Goal: Information Seeking & Learning: Learn about a topic

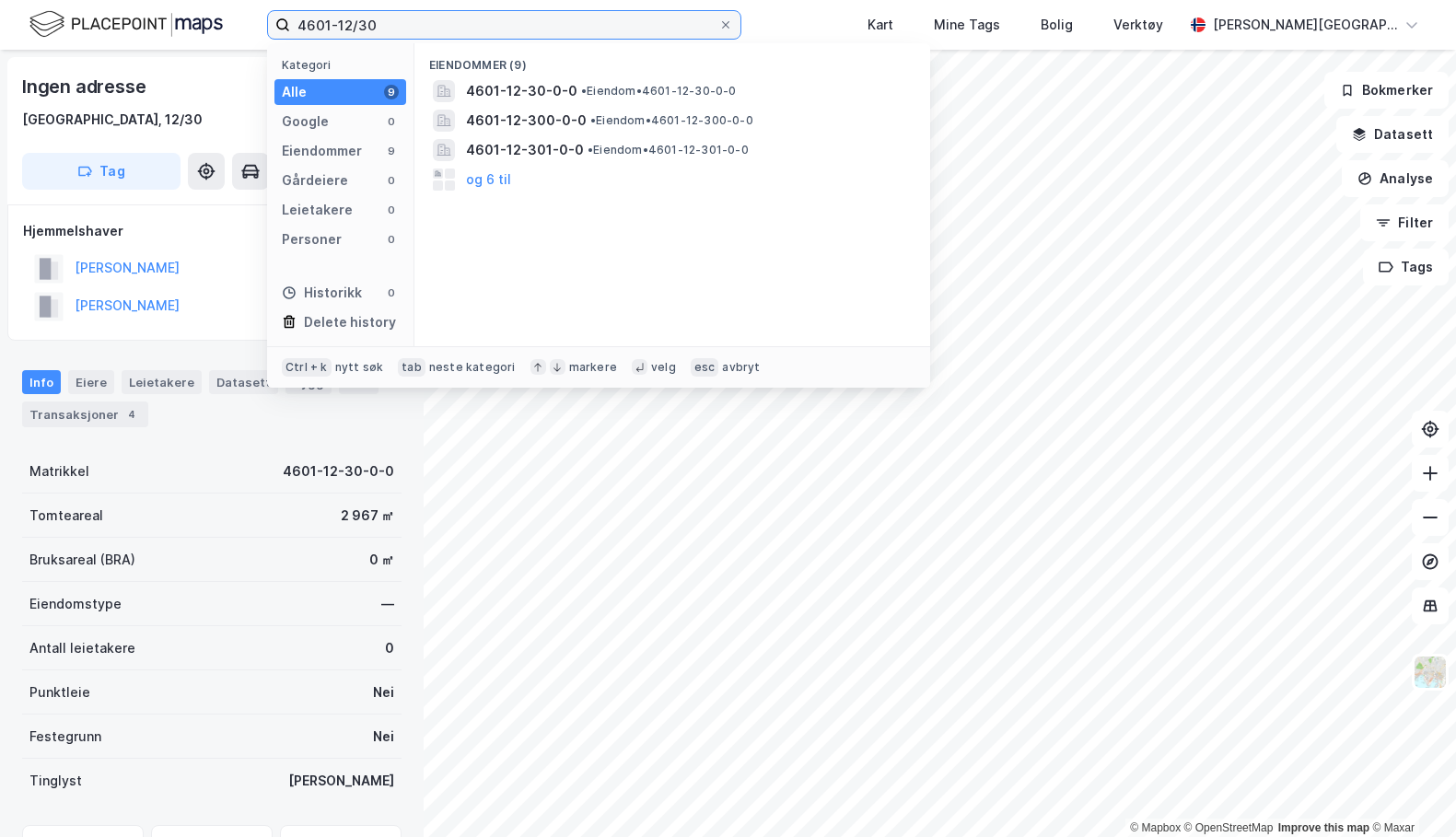
click at [437, 14] on input "4601-12/30" at bounding box center [504, 25] width 428 height 28
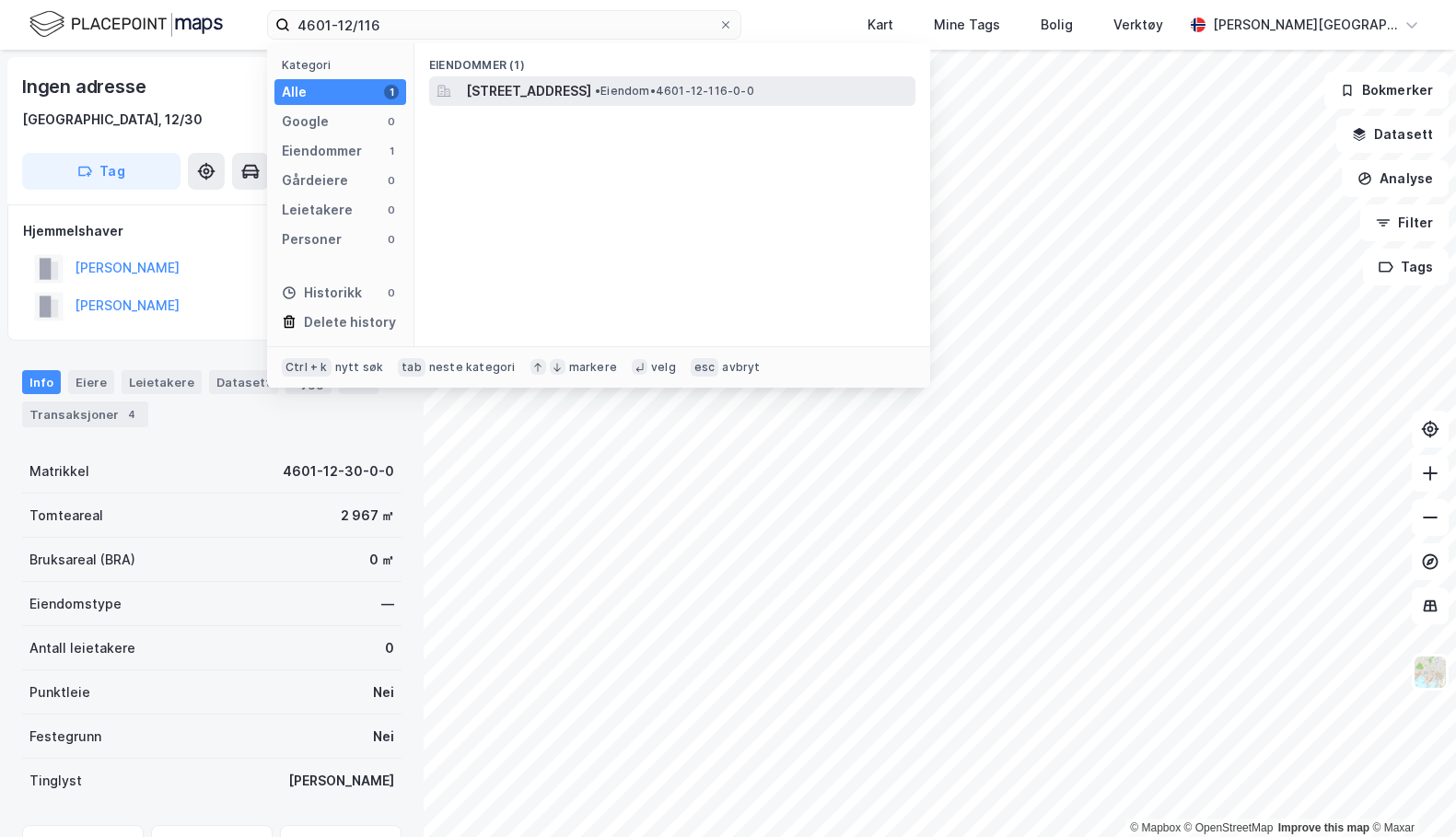
click at [546, 99] on span "[STREET_ADDRESS]" at bounding box center [529, 90] width 126 height 22
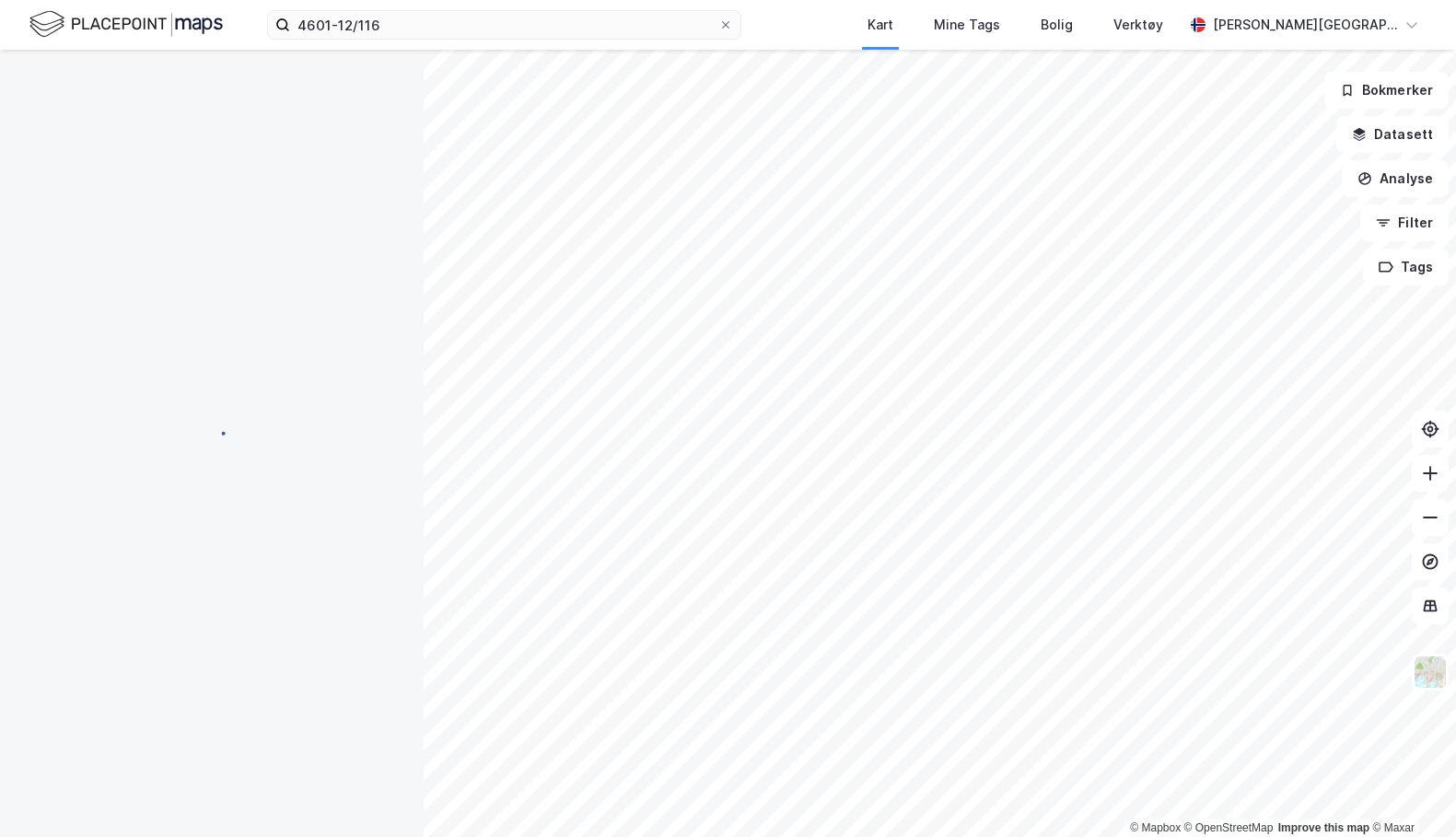
scroll to position [42, 0]
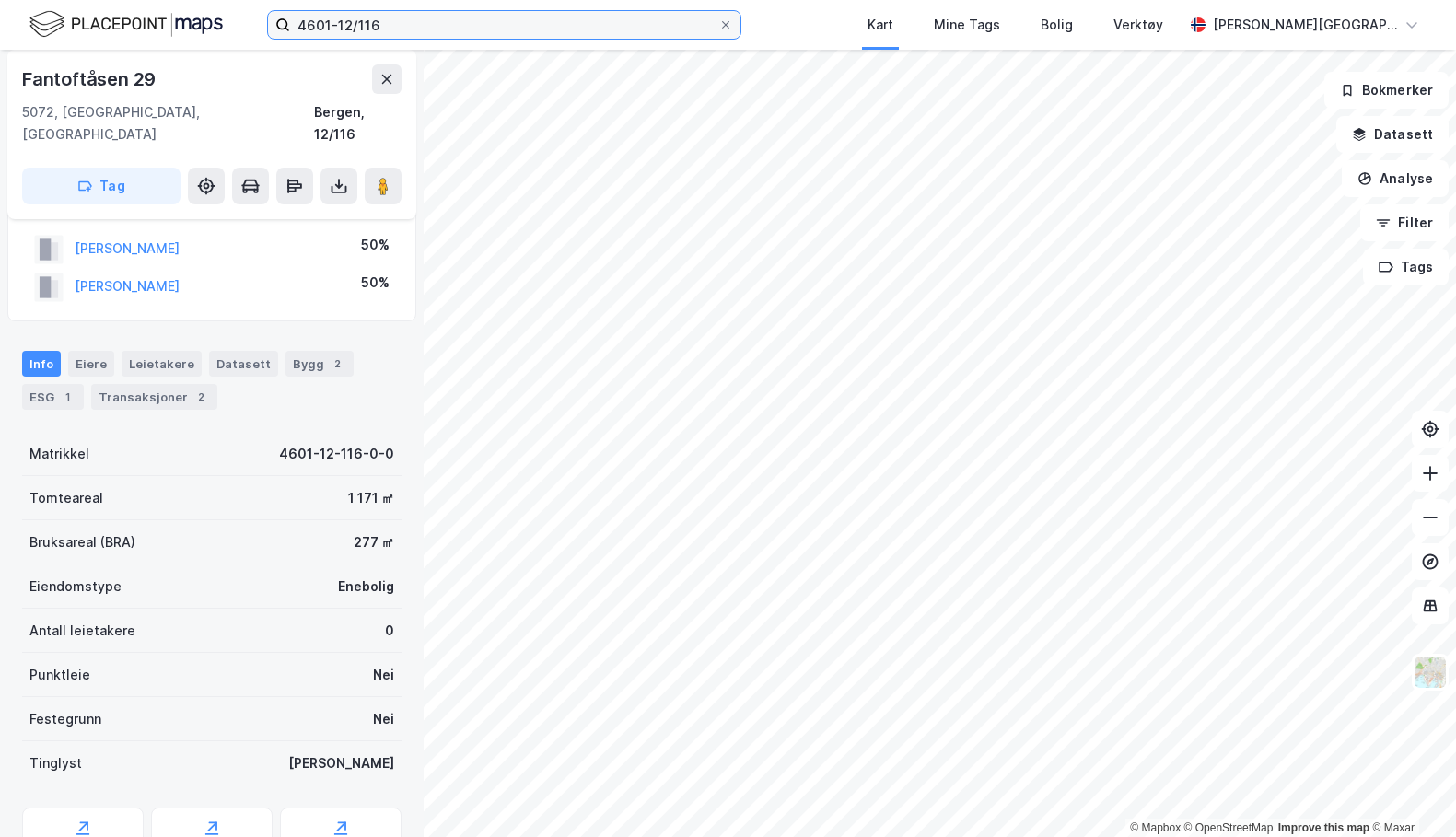
click at [540, 25] on input "4601-12/116" at bounding box center [504, 25] width 428 height 28
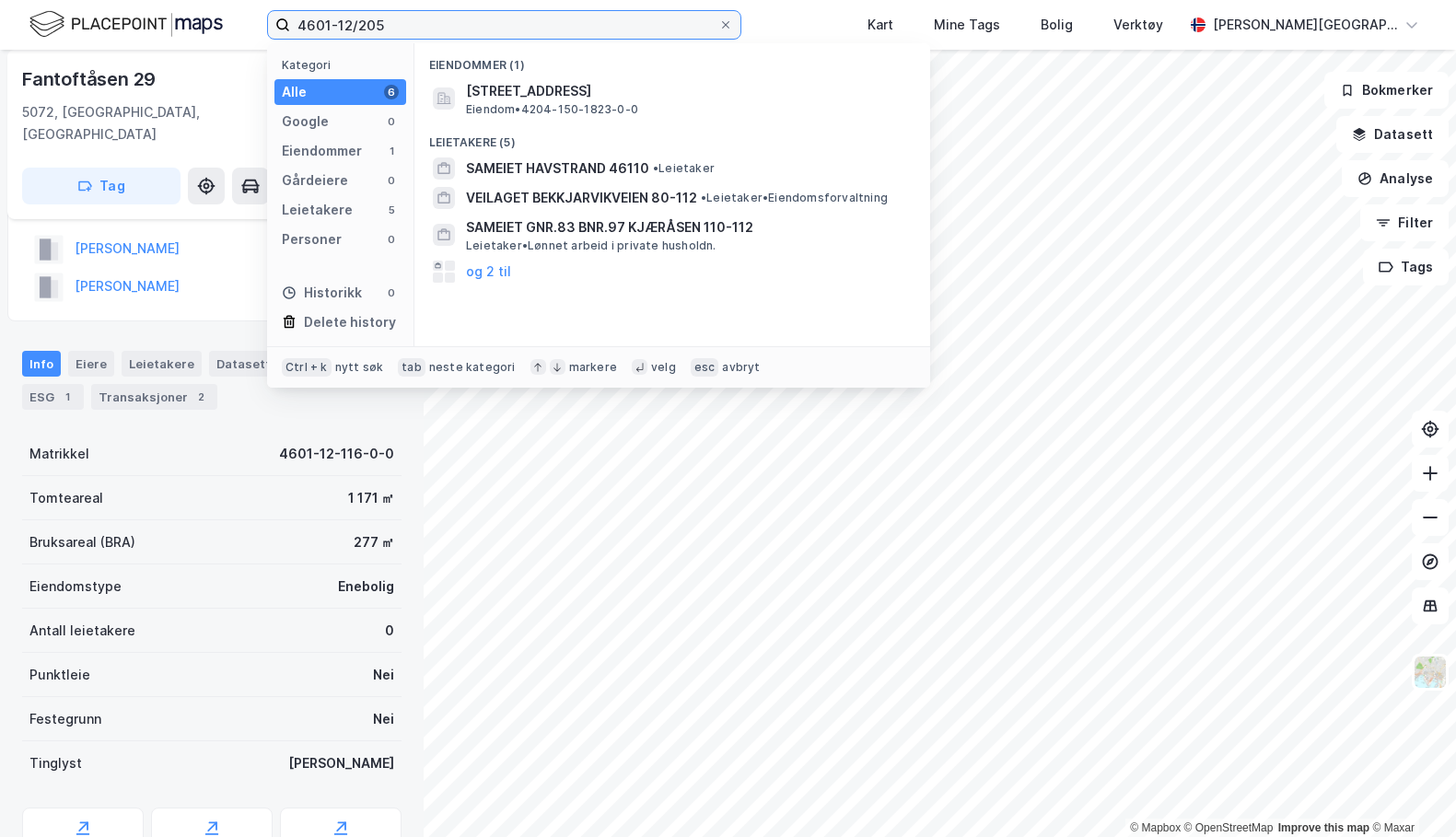
type input "4601-12/205"
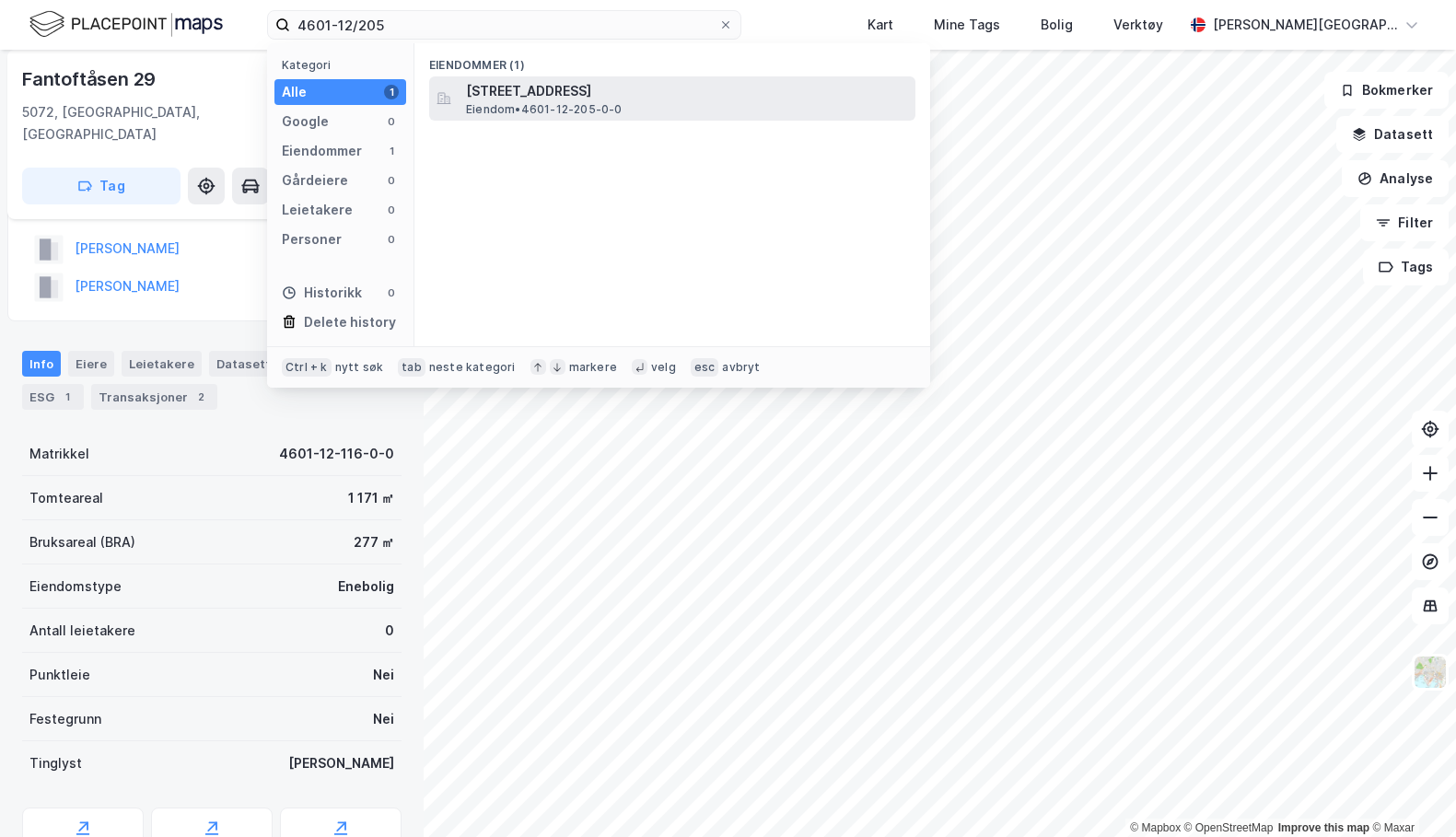
click at [601, 86] on span "[STREET_ADDRESS]" at bounding box center [687, 90] width 442 height 22
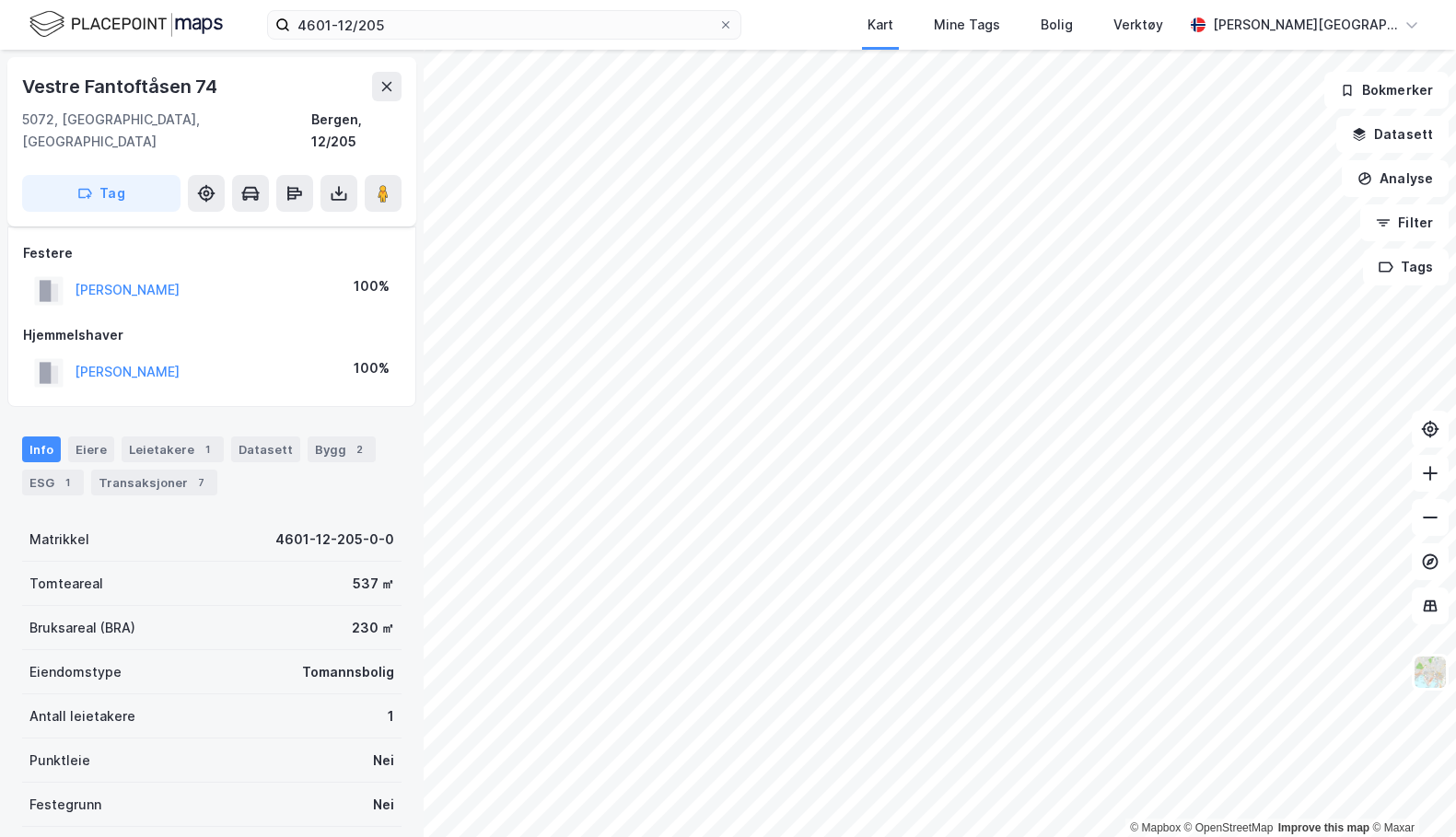
scroll to position [42, 0]
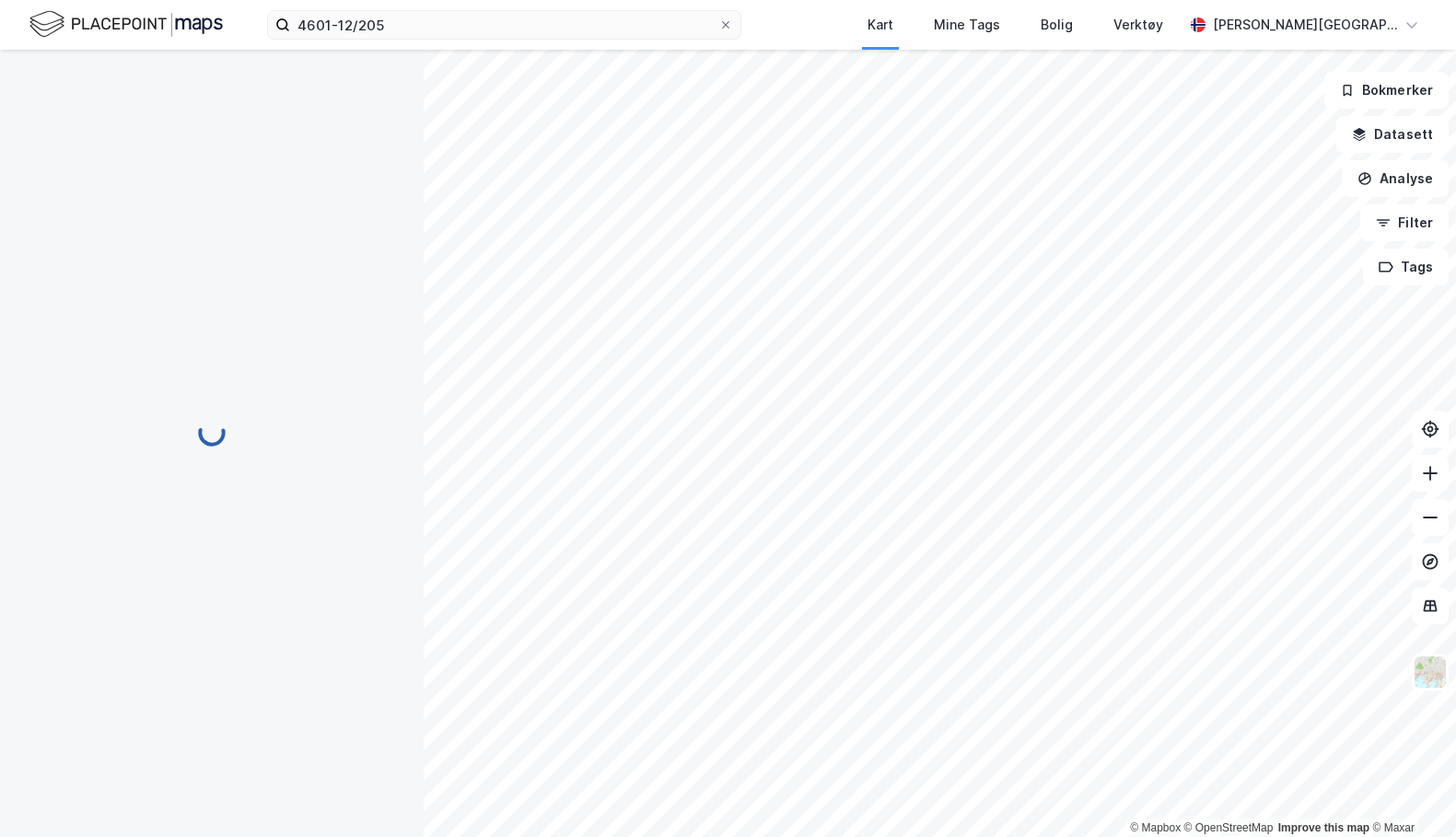
scroll to position [42, 0]
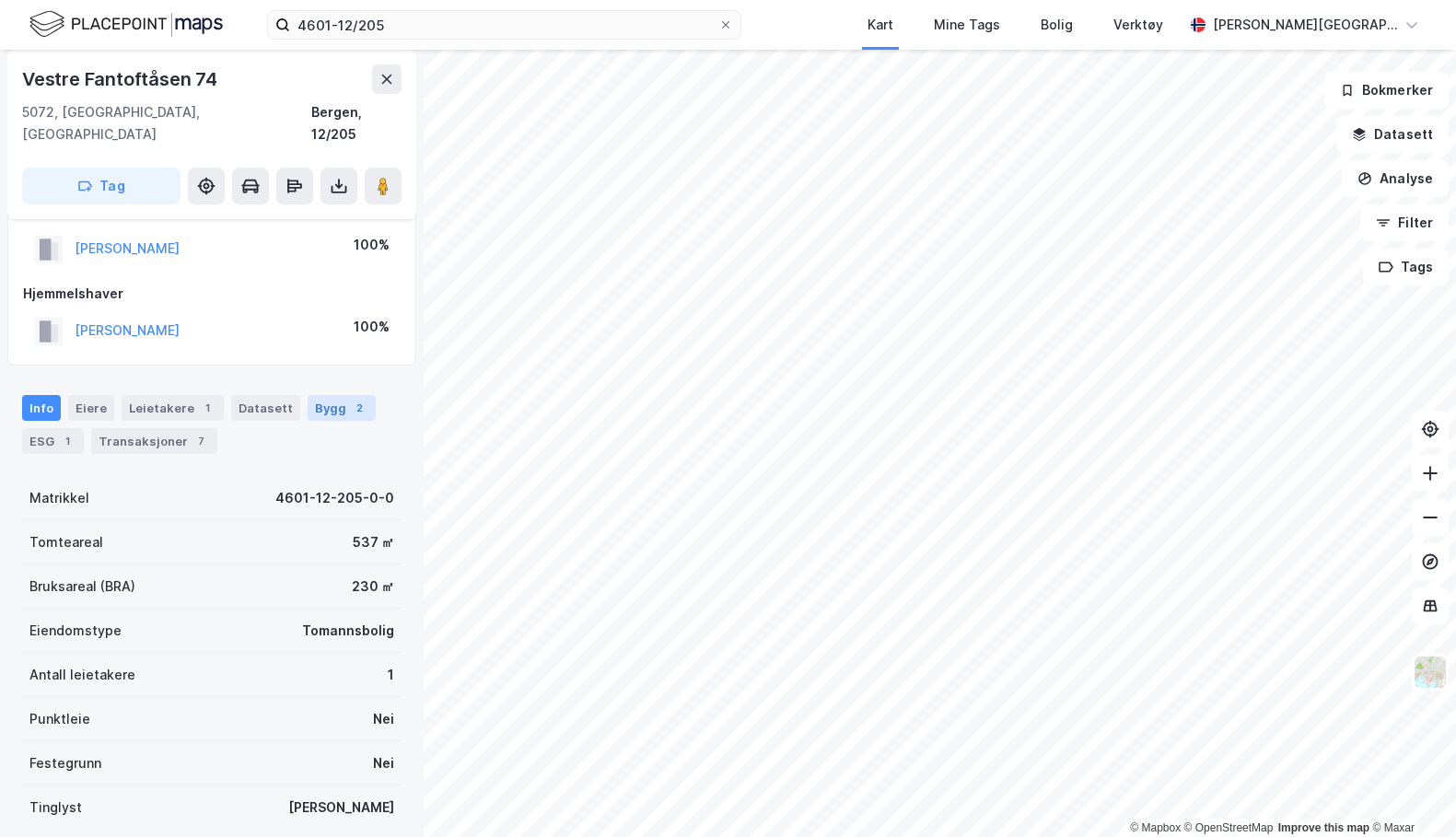
click at [310, 395] on div "Bygg 2" at bounding box center [341, 407] width 68 height 26
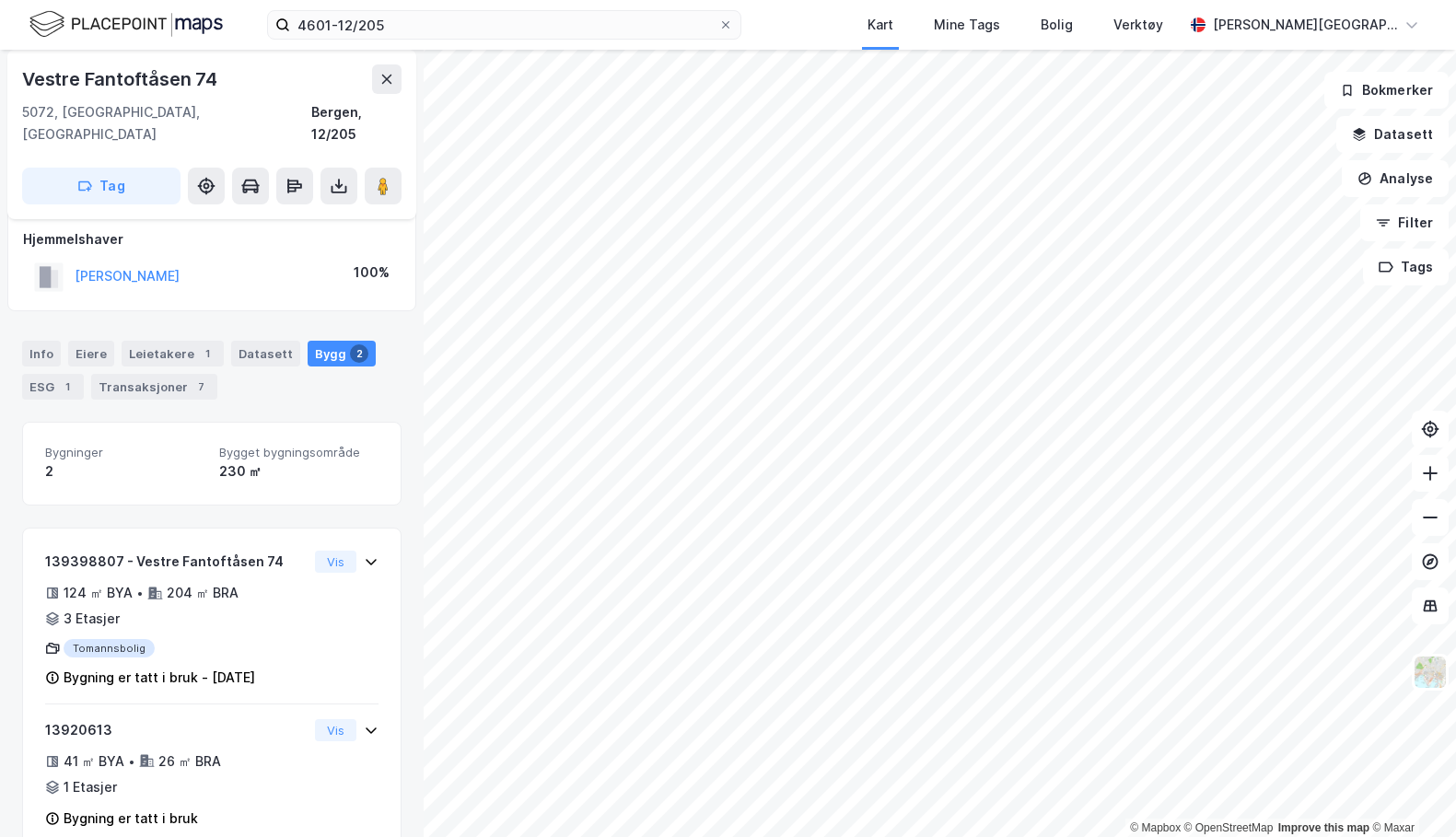
scroll to position [111, 0]
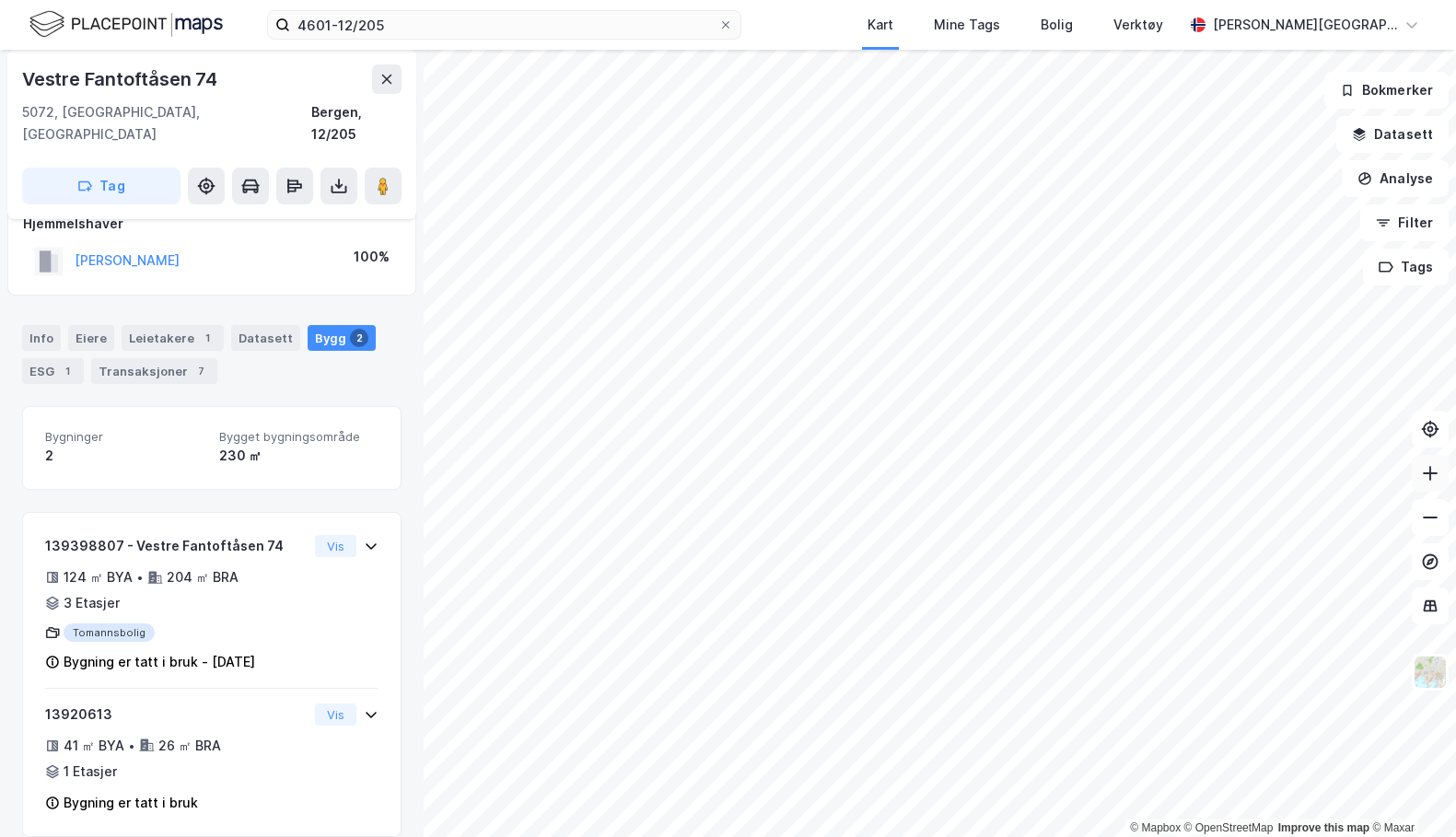
click at [1420, 468] on button at bounding box center [1429, 473] width 37 height 37
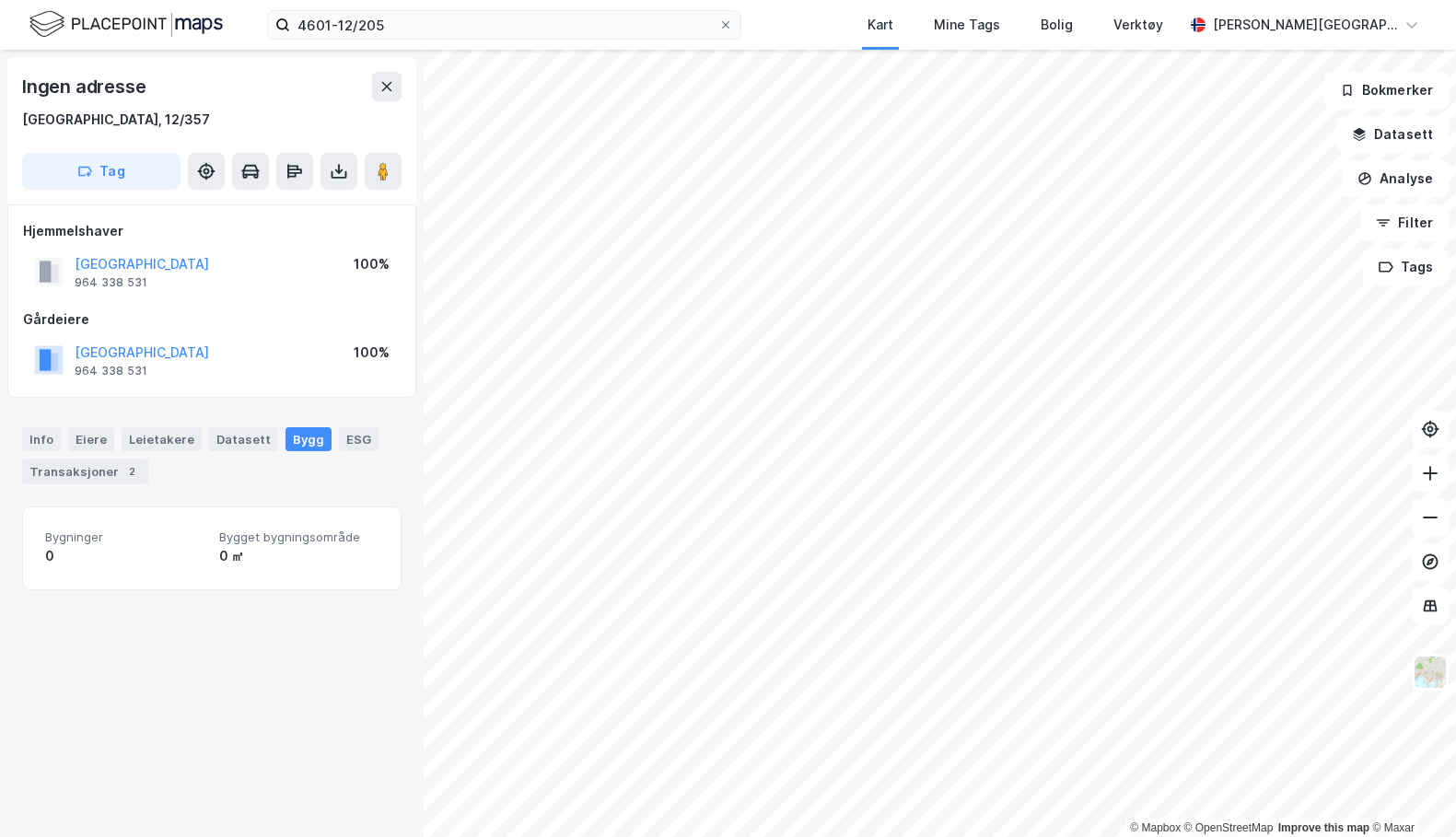
click at [813, 836] on html "4601-12/205 Kart Mine Tags Bolig Verktøy Elaine Z. Aarkvisla © Mapbox © OpenStr…" at bounding box center [728, 418] width 1456 height 837
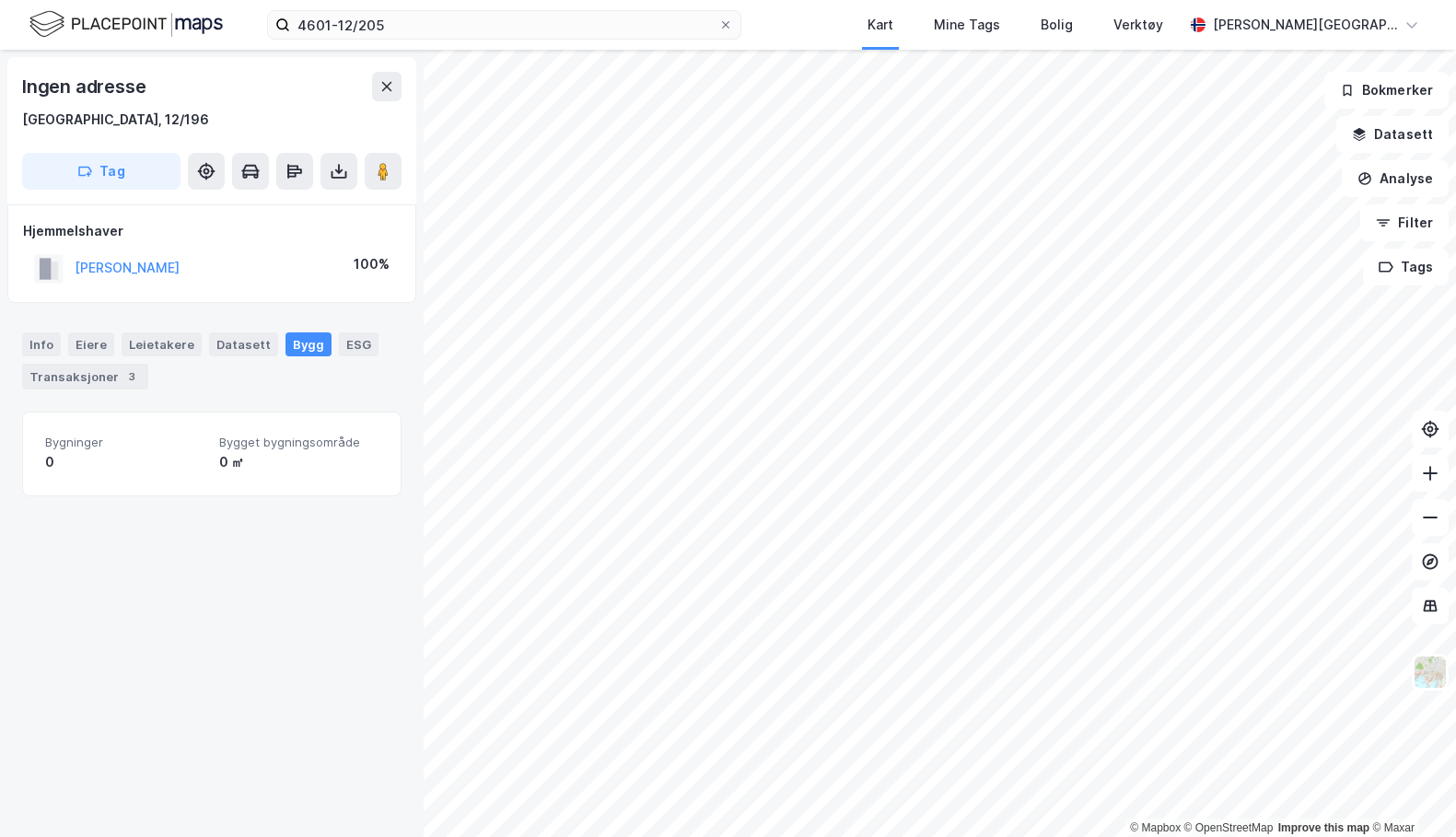
scroll to position [66, 0]
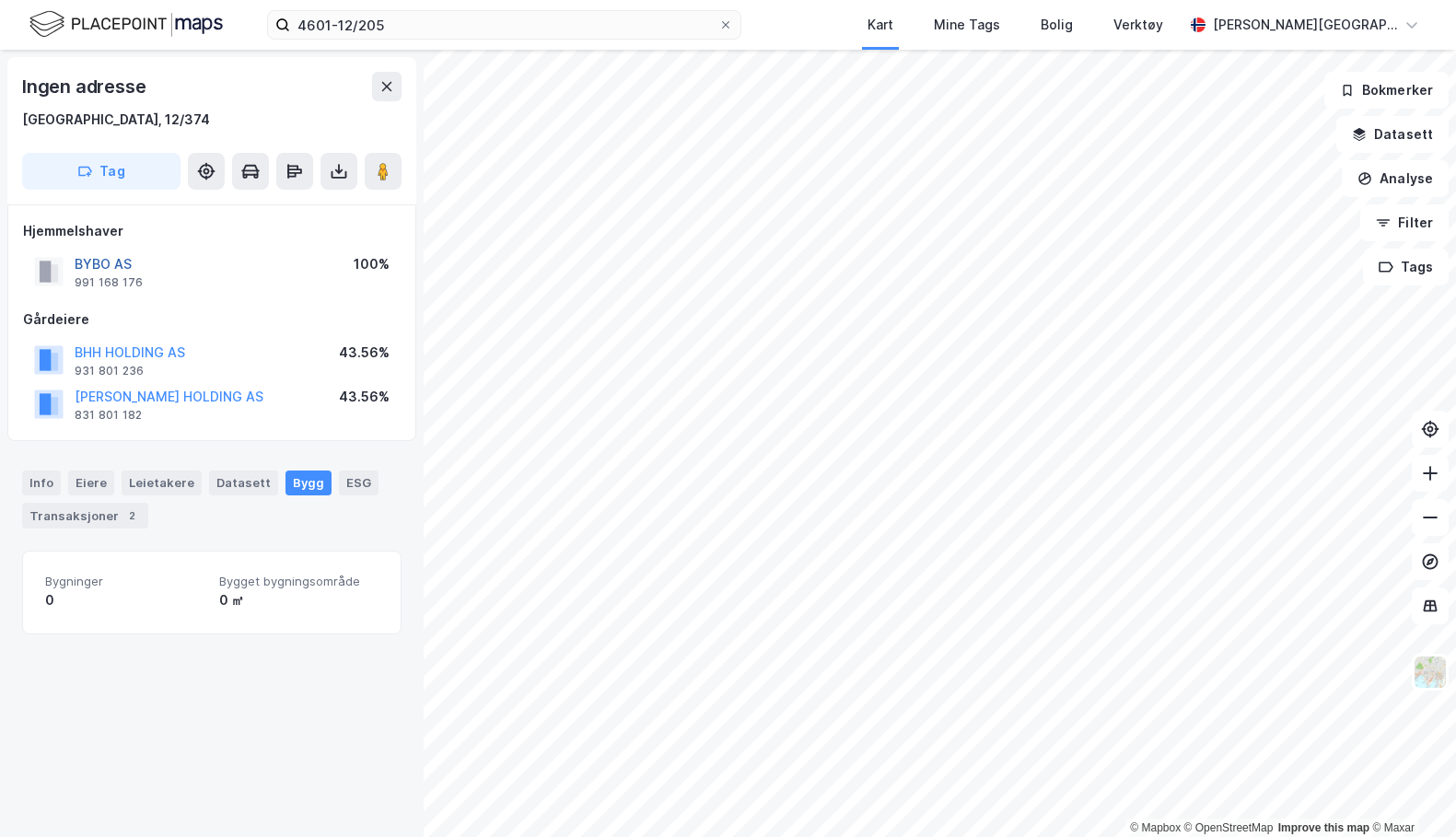
click at [0, 0] on button "BYBO AS" at bounding box center [0, 0] width 0 height 0
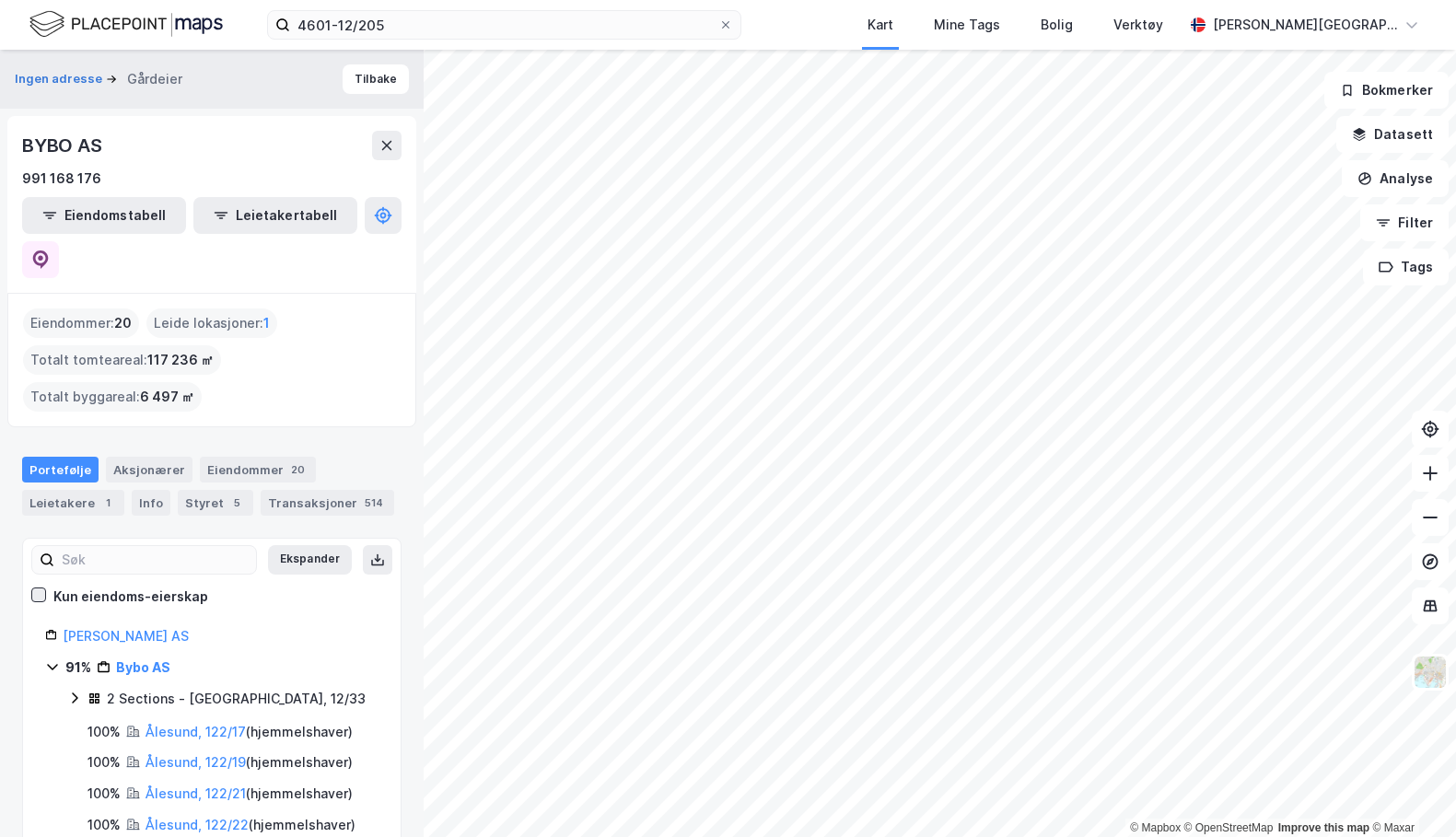
click at [43, 592] on icon at bounding box center [39, 594] width 10 height 7
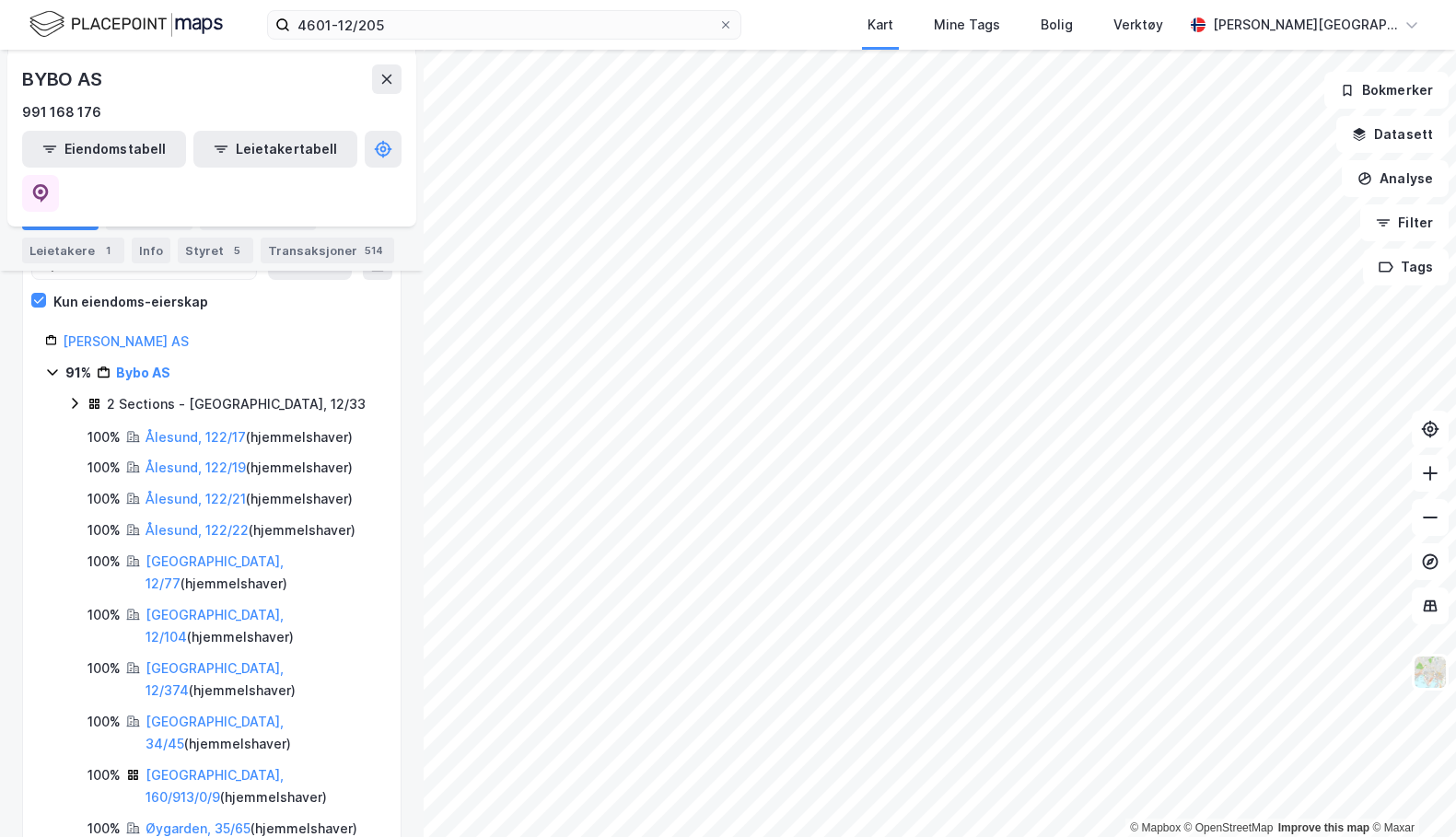
scroll to position [288, 0]
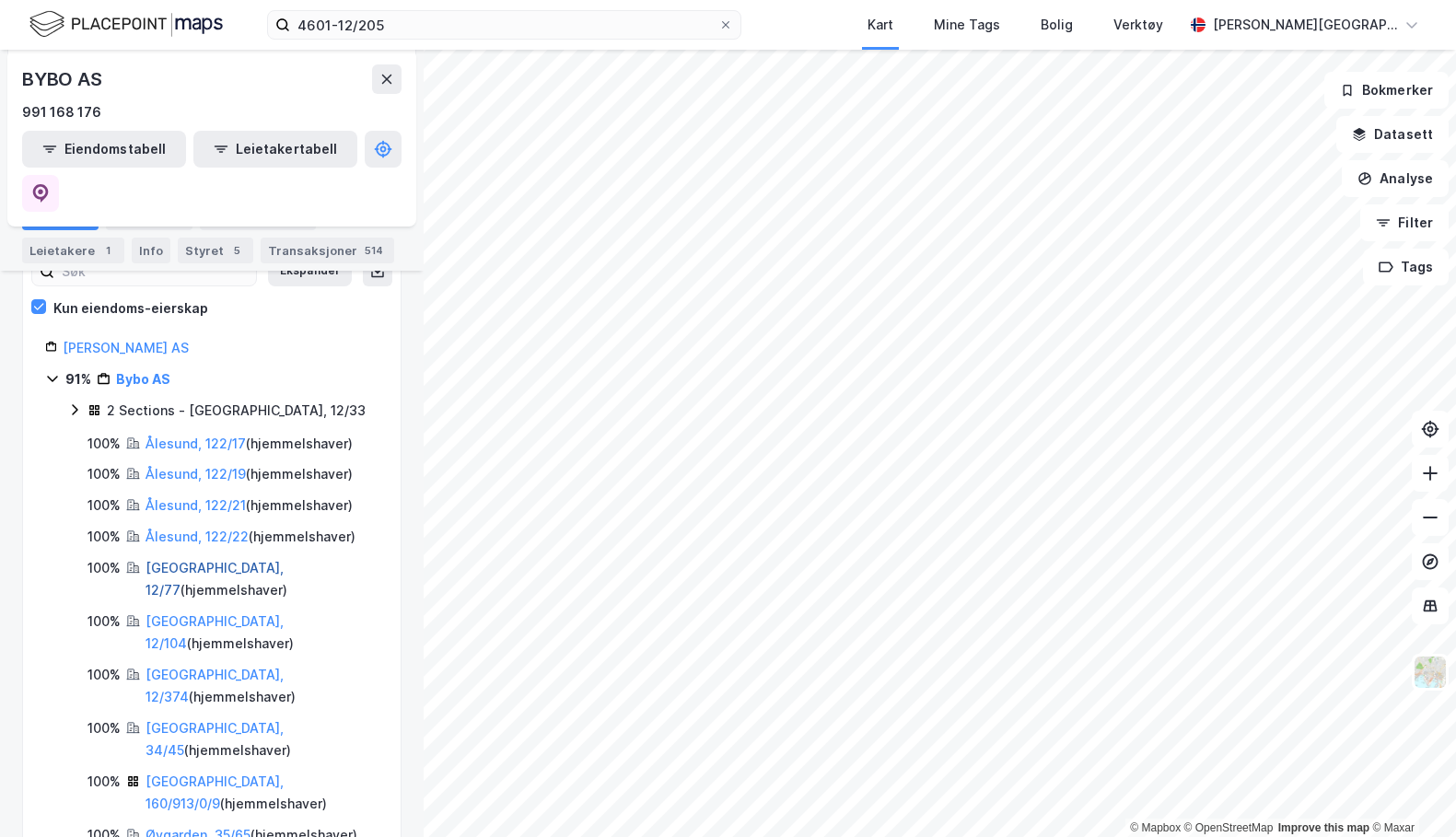
click at [205, 560] on link "[GEOGRAPHIC_DATA], 12/77" at bounding box center [214, 579] width 138 height 38
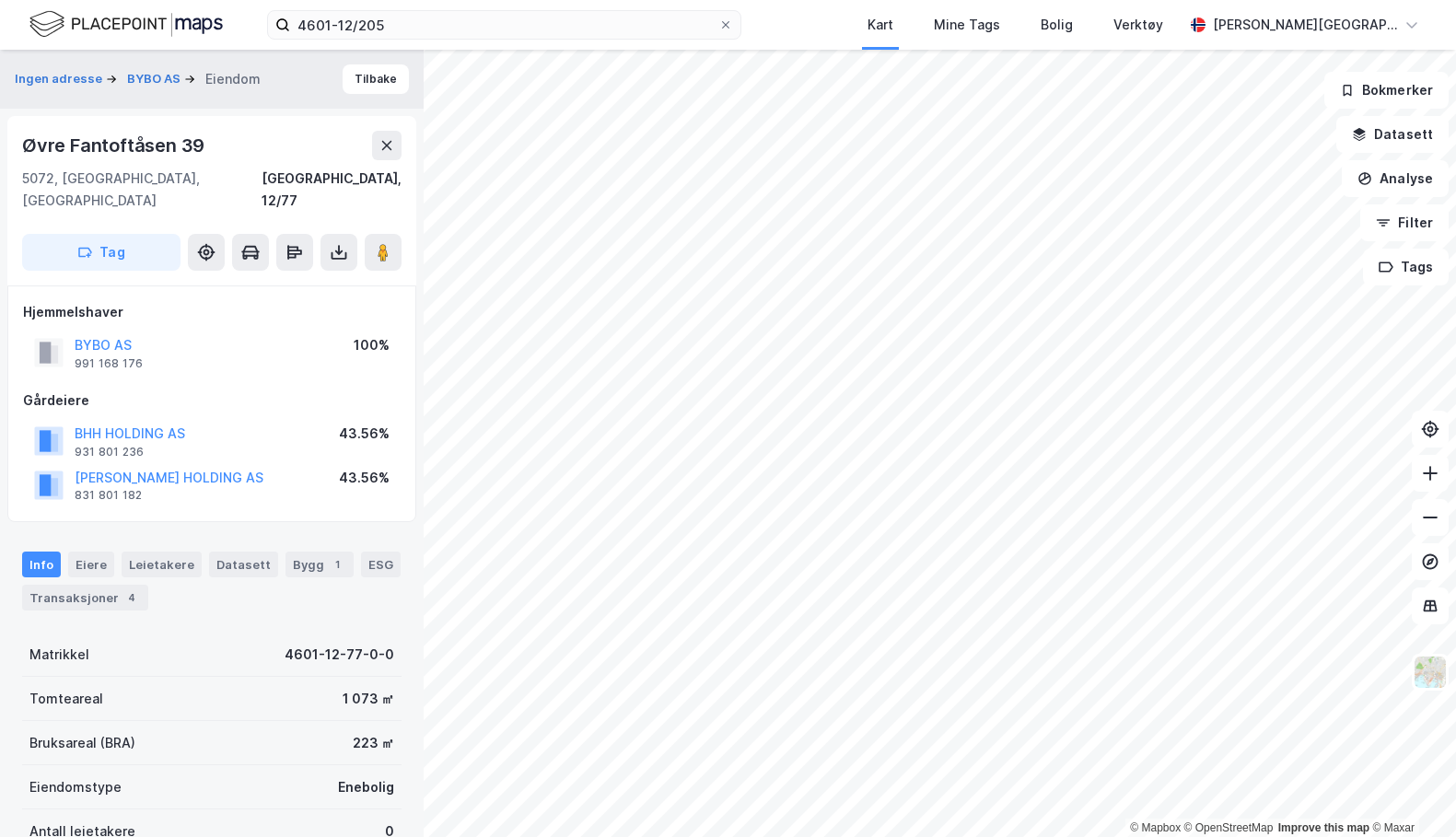
scroll to position [6, 0]
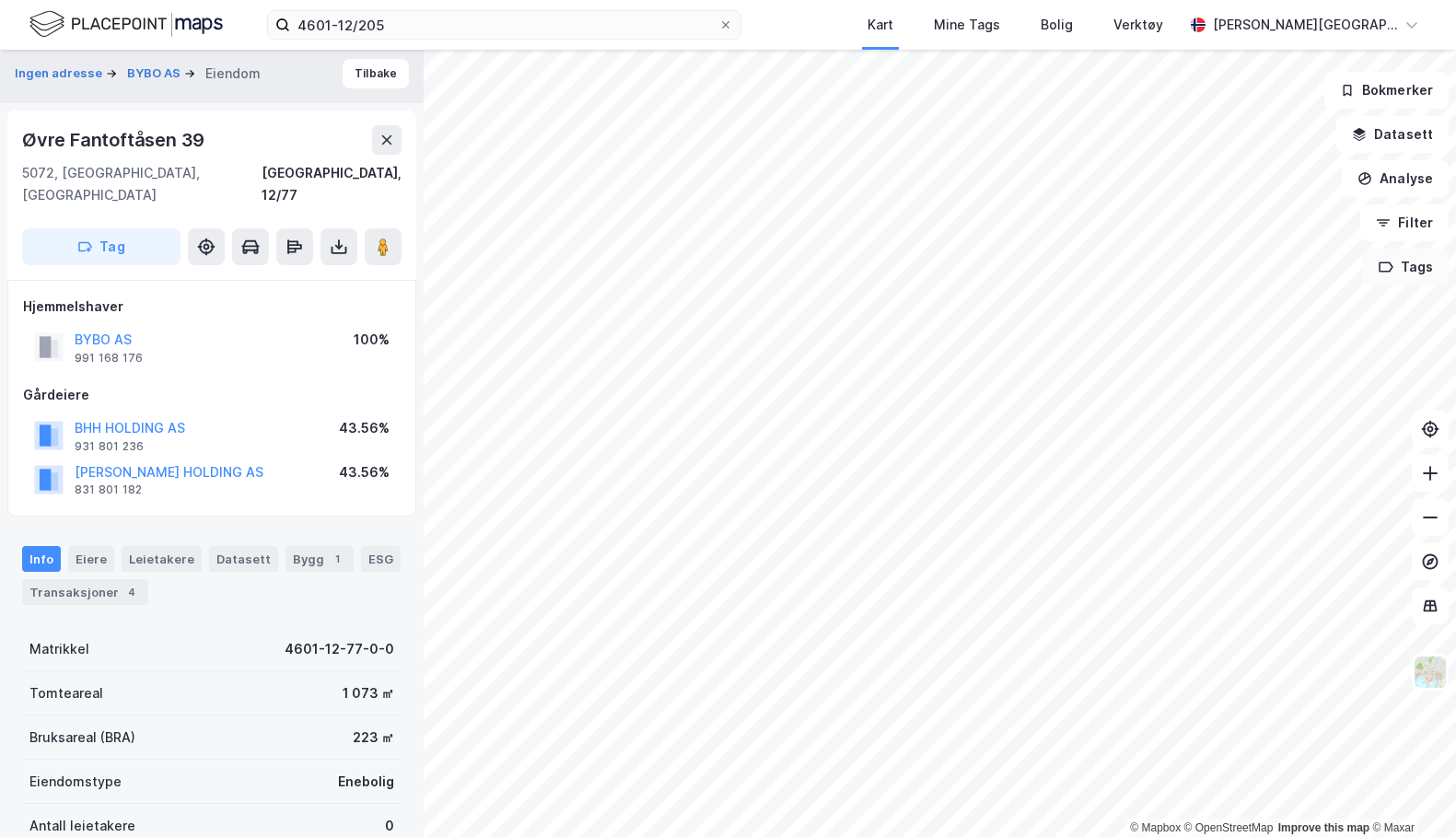
click at [1422, 281] on button "Tags" at bounding box center [1406, 266] width 86 height 37
click at [1165, 279] on div "Tags" at bounding box center [1208, 279] width 263 height 29
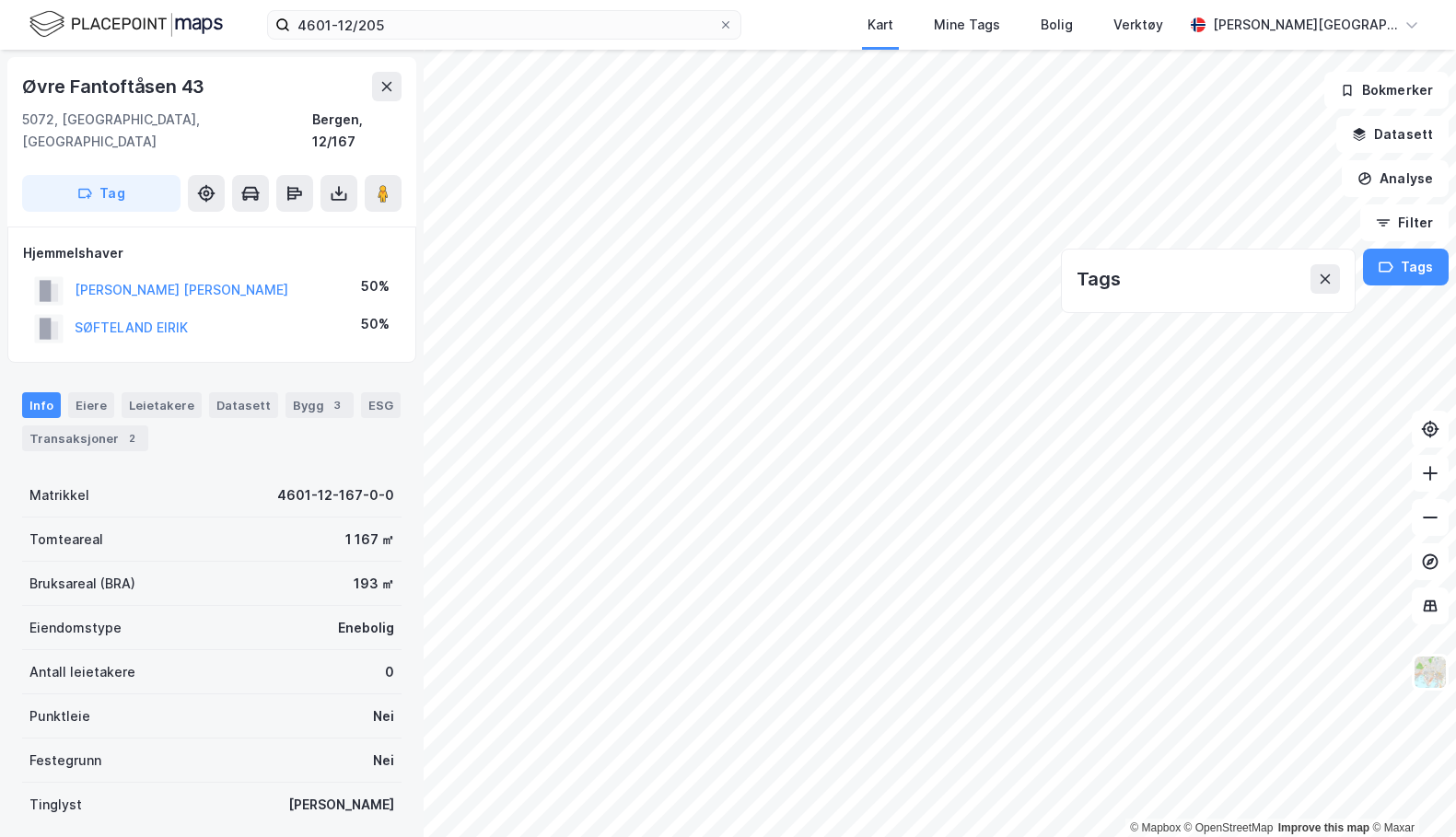
scroll to position [6, 0]
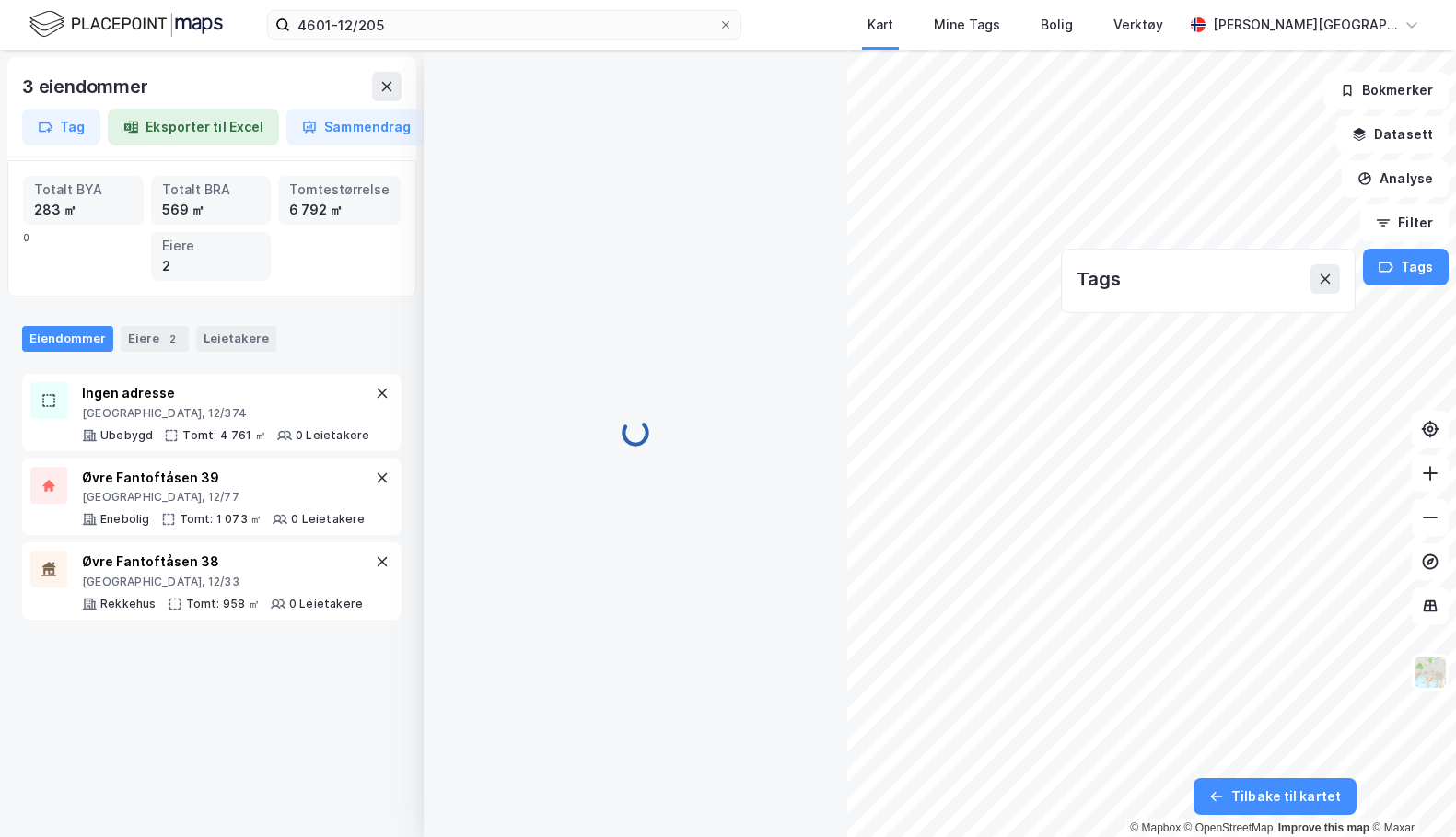
scroll to position [6, 0]
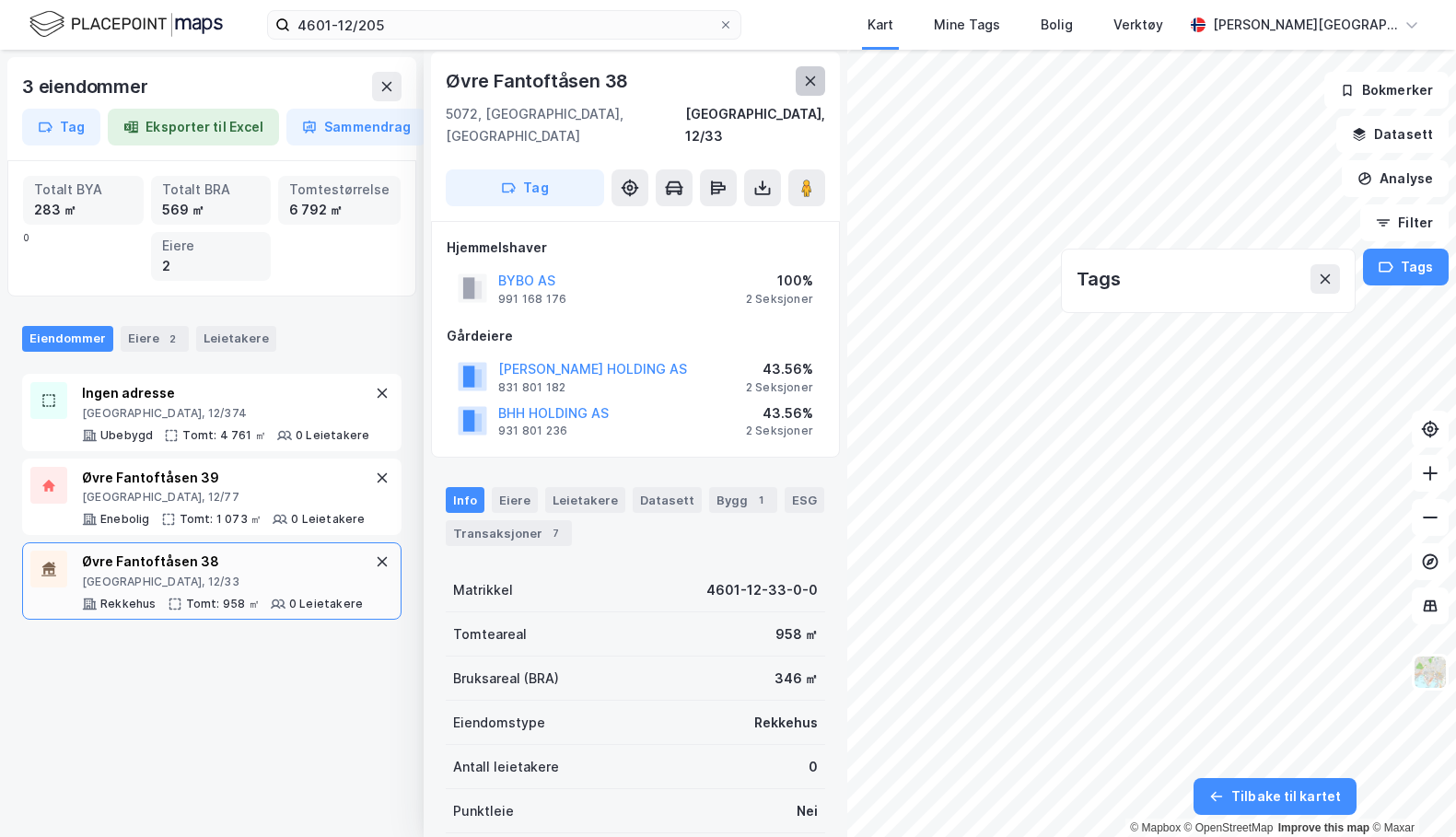
click at [808, 86] on icon at bounding box center [809, 80] width 14 height 14
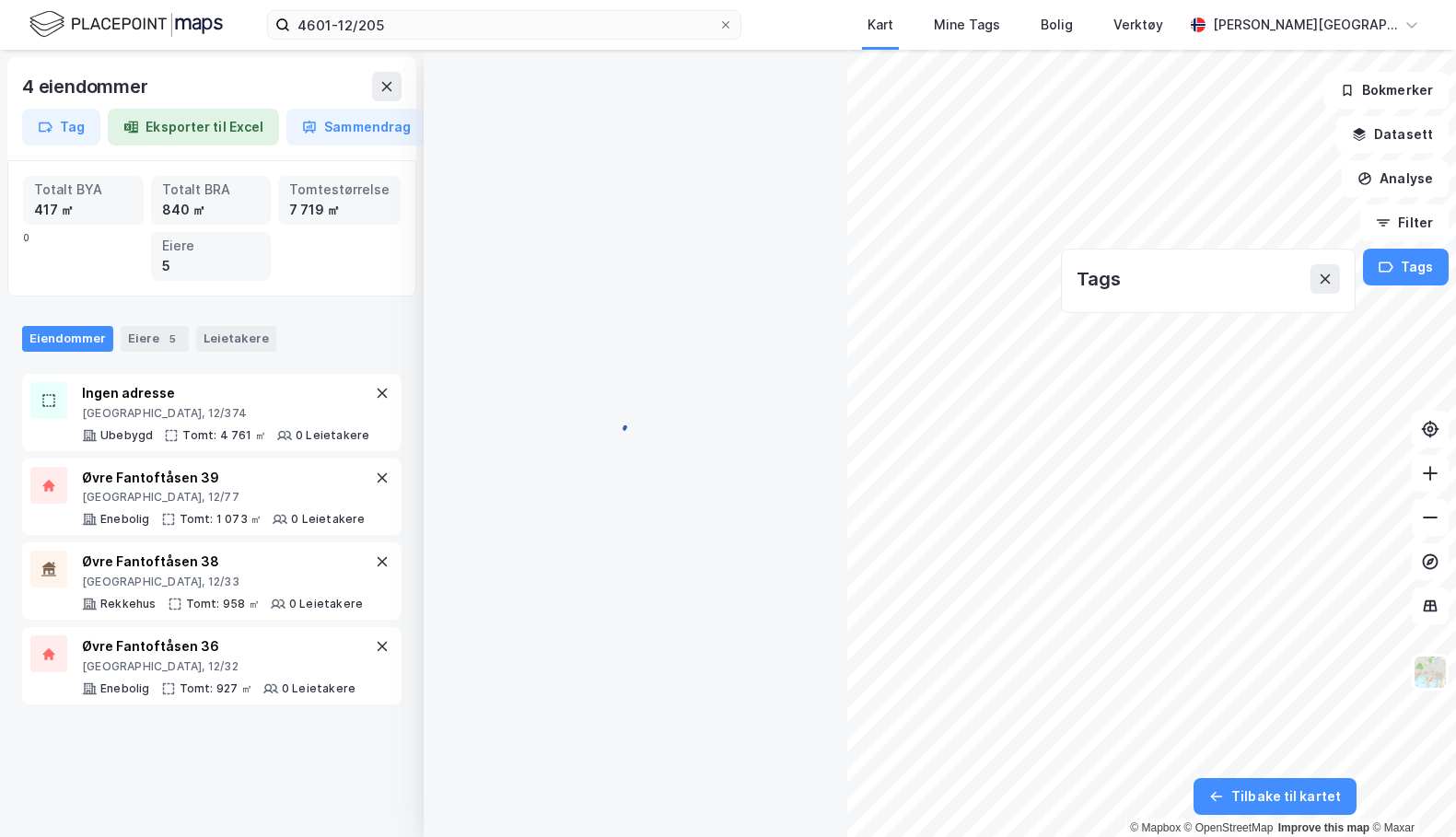
scroll to position [6, 0]
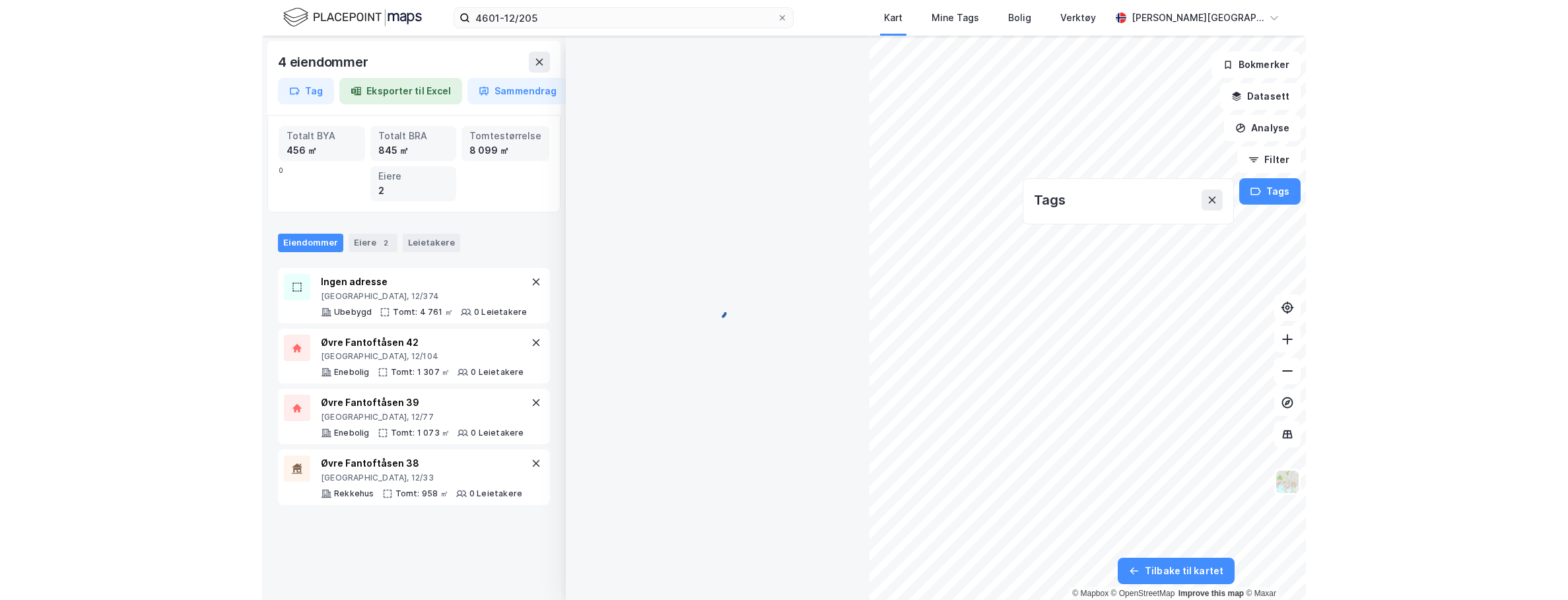
scroll to position [4, 0]
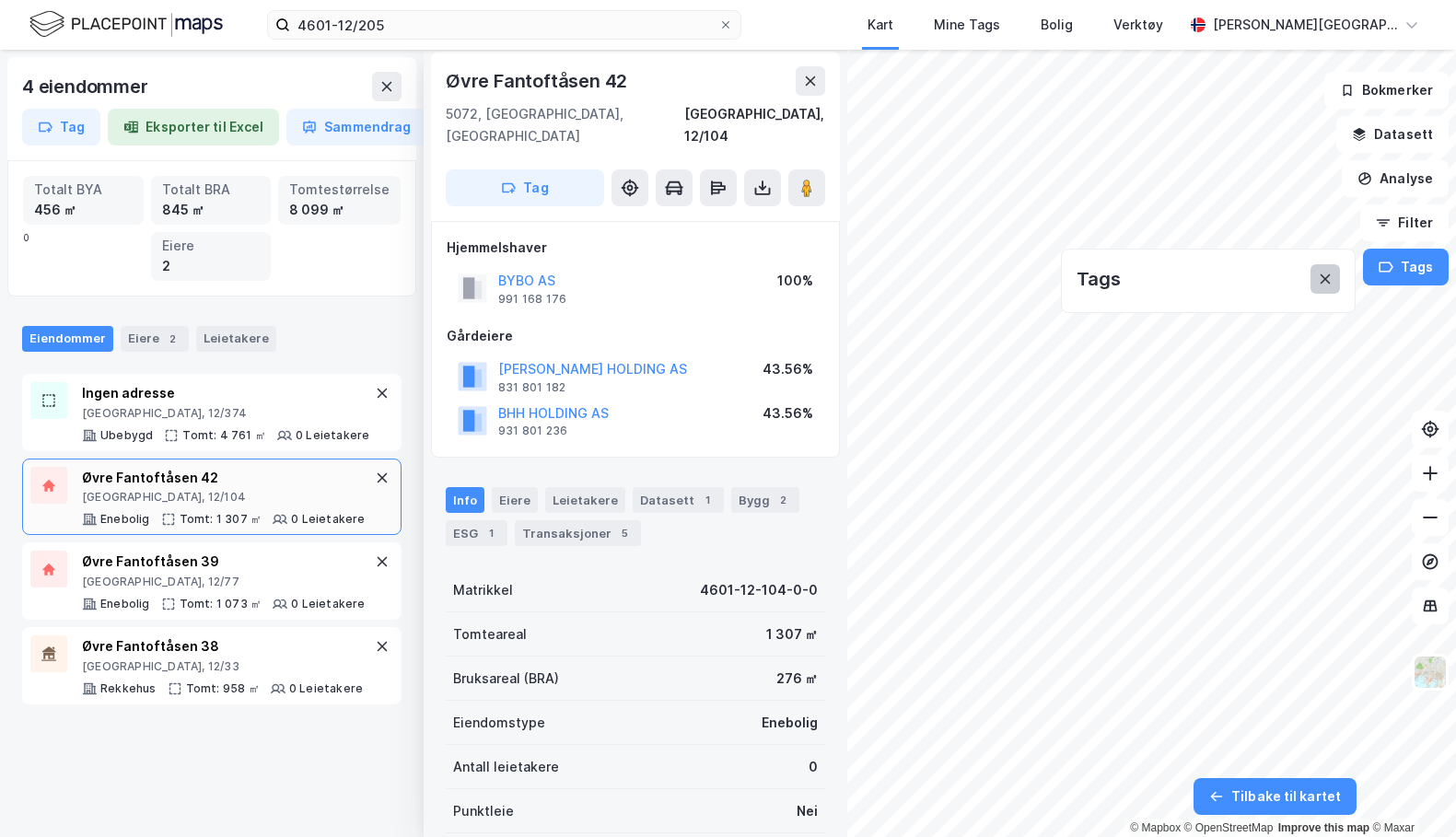
click at [1326, 279] on icon at bounding box center [1325, 280] width 10 height 10
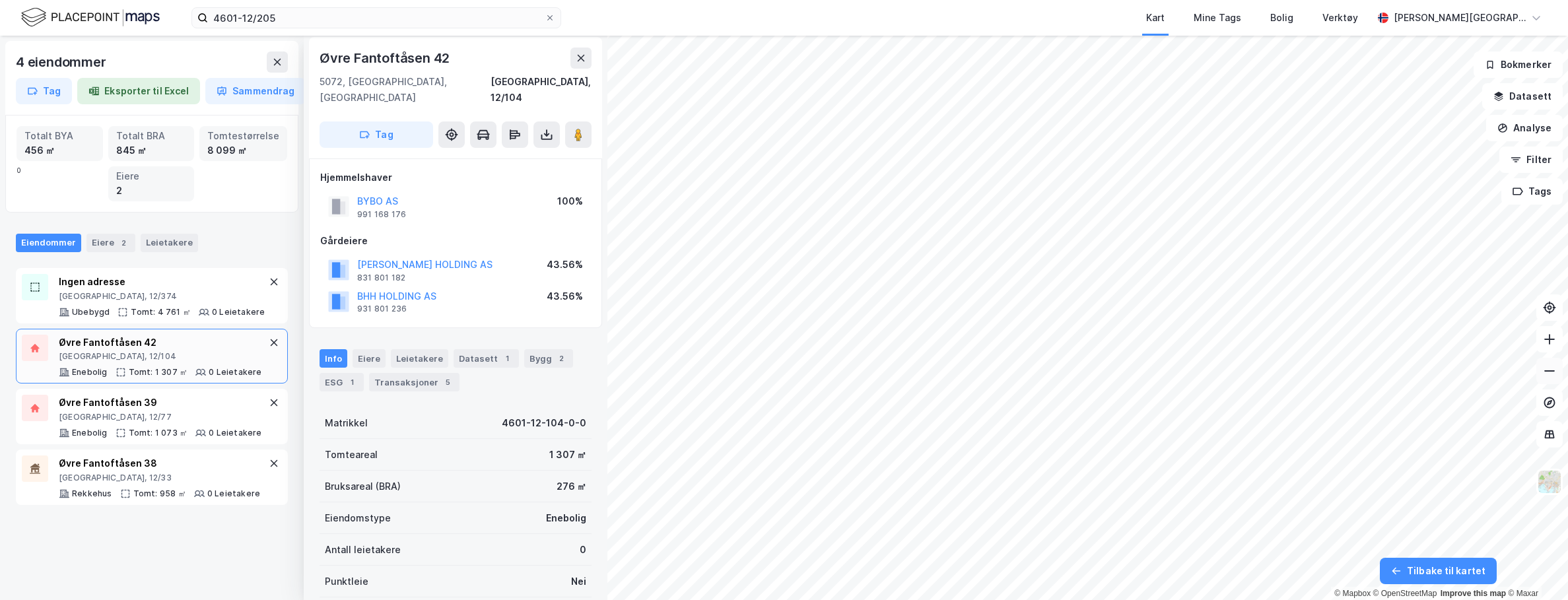
click at [1043, 374] on button at bounding box center [1549, 371] width 27 height 27
click at [1043, 336] on button at bounding box center [1549, 339] width 27 height 27
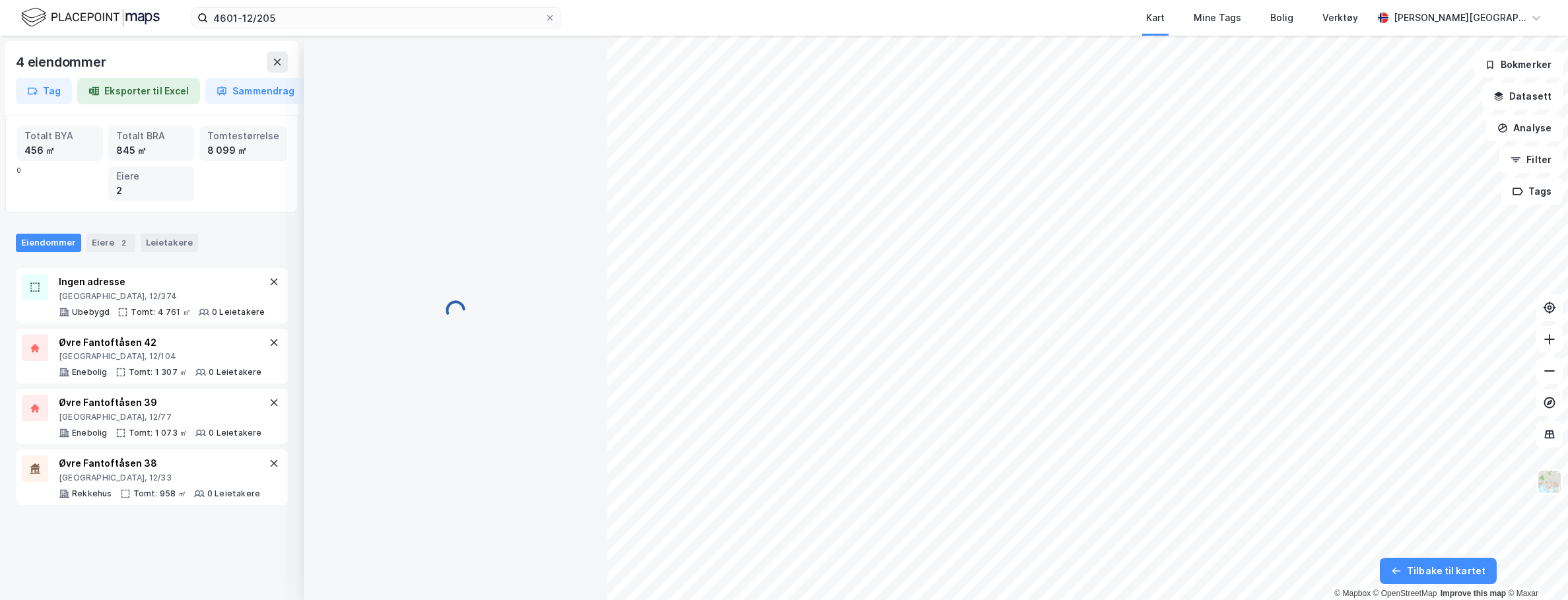
scroll to position [4, 0]
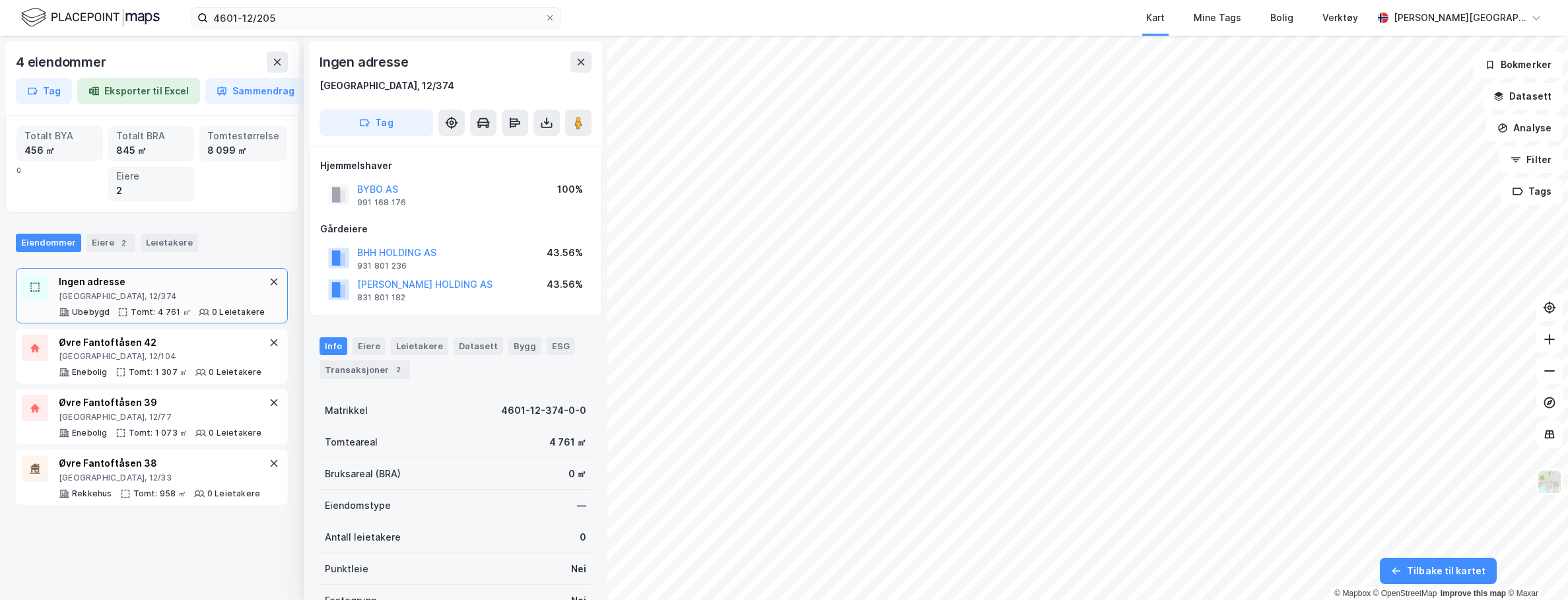
scroll to position [4, 0]
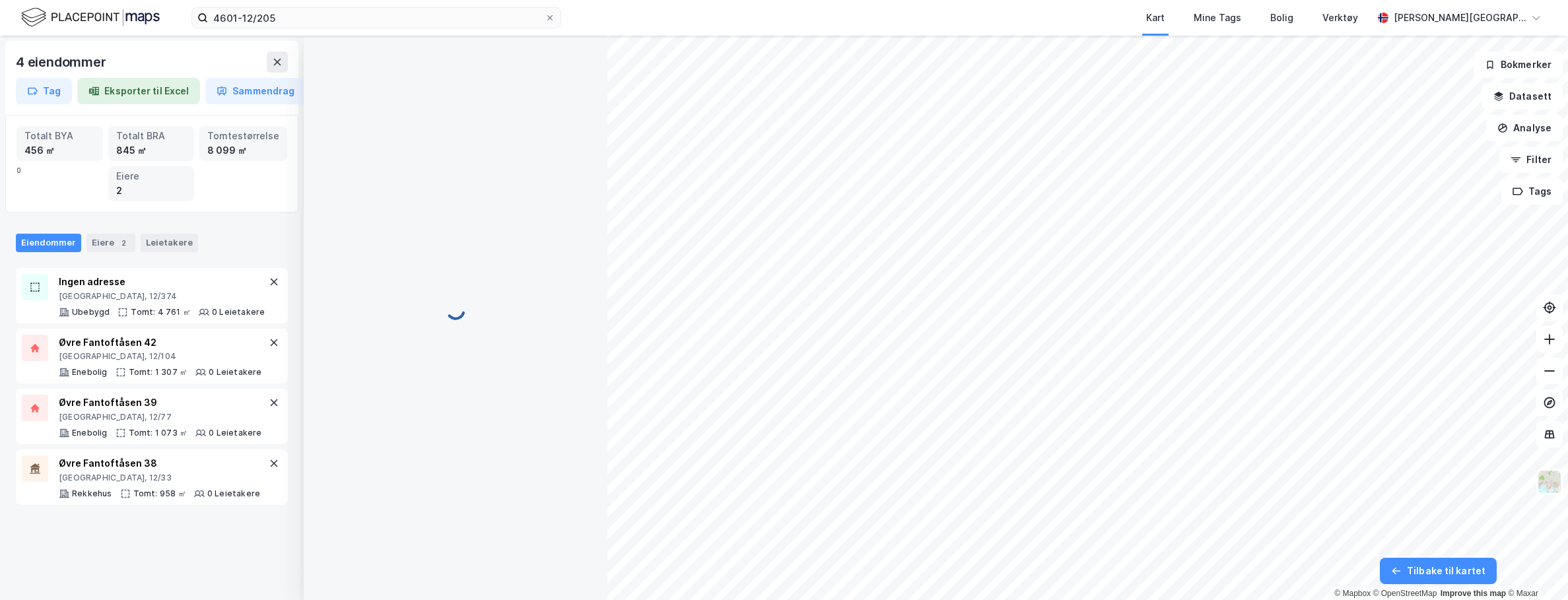
scroll to position [4, 0]
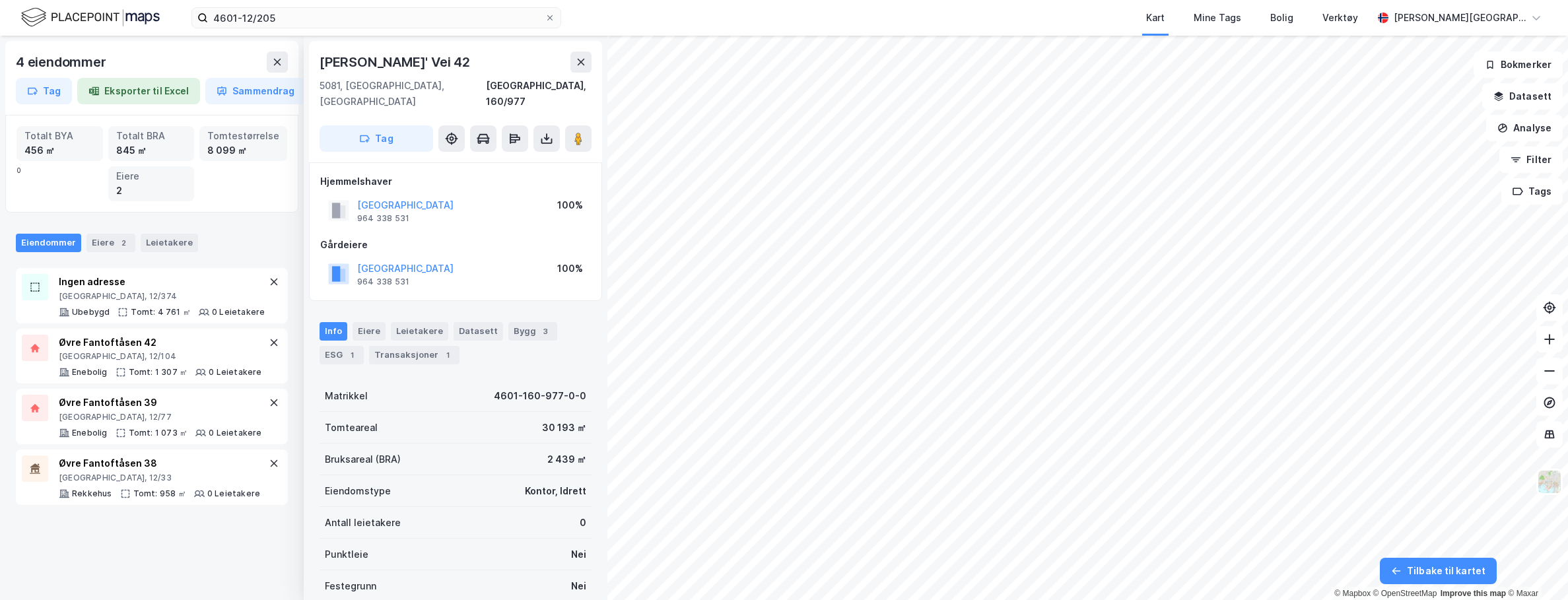
scroll to position [4, 0]
click at [1043, 599] on html "4601-12/205 Kart Mine Tags Bolig Verktøy Elaine Z. Aarkvisla 4 eiendommer Tag E…" at bounding box center [784, 300] width 1568 height 600
click at [1043, 339] on icon at bounding box center [1549, 340] width 10 height 1
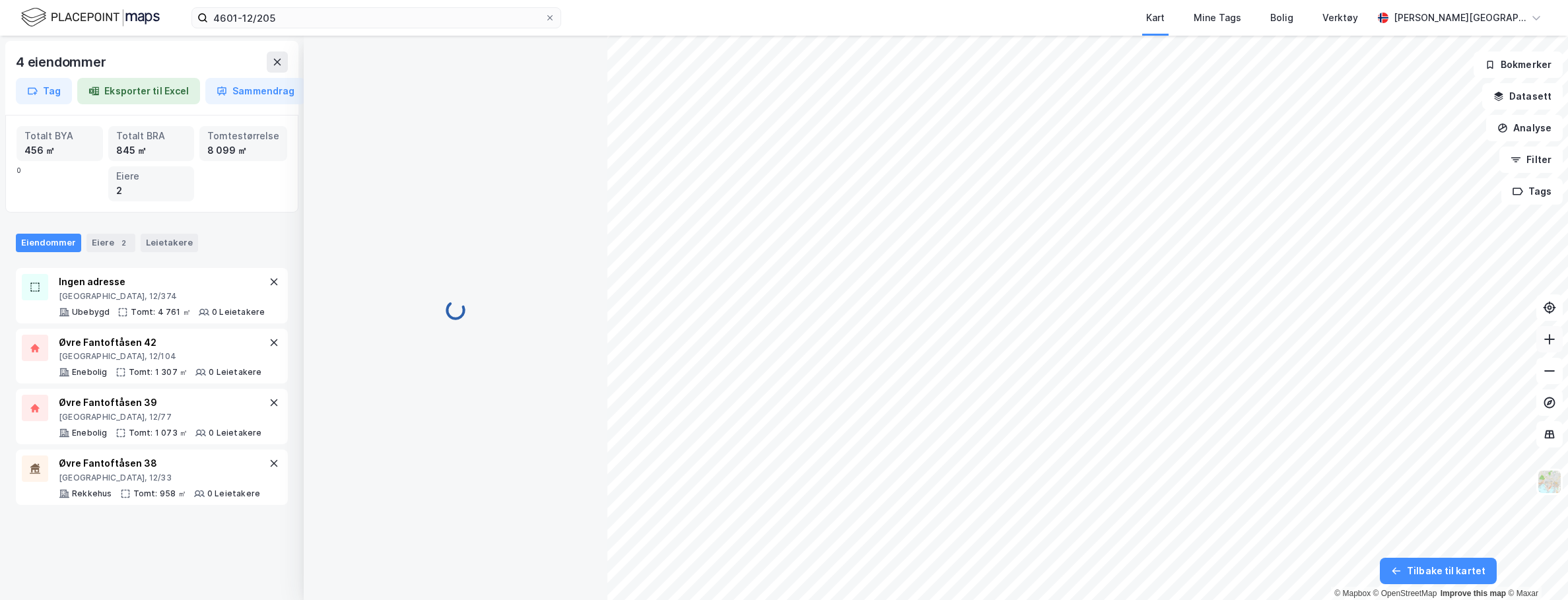
scroll to position [4, 0]
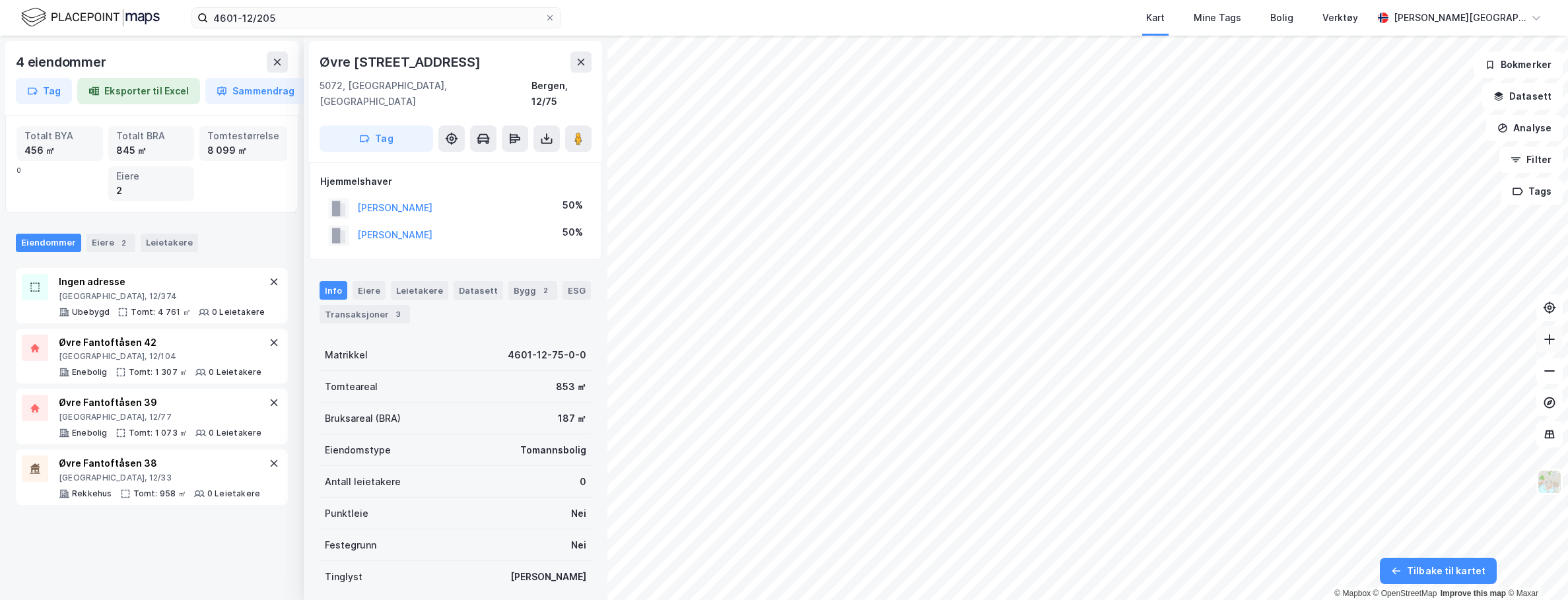
scroll to position [4, 0]
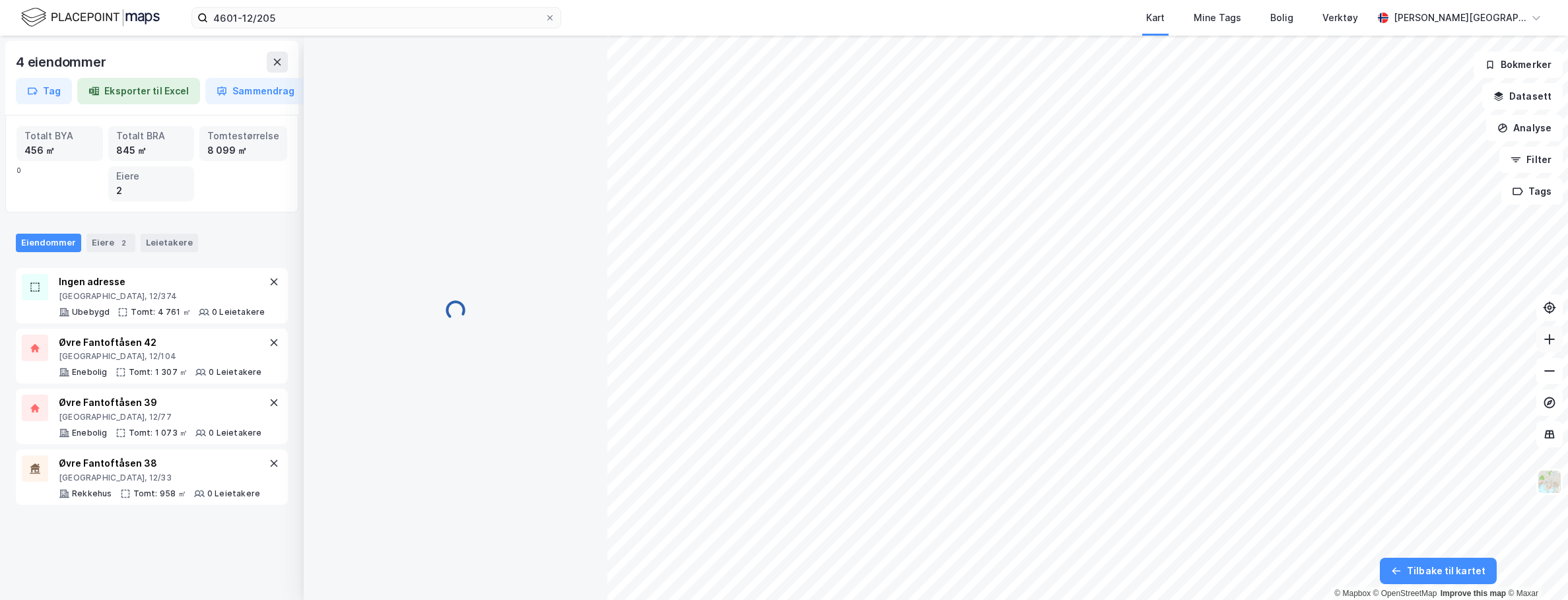
scroll to position [4, 0]
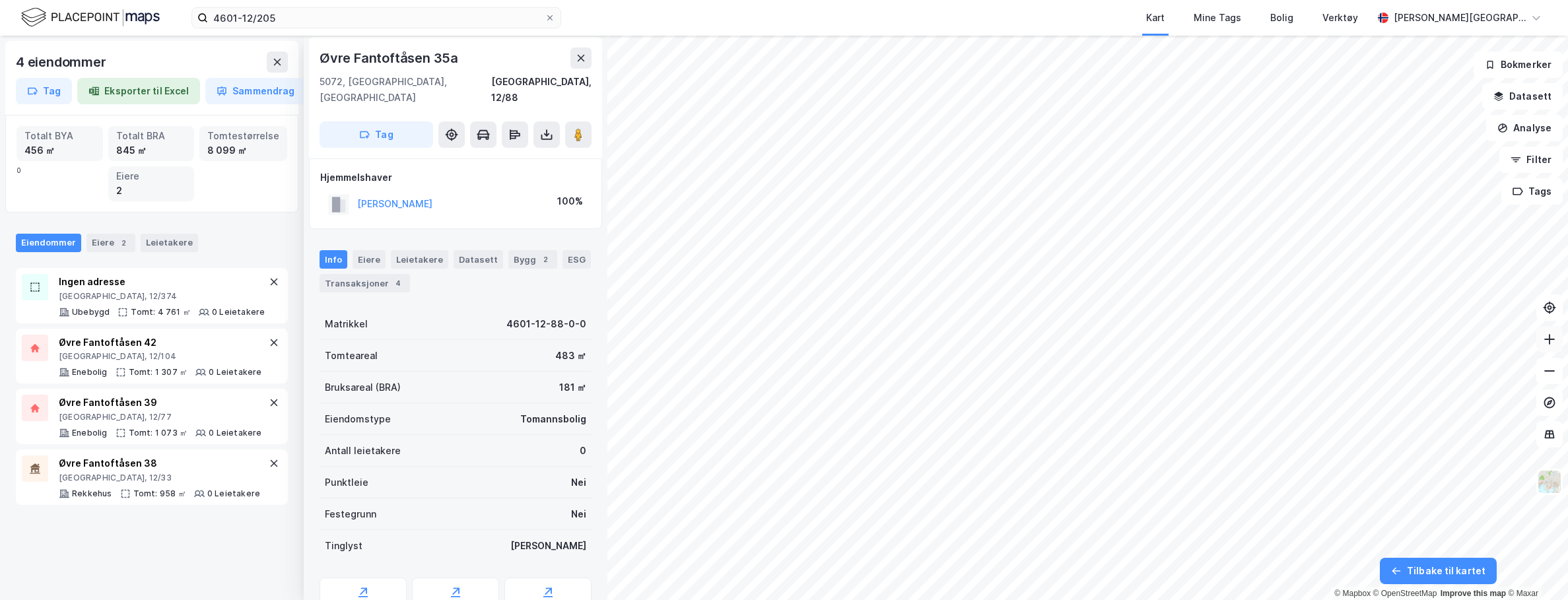
click at [1043, 344] on icon at bounding box center [1549, 339] width 13 height 13
click at [1043, 376] on icon at bounding box center [1549, 371] width 13 height 13
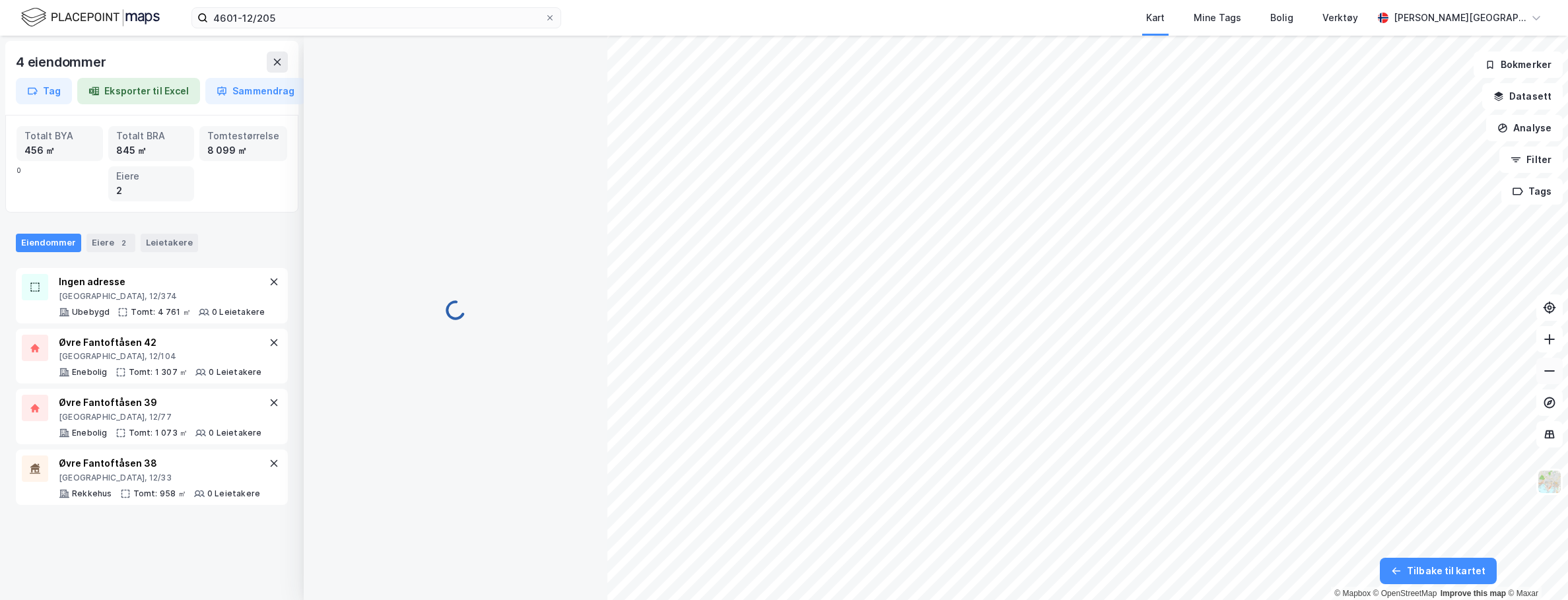
scroll to position [4, 0]
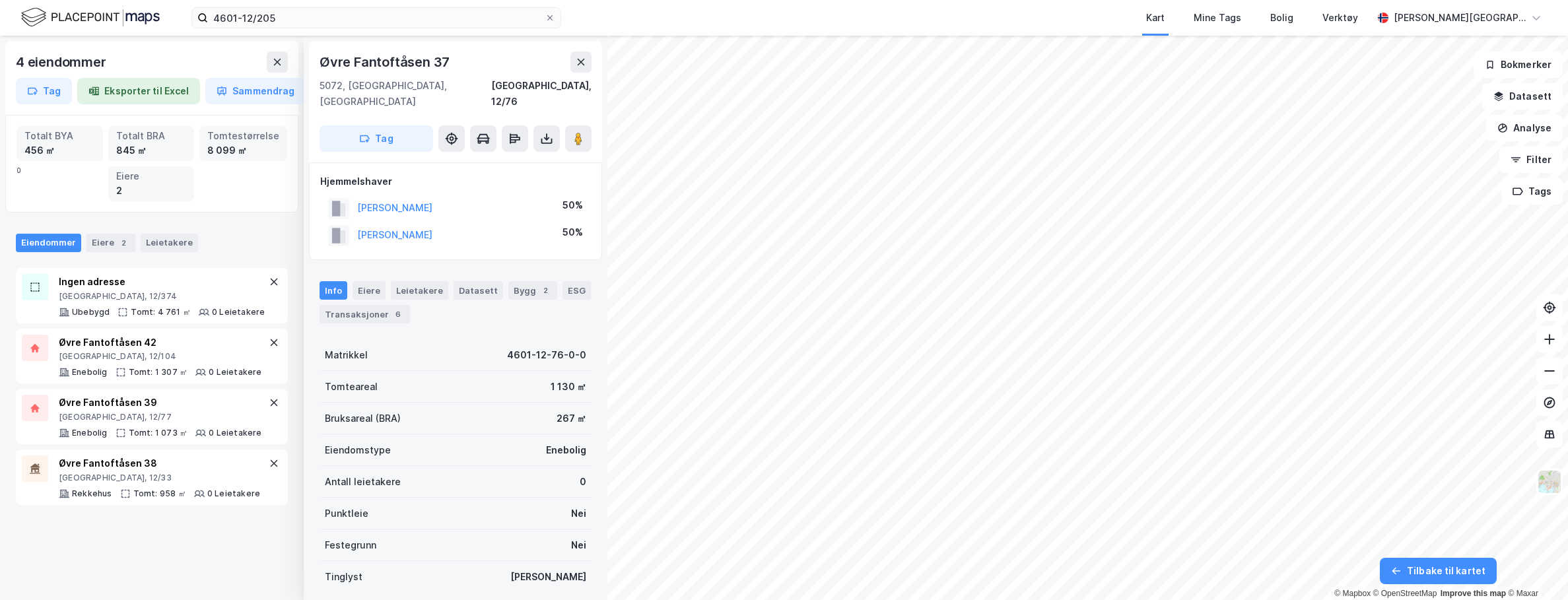
scroll to position [4, 0]
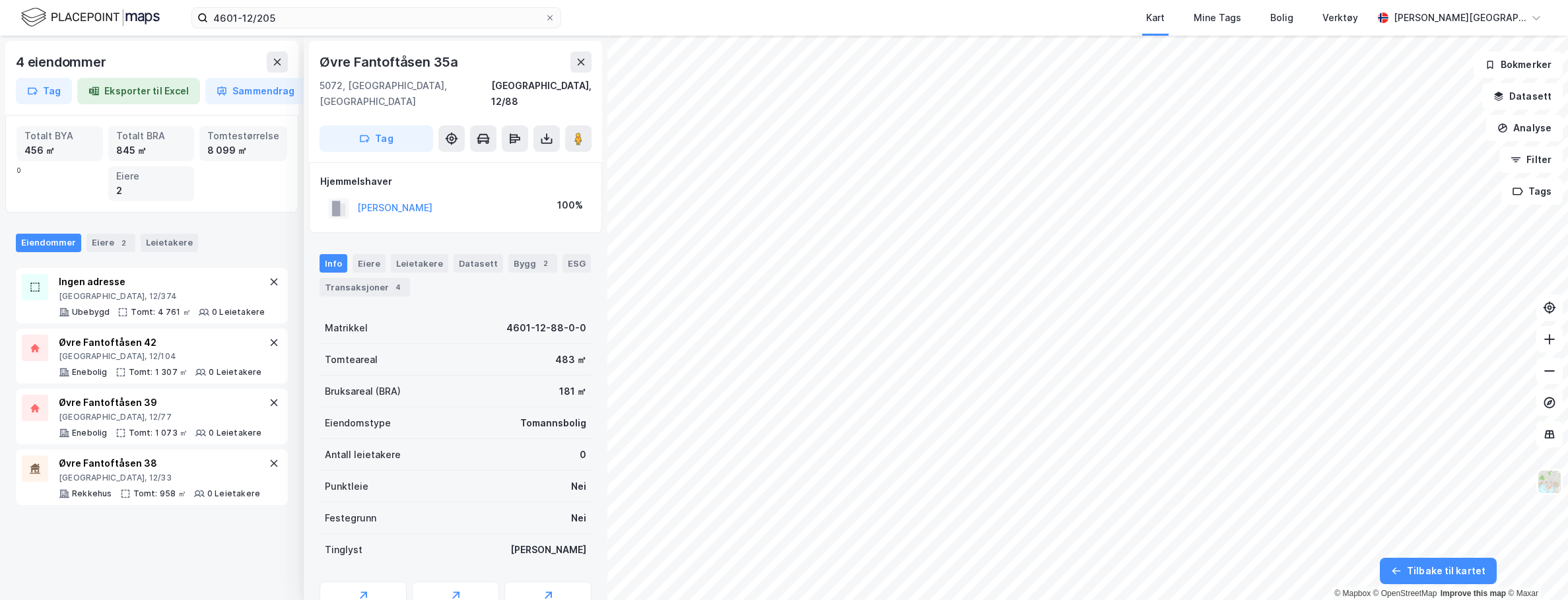
scroll to position [4, 0]
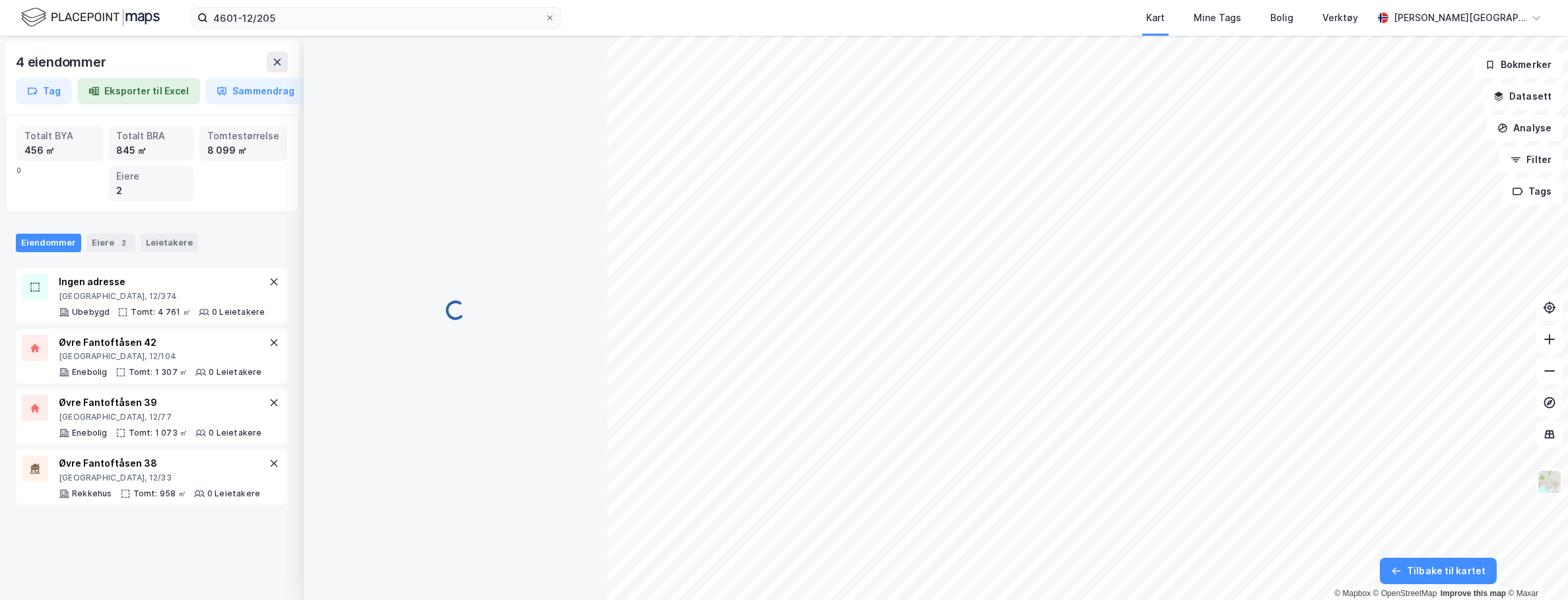
scroll to position [4, 0]
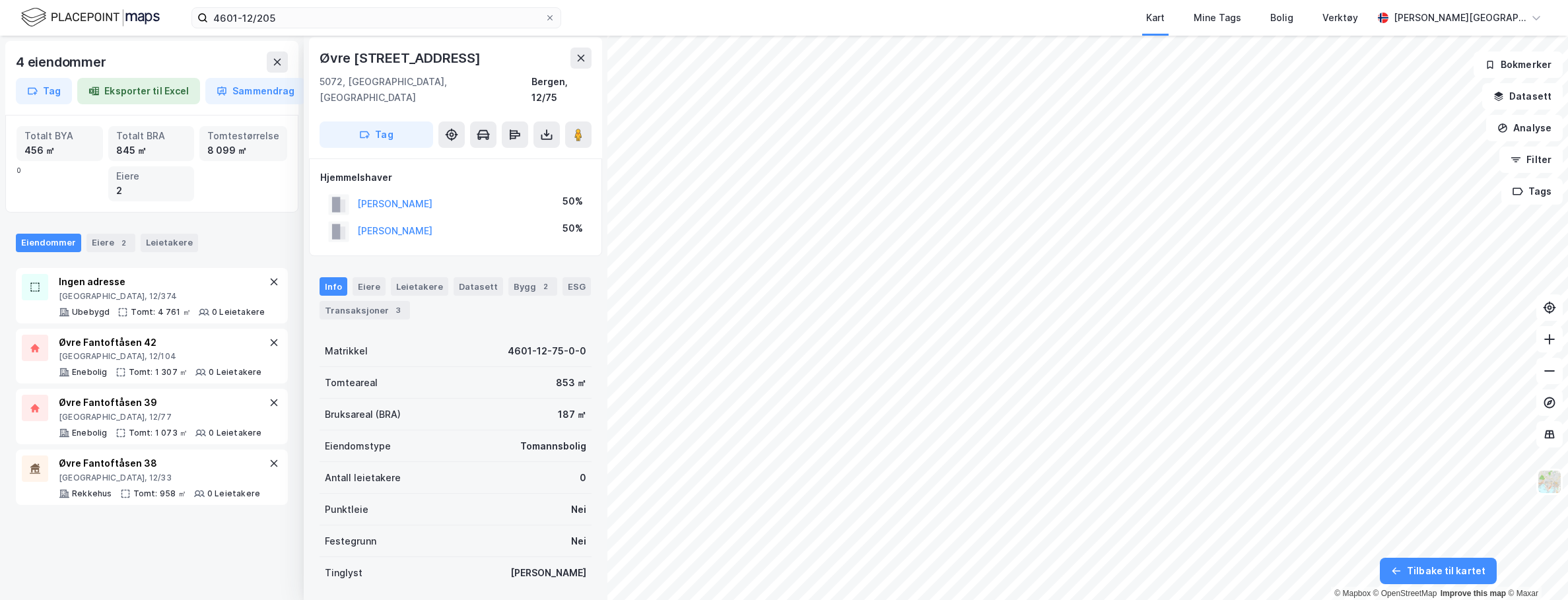
scroll to position [4, 0]
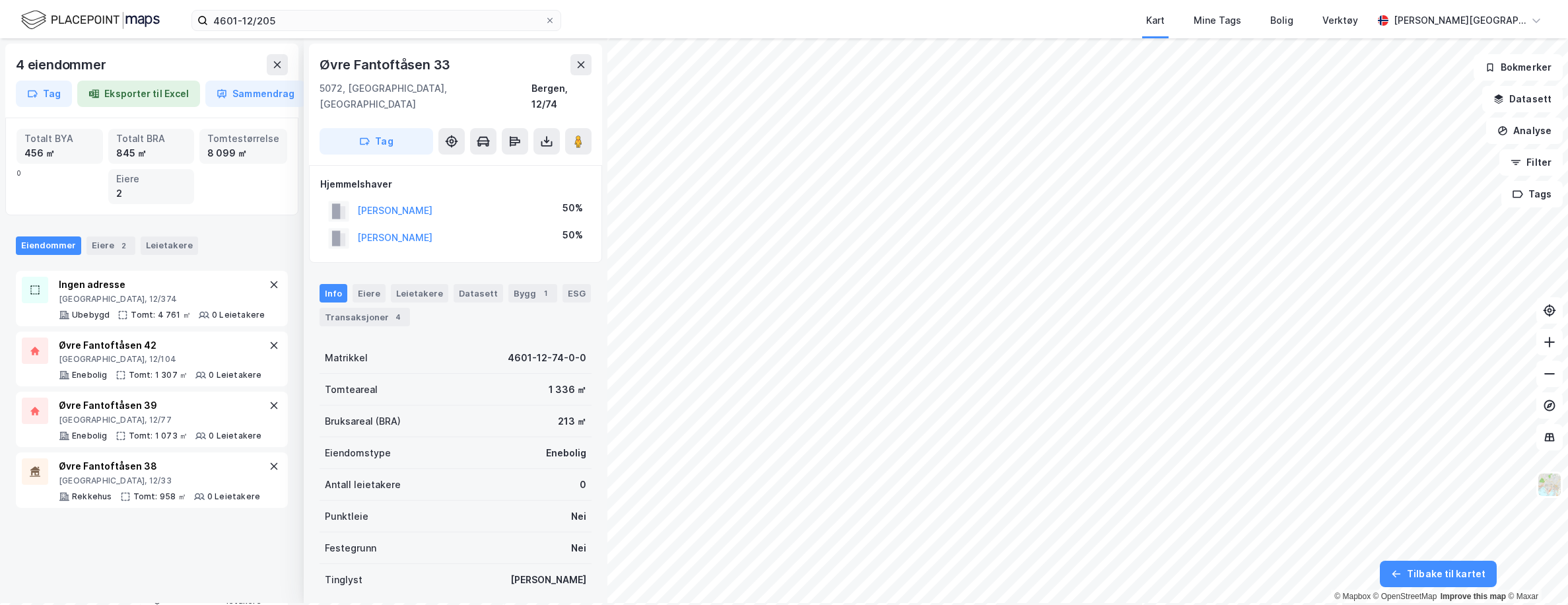
scroll to position [4, 0]
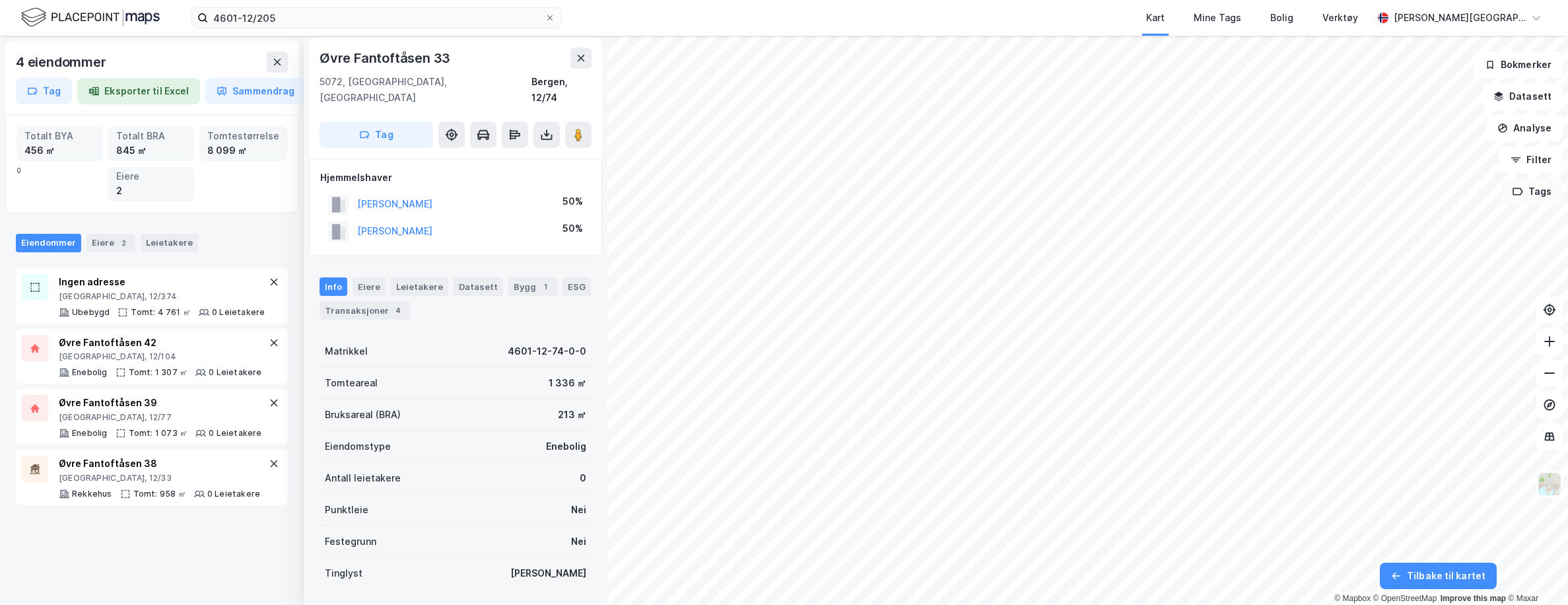
click at [1043, 192] on button "Tags" at bounding box center [1532, 191] width 61 height 27
click at [1043, 192] on button at bounding box center [1474, 200] width 21 height 21
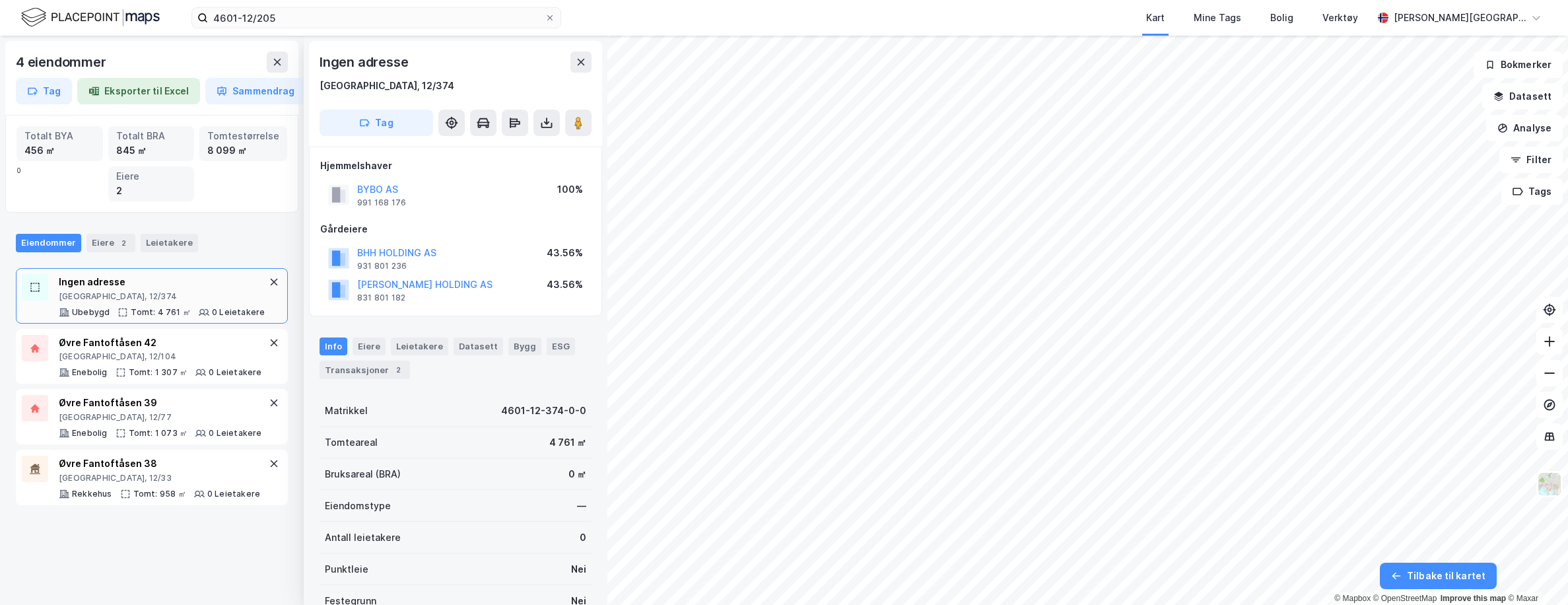
scroll to position [4, 0]
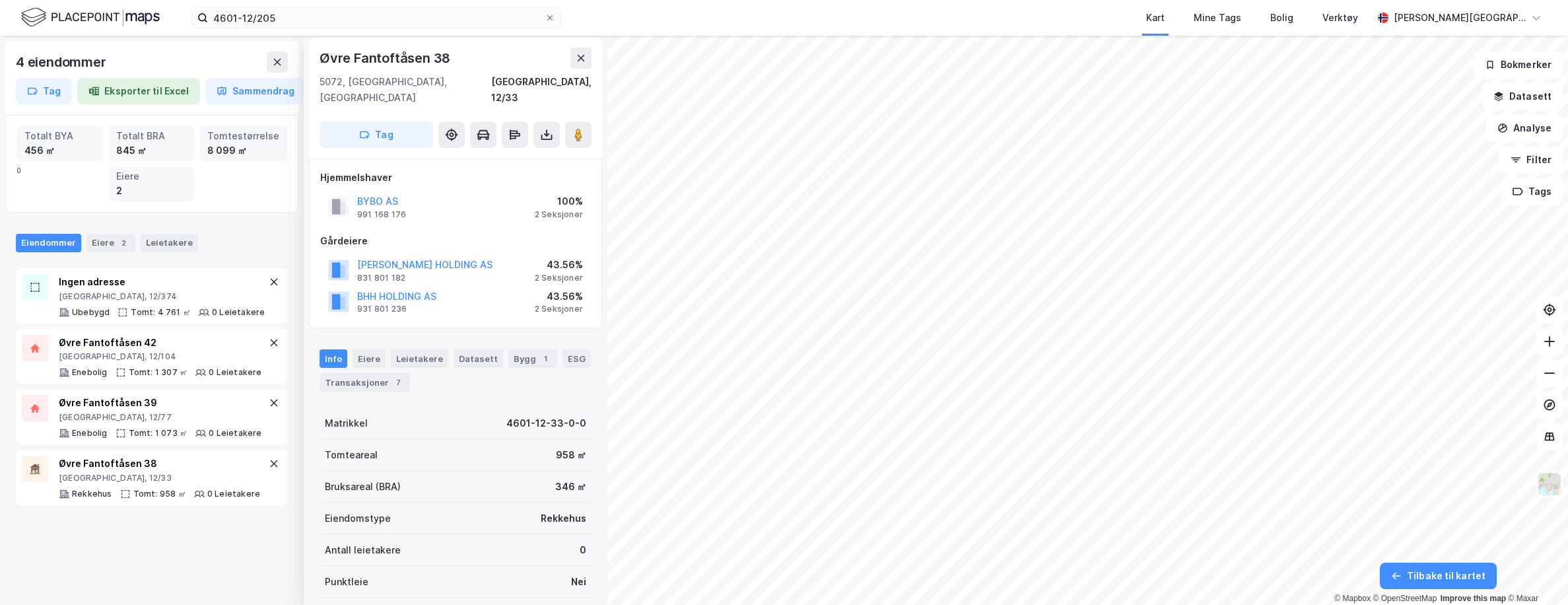
scroll to position [4, 0]
click at [1043, 192] on div "4 eiendommer Tag Eksporter til Excel Sammendrag Totalt BYA 456 ㎡ Totalt BRA 845…" at bounding box center [784, 320] width 1568 height 570
click at [1043, 192] on button "Tags" at bounding box center [1532, 191] width 61 height 27
click at [1043, 203] on icon at bounding box center [1473, 201] width 7 height 8
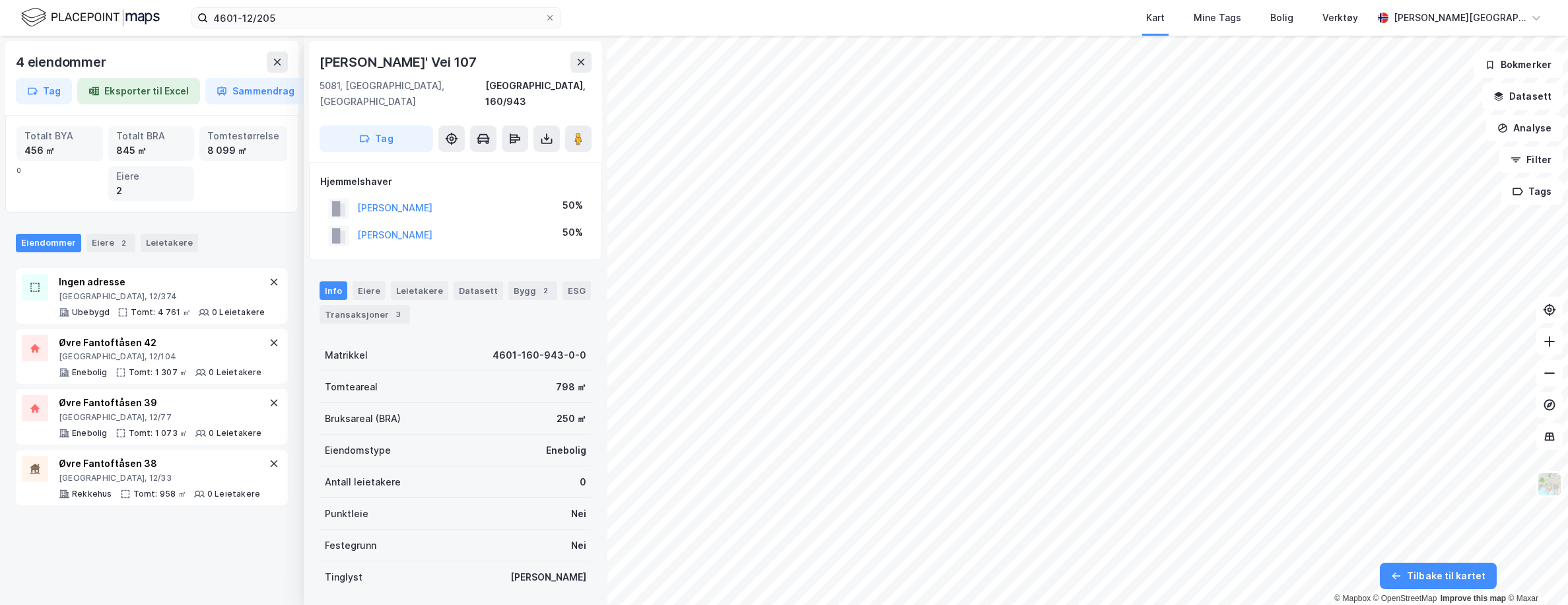
scroll to position [4, 0]
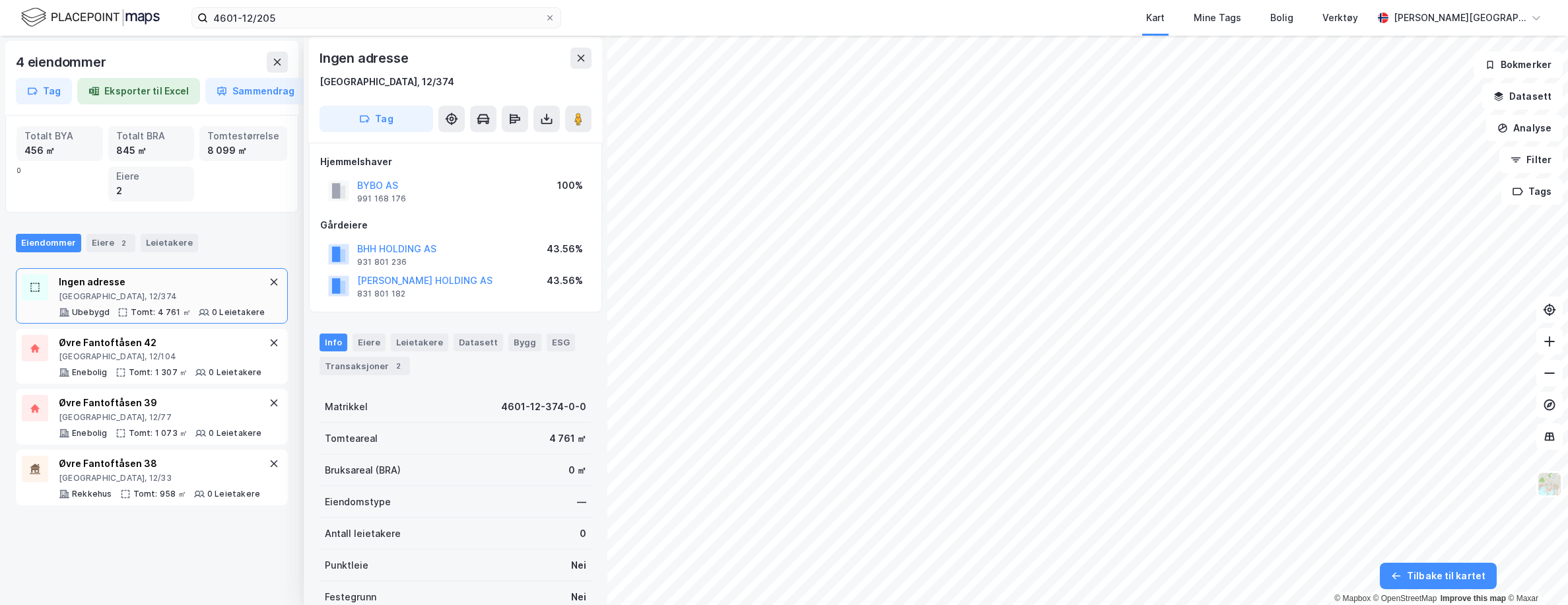
scroll to position [4, 0]
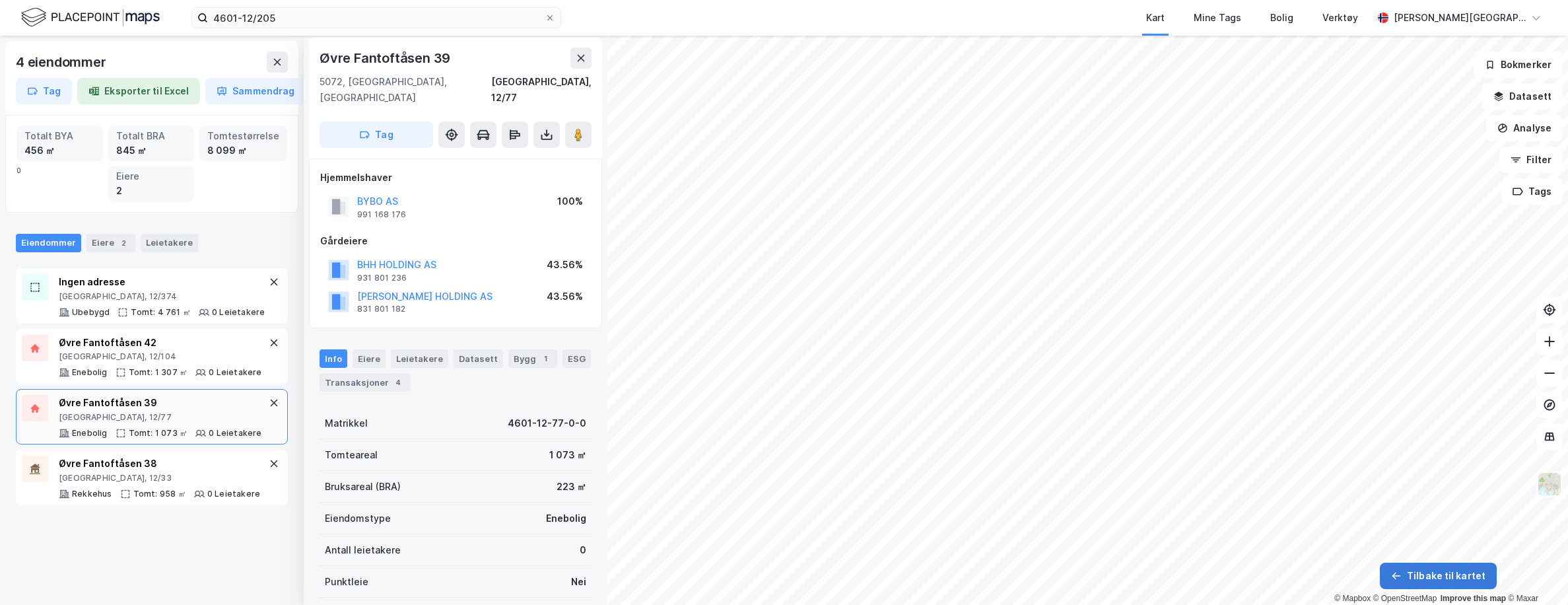
click at [1043, 576] on button "Tilbake til kartet" at bounding box center [1438, 576] width 117 height 27
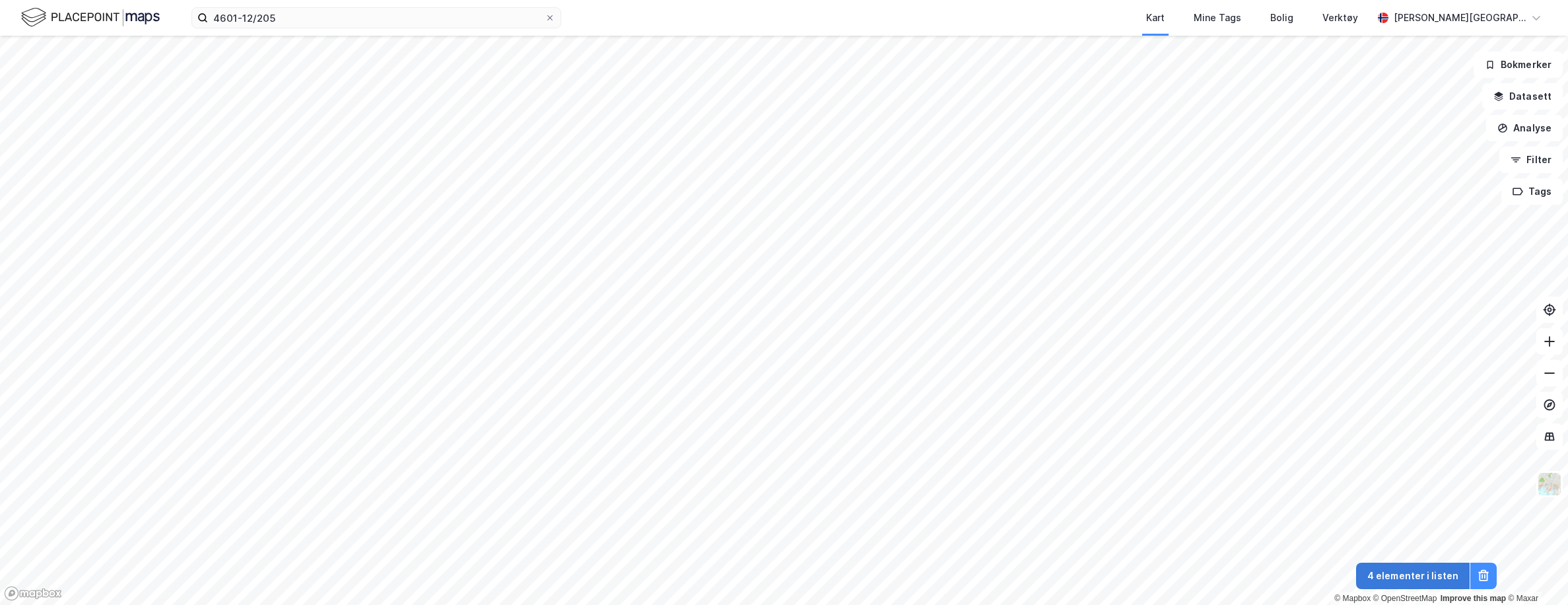
click at [1043, 577] on button "4 elementer i listen" at bounding box center [1413, 576] width 114 height 27
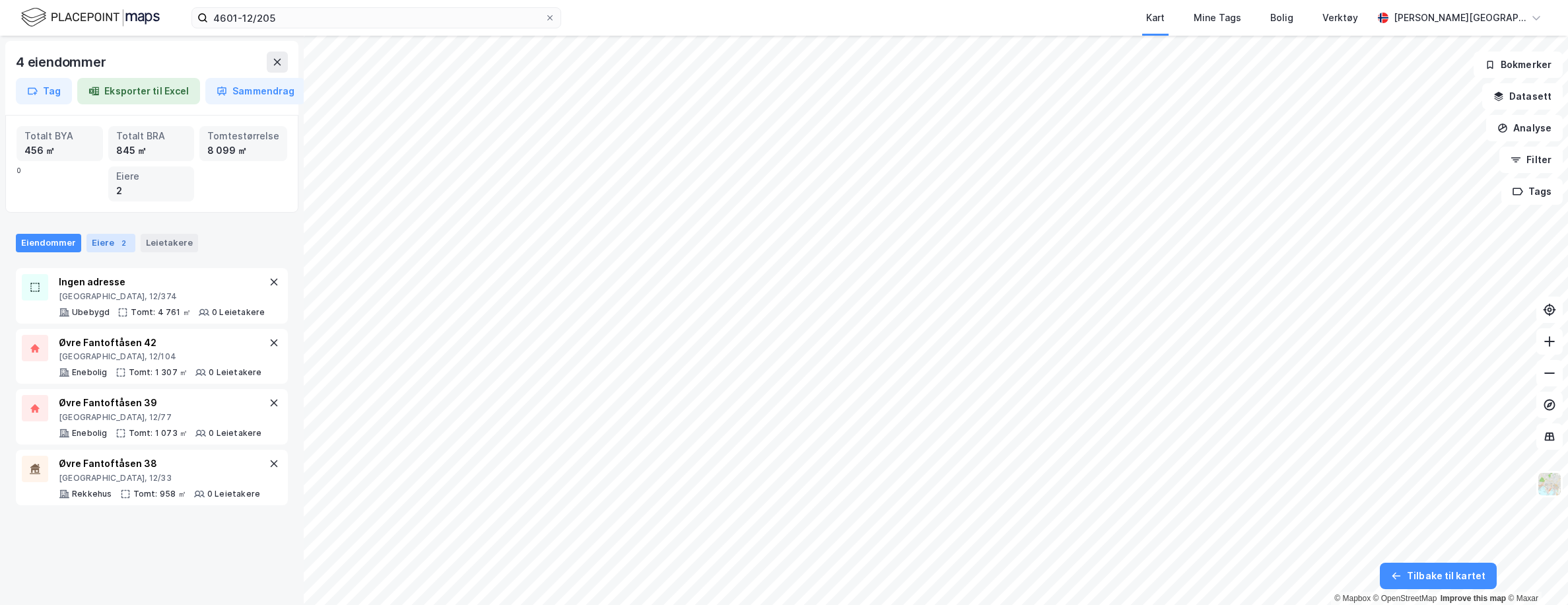
click at [108, 248] on div "Eiere 2" at bounding box center [111, 243] width 49 height 18
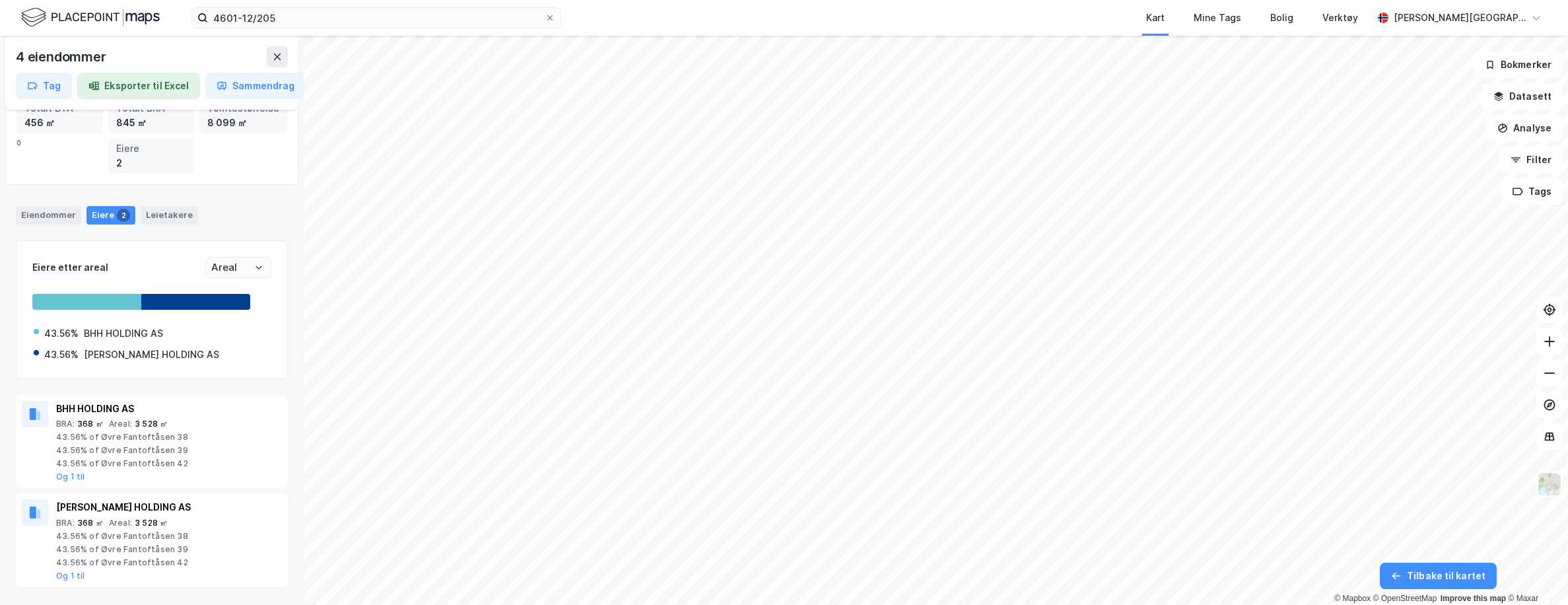
scroll to position [31, 0]
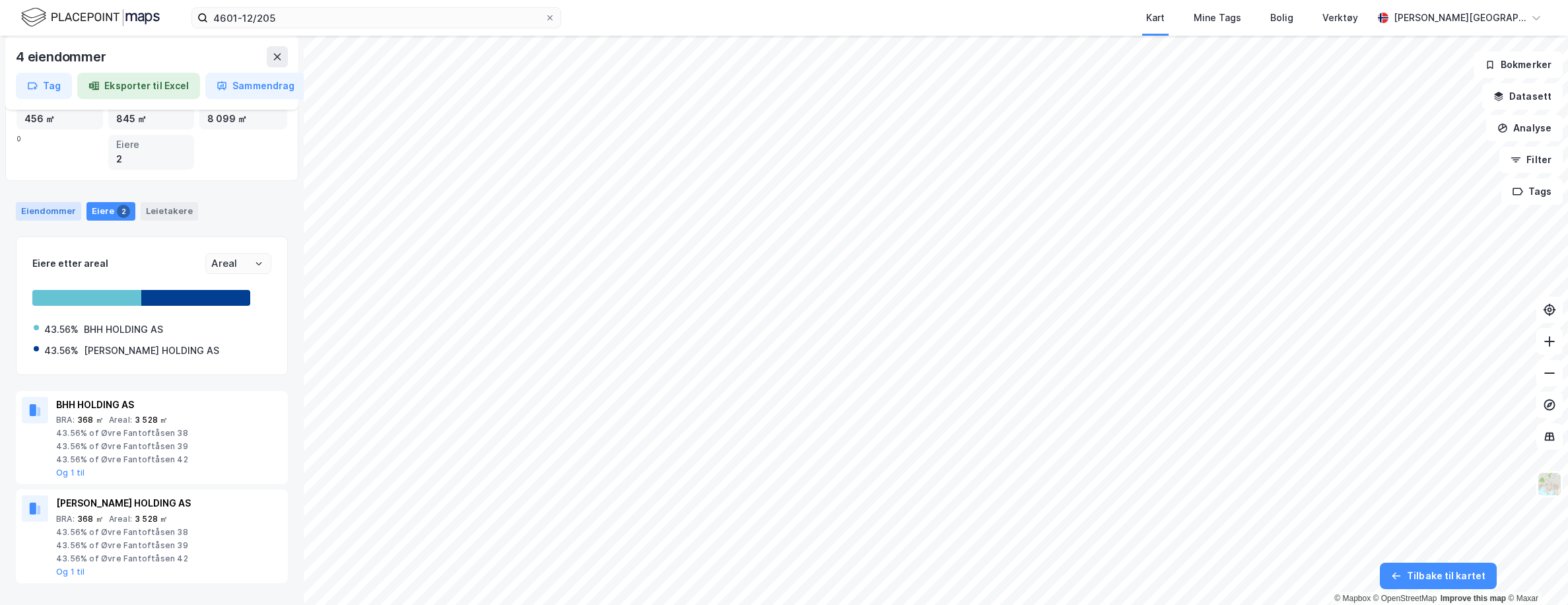
click at [63, 208] on div "Eiendommer" at bounding box center [48, 211] width 65 height 18
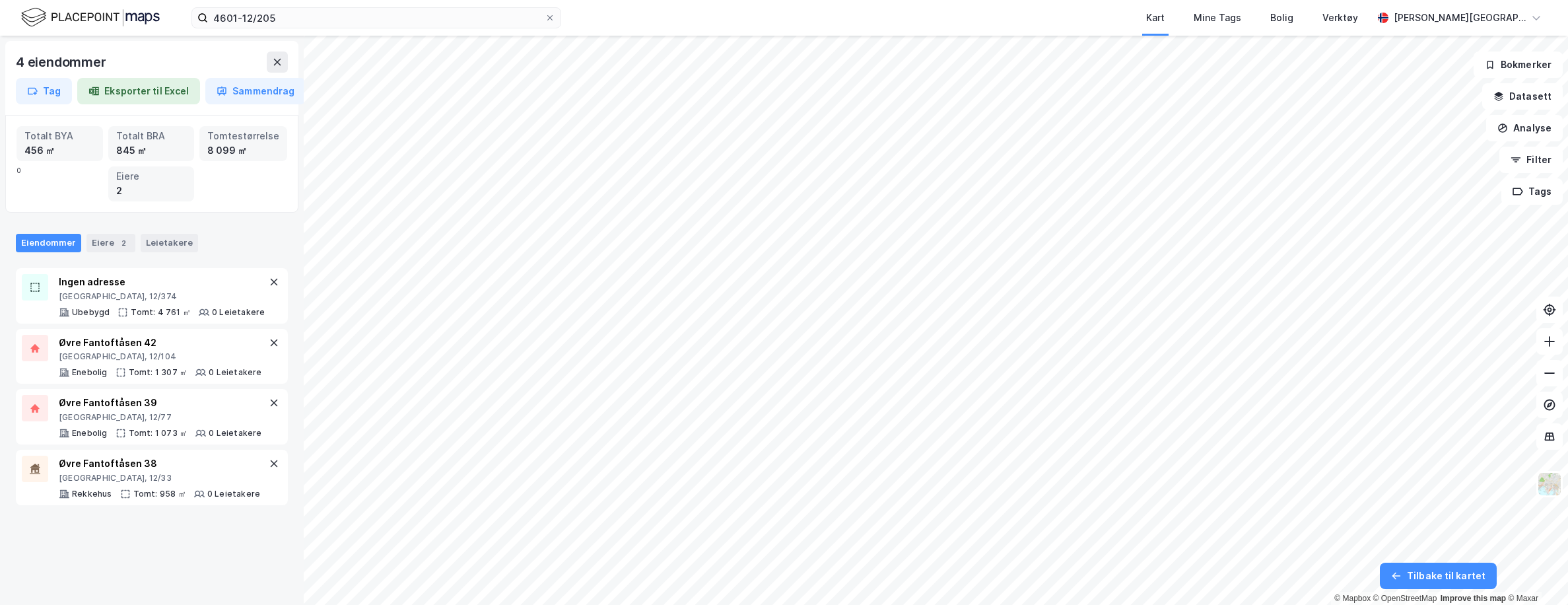
scroll to position [0, 0]
click at [153, 193] on div "2" at bounding box center [151, 190] width 71 height 14
click at [110, 248] on div "Eiere 2" at bounding box center [111, 243] width 49 height 18
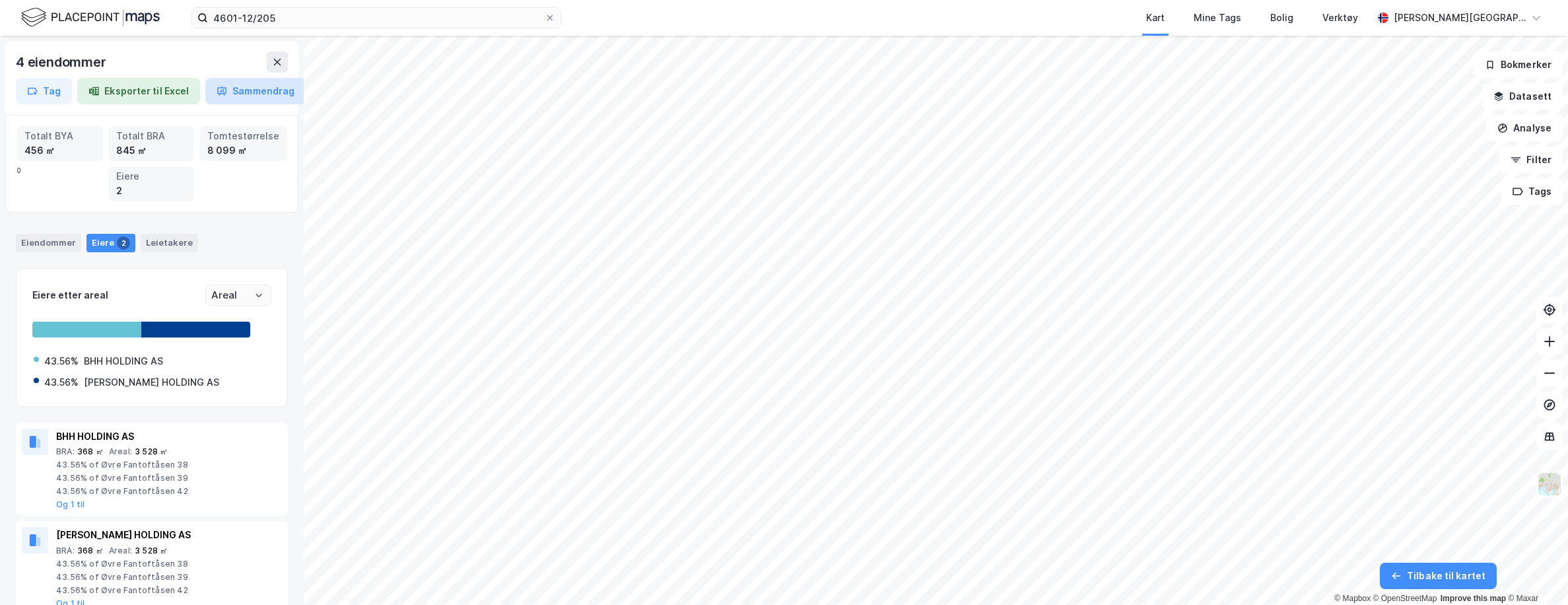
click at [273, 103] on button "Sammendrag" at bounding box center [255, 91] width 100 height 27
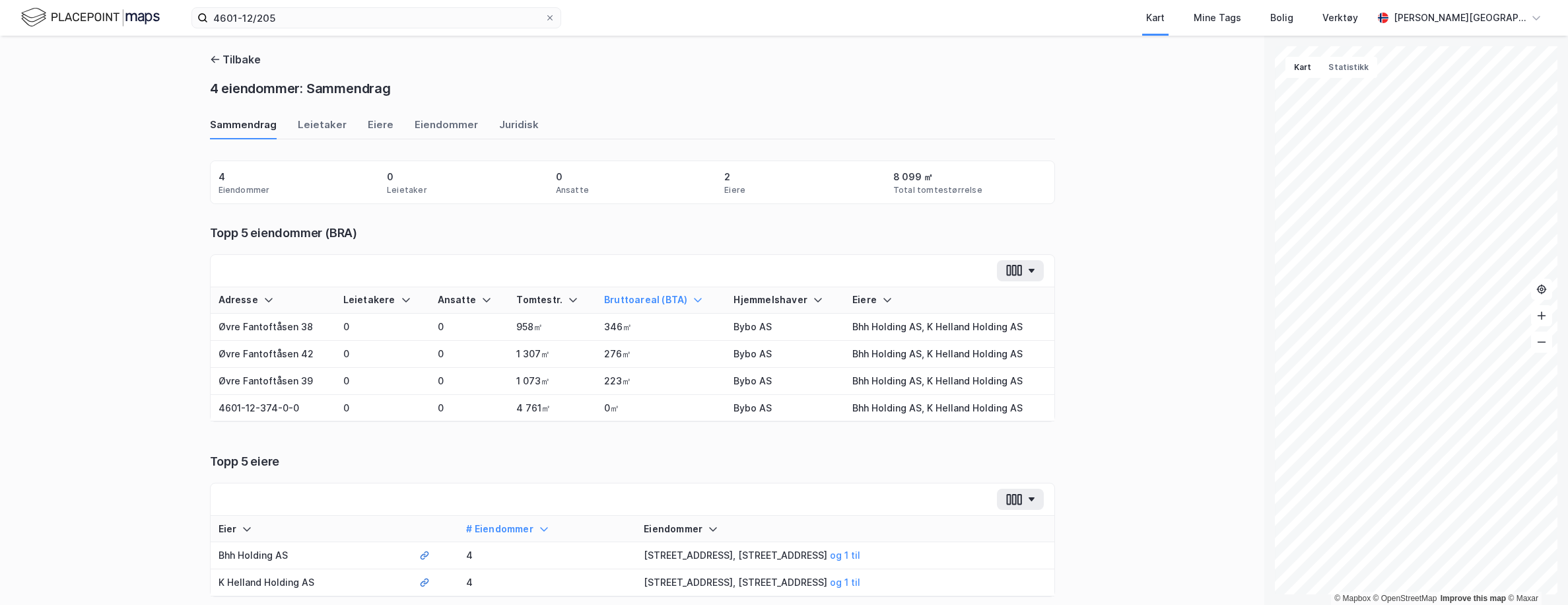
click at [526, 130] on div "Sammendrag Leietaker Eiere Eiendommer Juridisk" at bounding box center [632, 128] width 845 height 22
click at [509, 130] on div "Juridisk" at bounding box center [519, 128] width 40 height 22
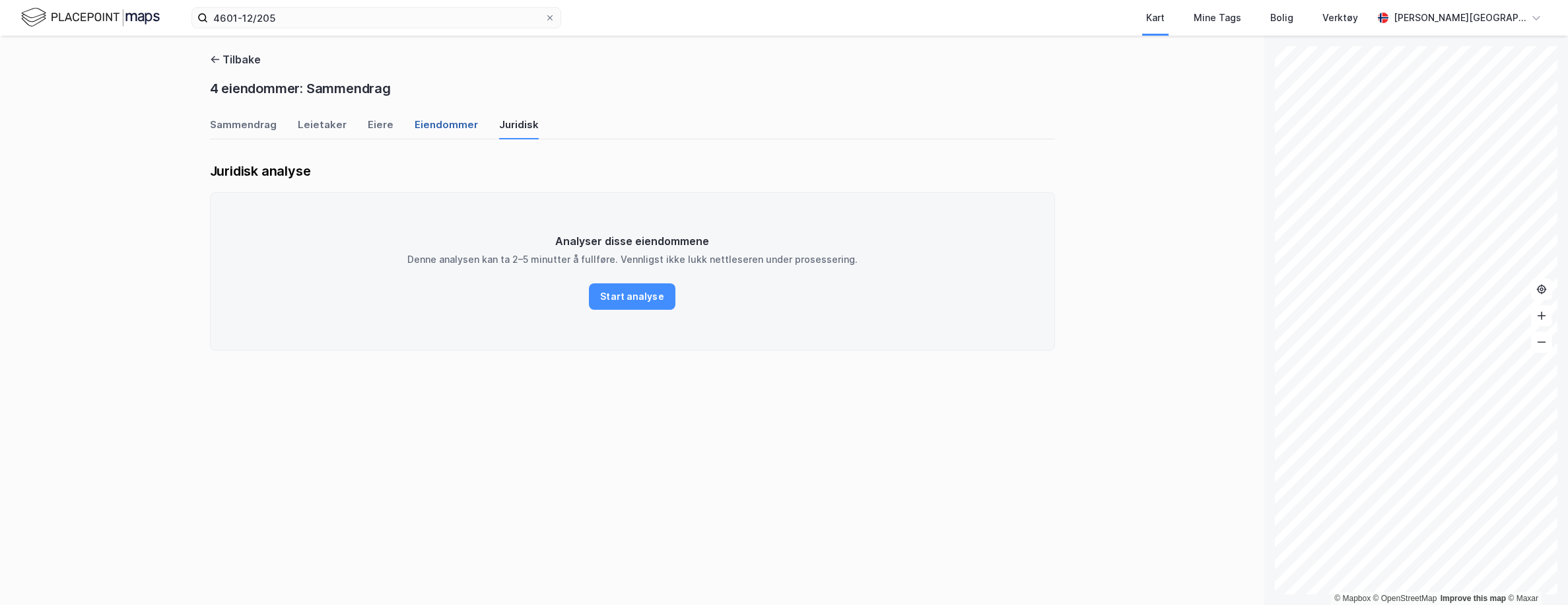
click at [441, 130] on div "Eiendommer" at bounding box center [446, 128] width 63 height 22
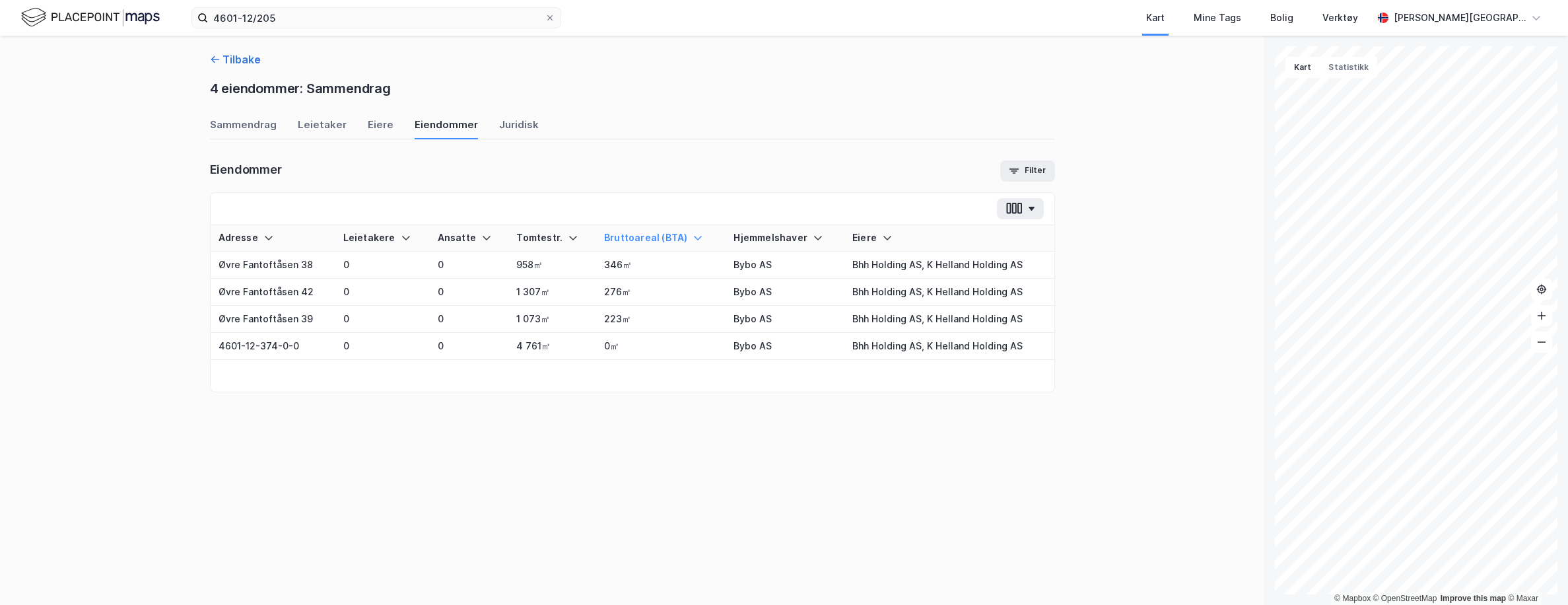
click at [240, 58] on button "Tilbake" at bounding box center [235, 59] width 51 height 16
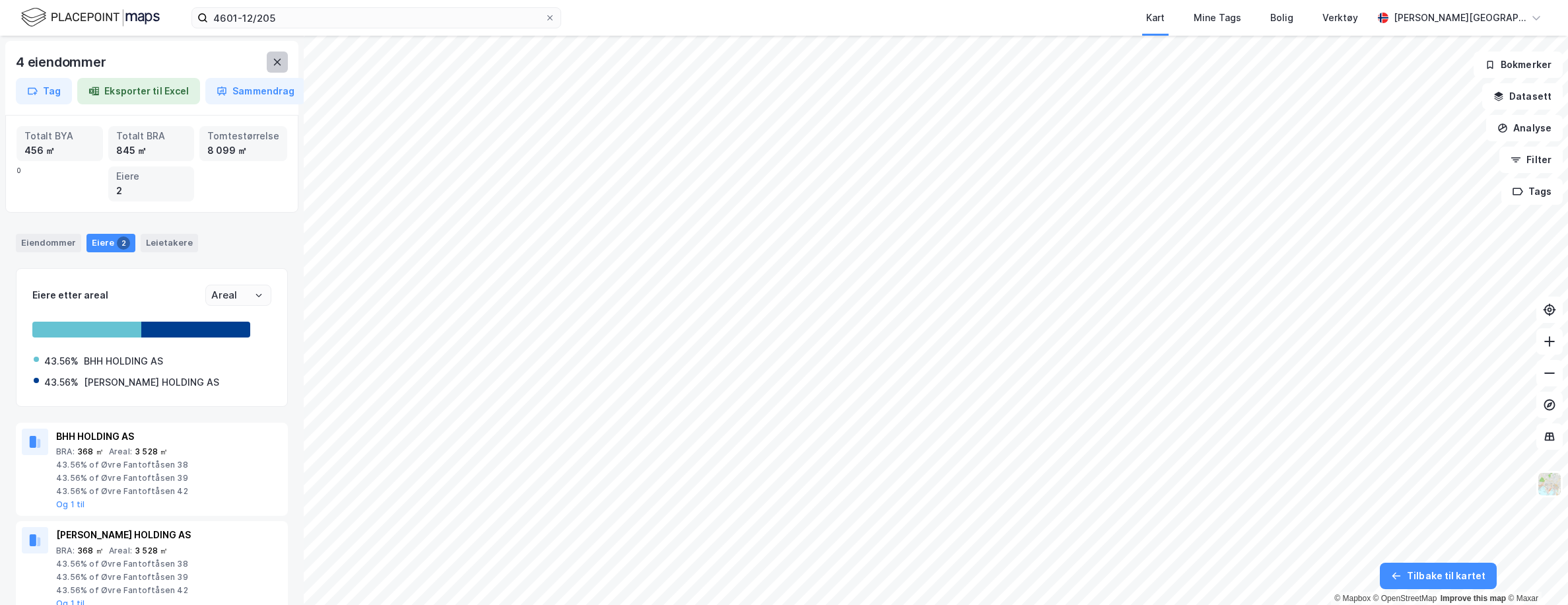
click at [275, 60] on icon at bounding box center [277, 62] width 7 height 7
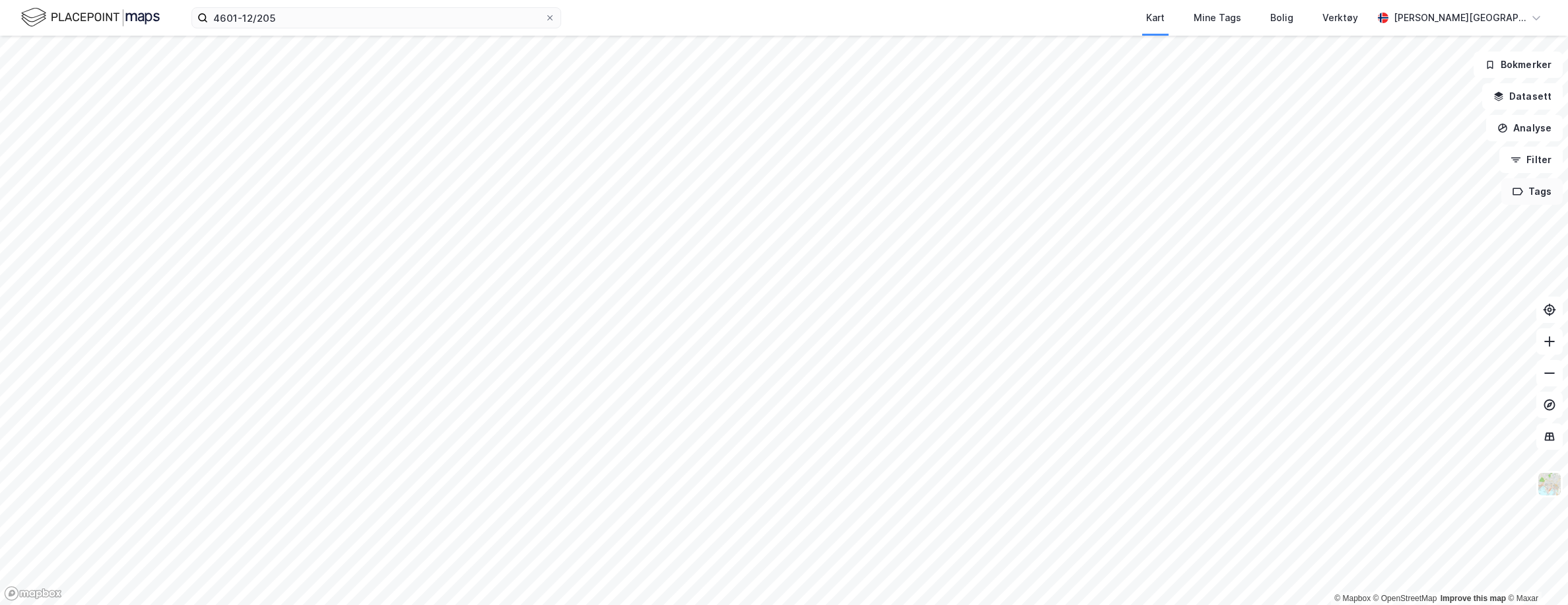
click at [1043, 186] on button "Tags" at bounding box center [1532, 191] width 61 height 27
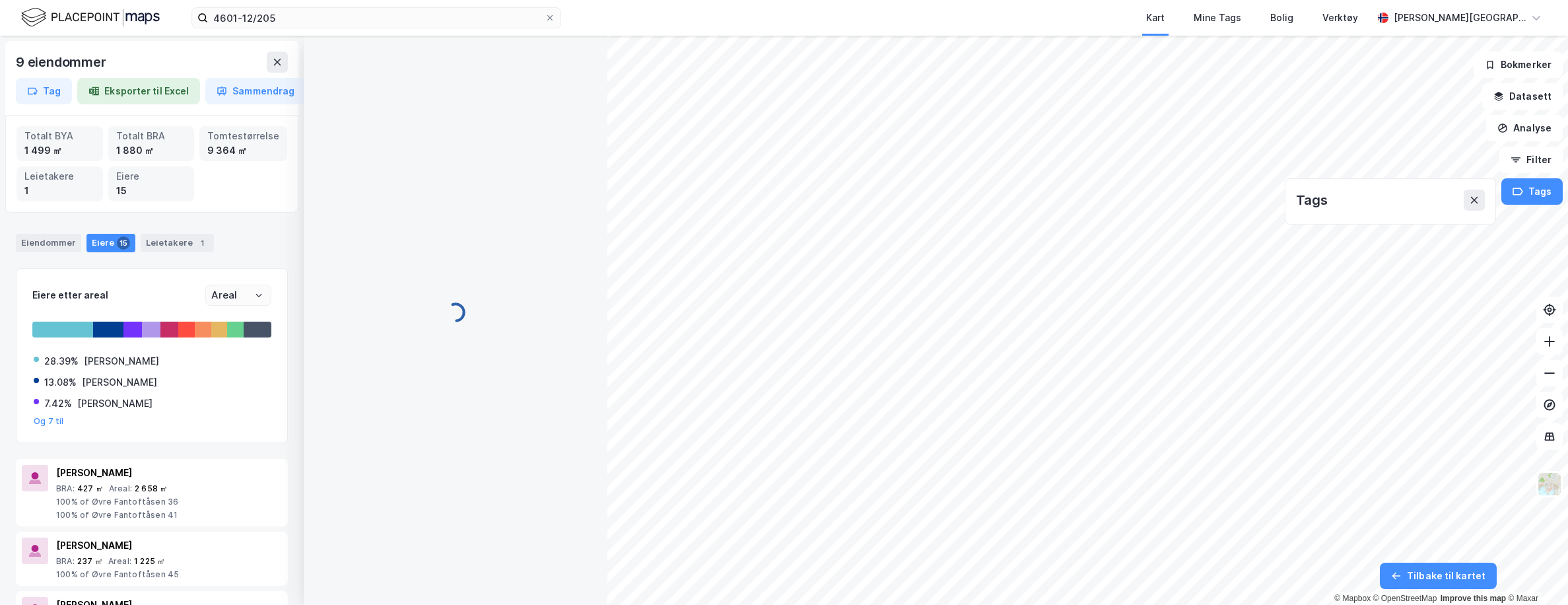
scroll to position [4, 0]
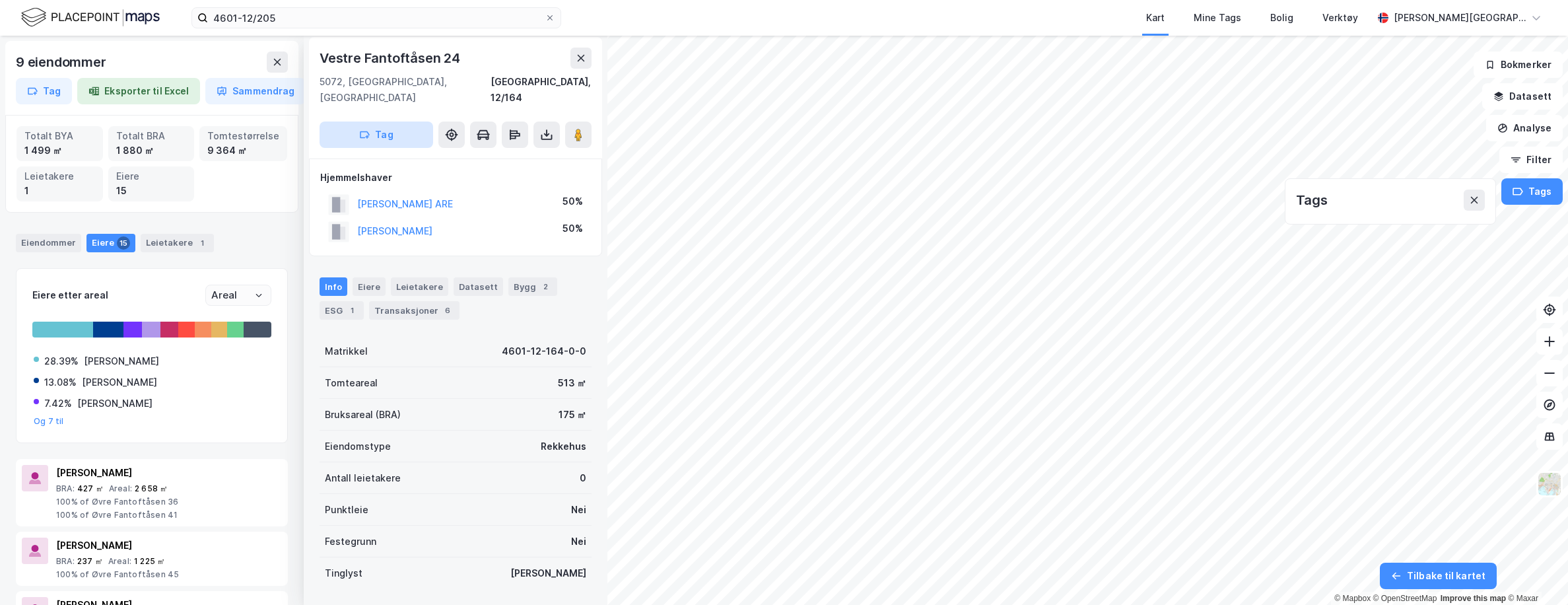
click at [396, 121] on button "Tag" at bounding box center [376, 134] width 114 height 27
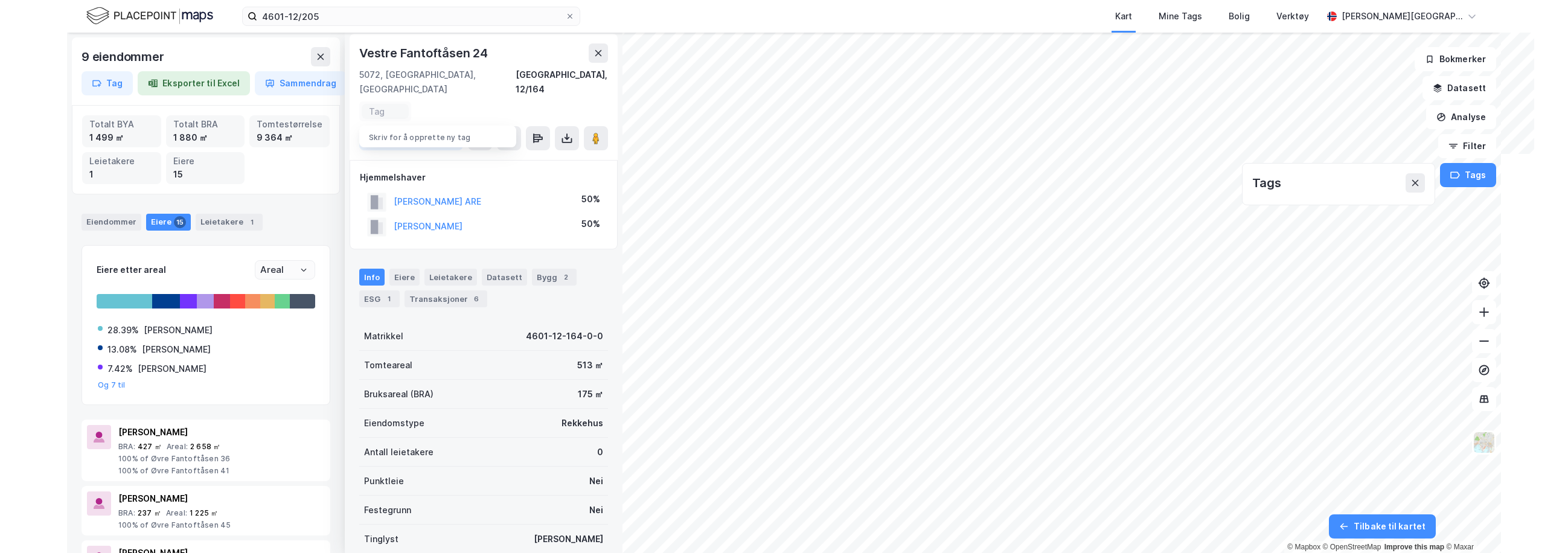
scroll to position [0, 0]
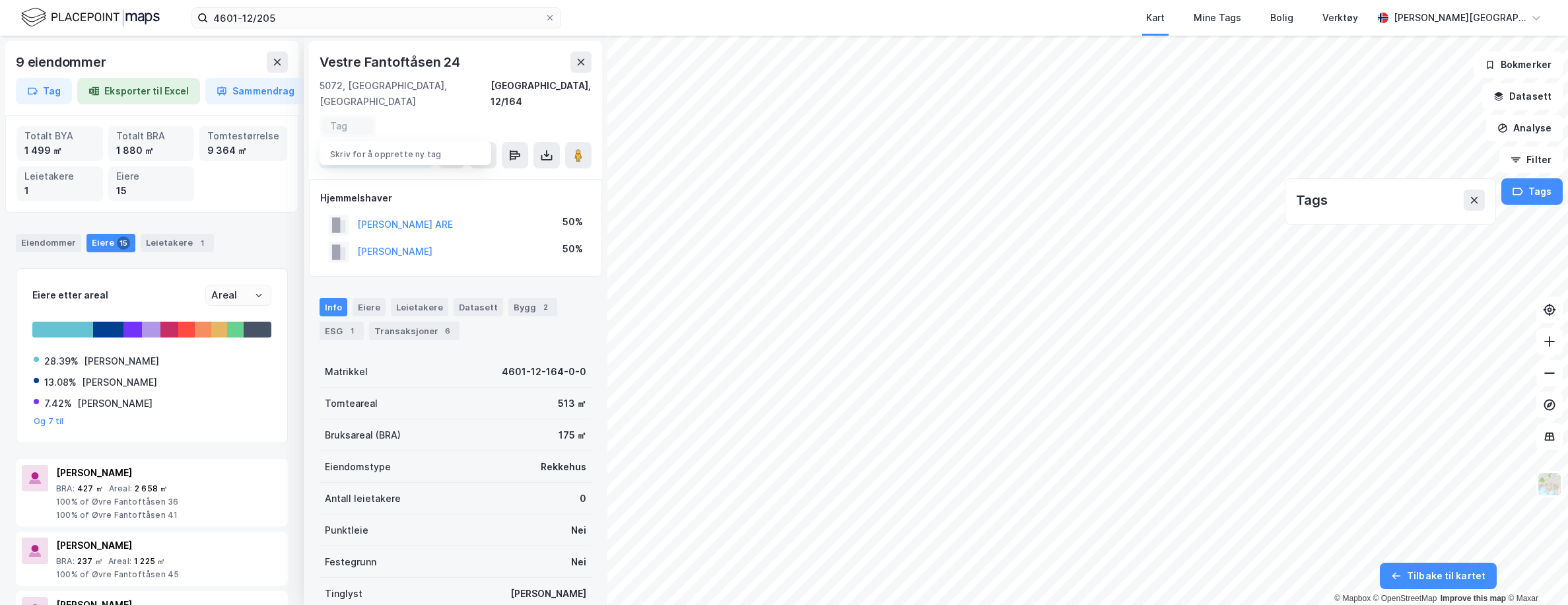
click at [463, 79] on div "5072, Bergen, Vestland Bergen, 12/164" at bounding box center [455, 93] width 272 height 31
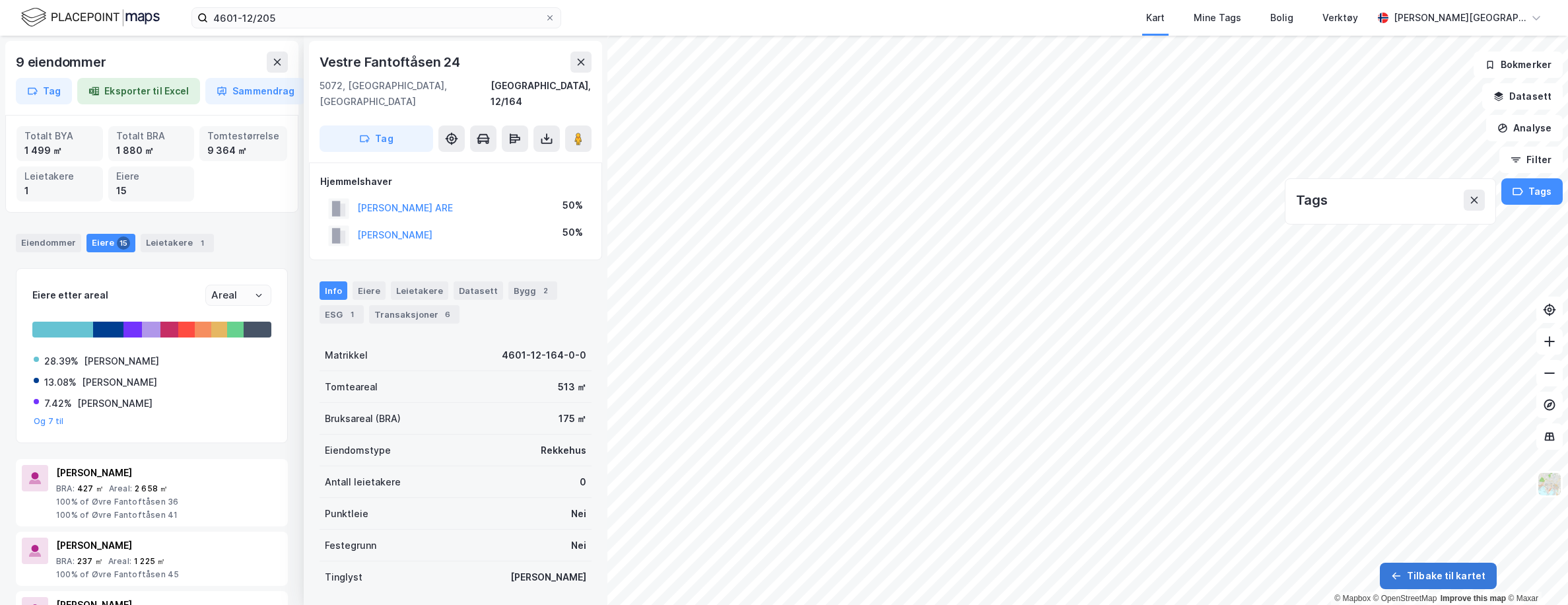
click at [1043, 572] on button "Tilbake til kartet" at bounding box center [1438, 576] width 117 height 27
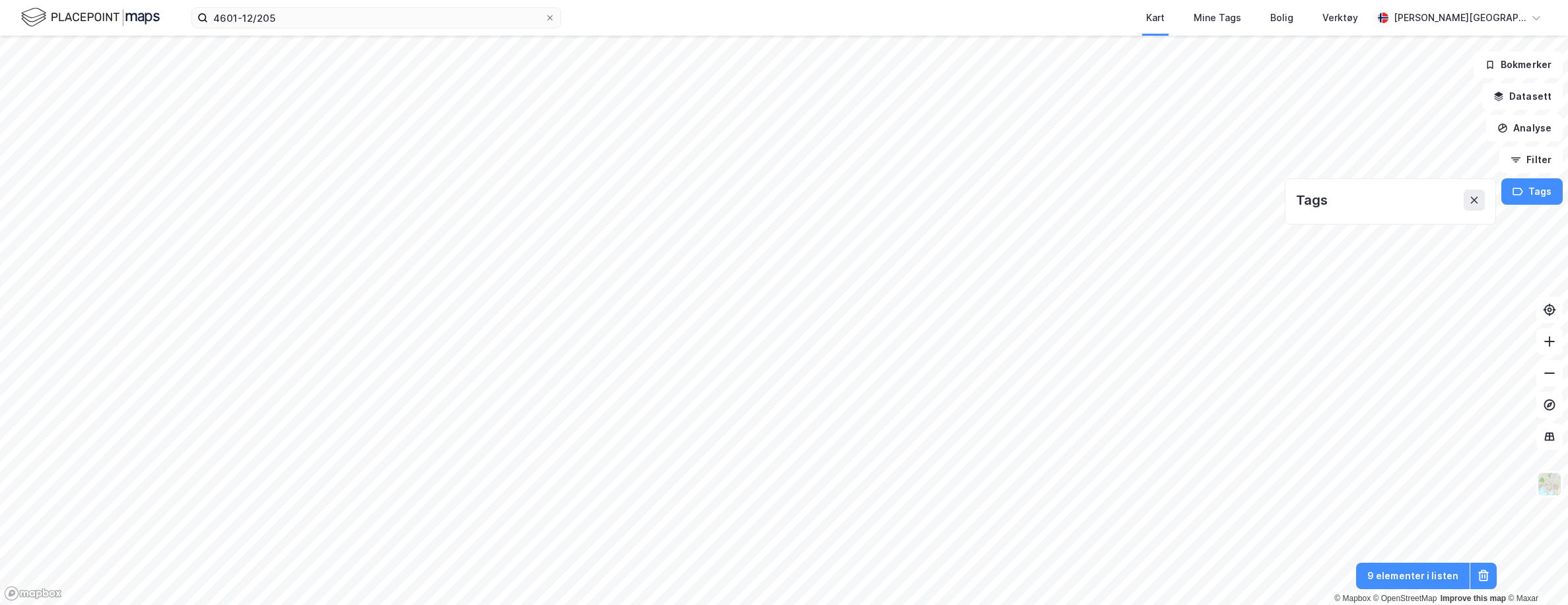
click at [1043, 200] on div "Tags" at bounding box center [1390, 201] width 211 height 46
click at [1043, 200] on icon at bounding box center [1474, 200] width 10 height 10
click at [1043, 579] on icon at bounding box center [1483, 576] width 13 height 13
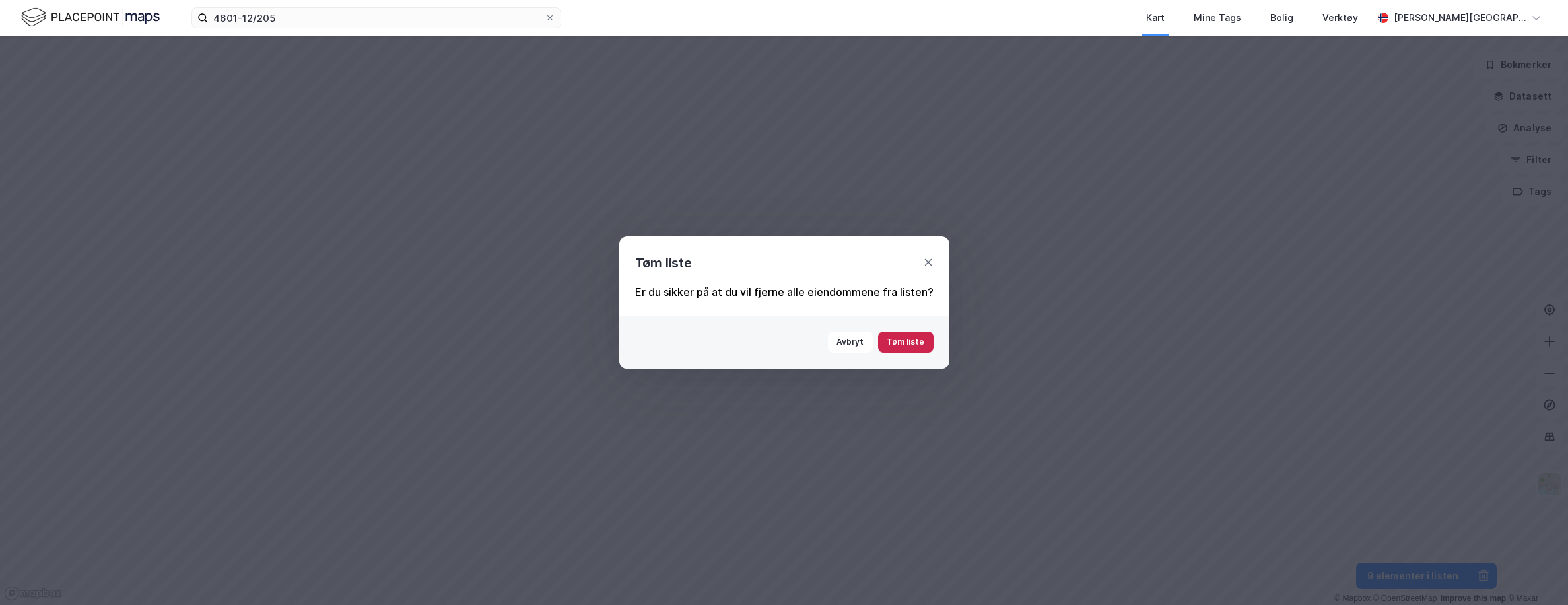
click at [891, 340] on button "Tøm liste" at bounding box center [905, 342] width 55 height 21
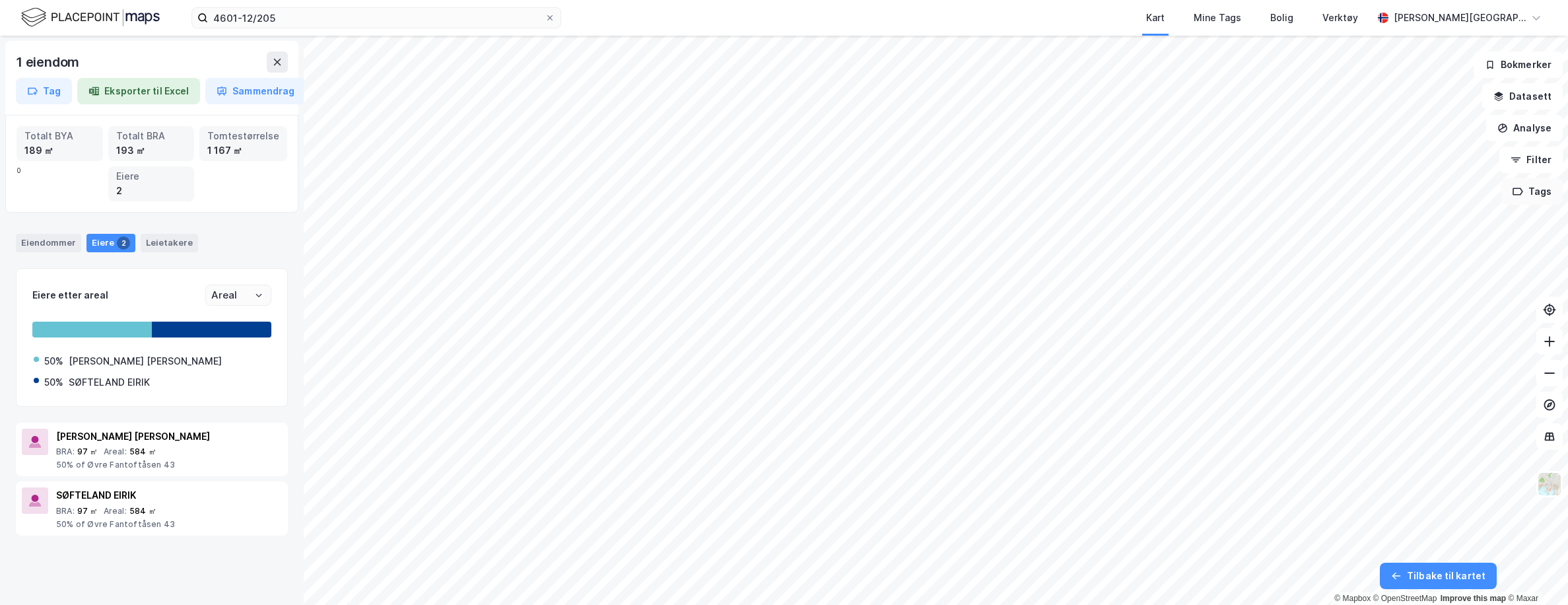
click at [1043, 195] on button "Tags" at bounding box center [1532, 191] width 61 height 27
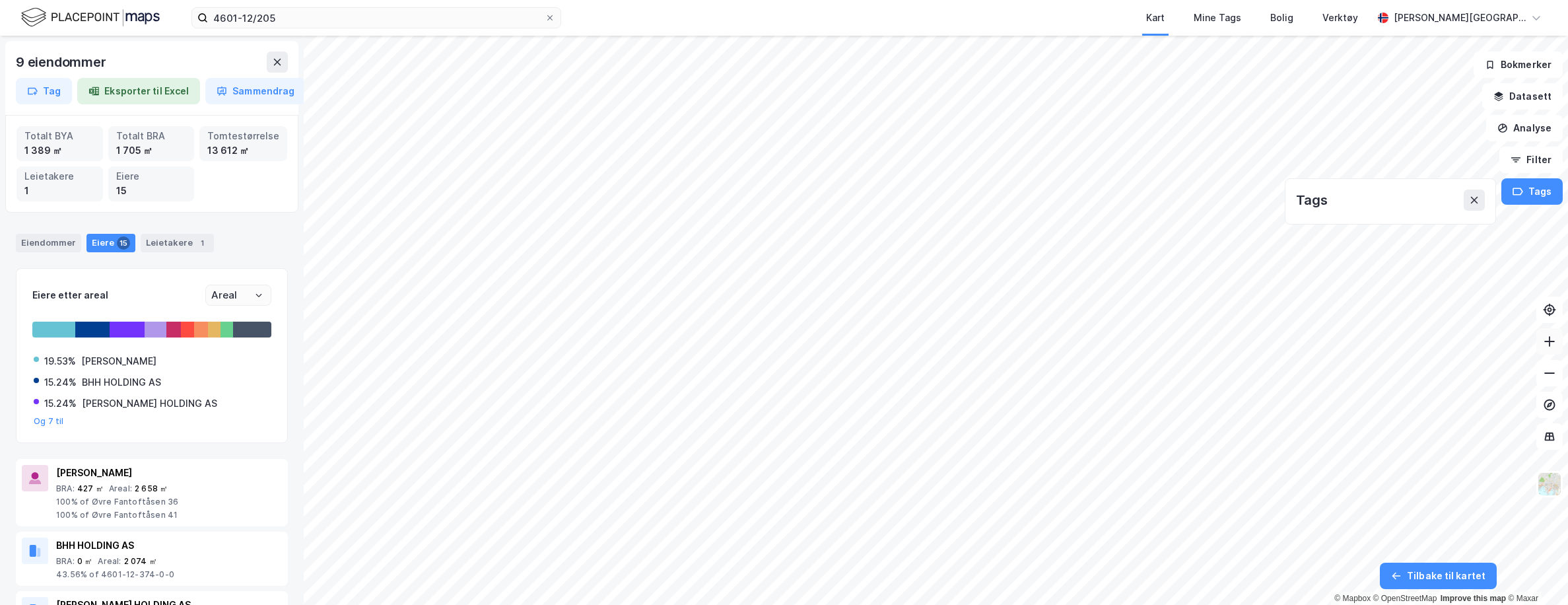
click at [1043, 346] on button at bounding box center [1549, 341] width 27 height 27
click at [1043, 208] on button at bounding box center [1474, 200] width 21 height 21
click at [1043, 20] on div "Kart Mine Tags Bolig Verktøy" at bounding box center [998, 18] width 748 height 35
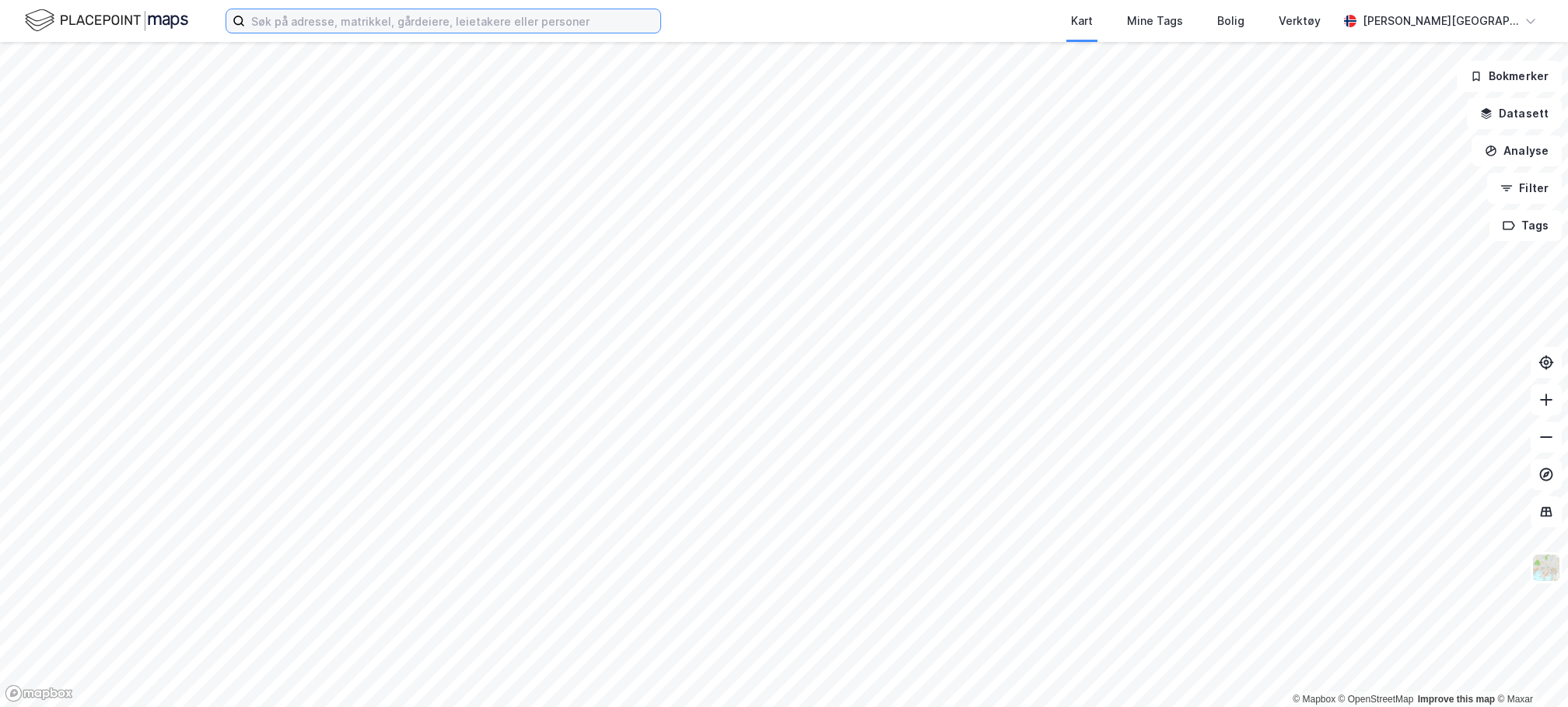
click at [304, 27] on input at bounding box center [452, 21] width 415 height 23
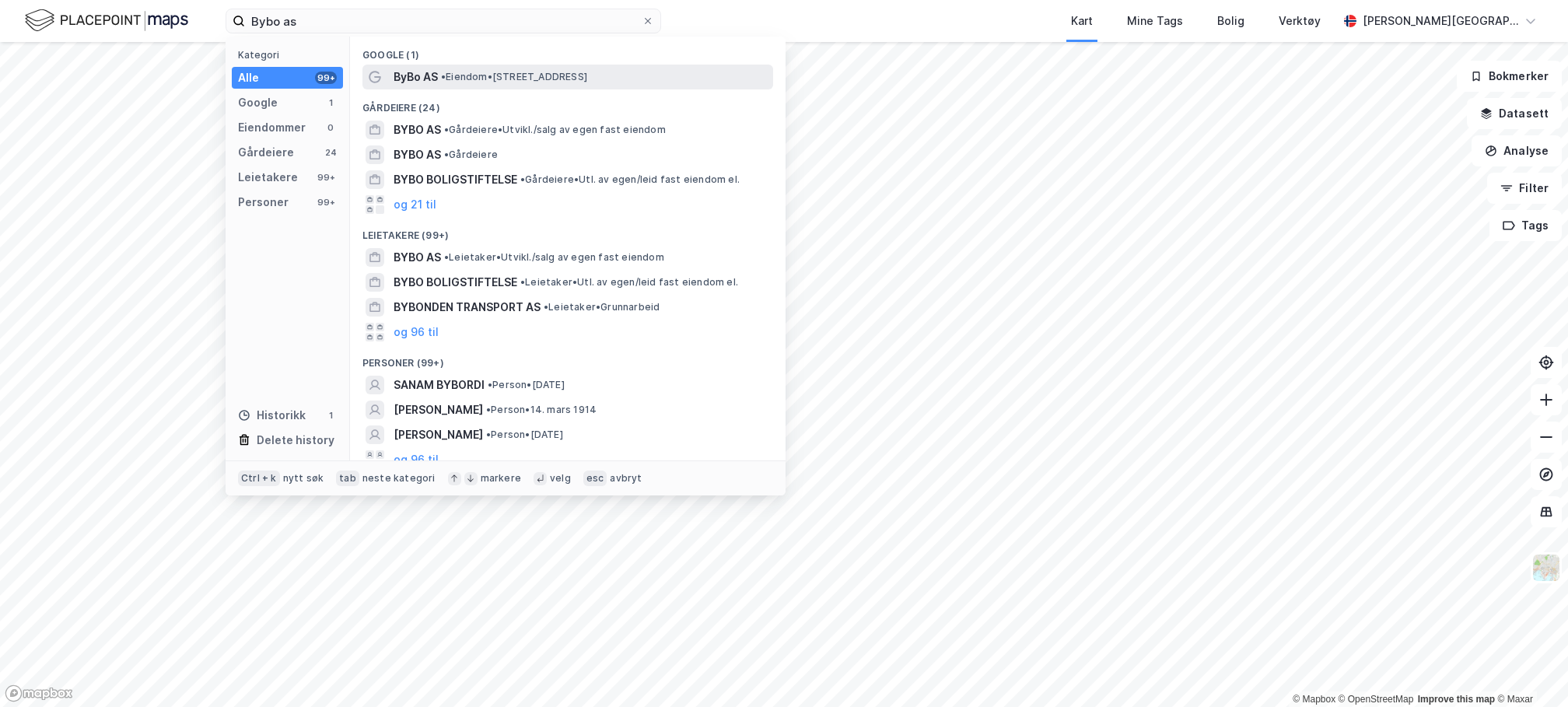
click at [430, 79] on span "ByBo AS" at bounding box center [415, 76] width 44 height 18
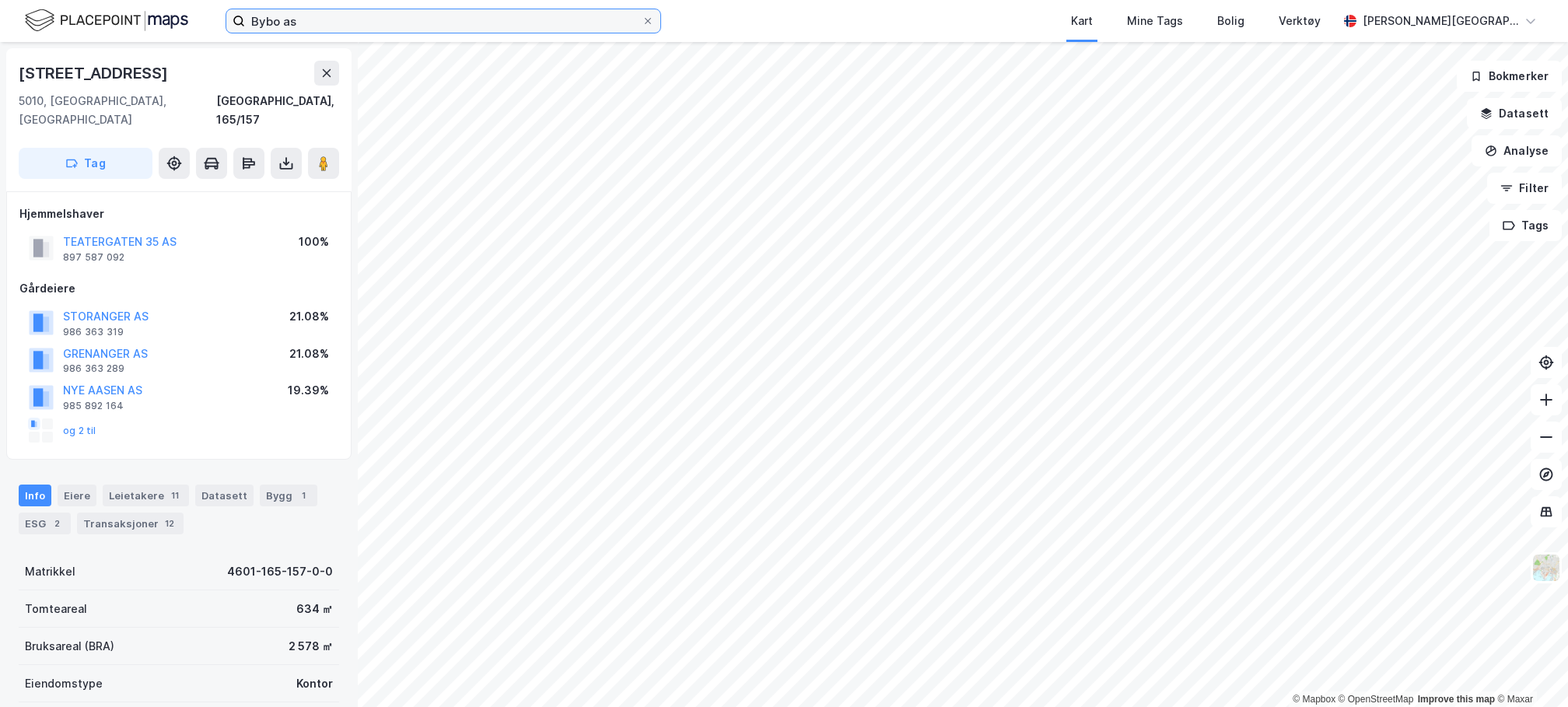
click at [315, 21] on input "Bybo as" at bounding box center [443, 21] width 397 height 23
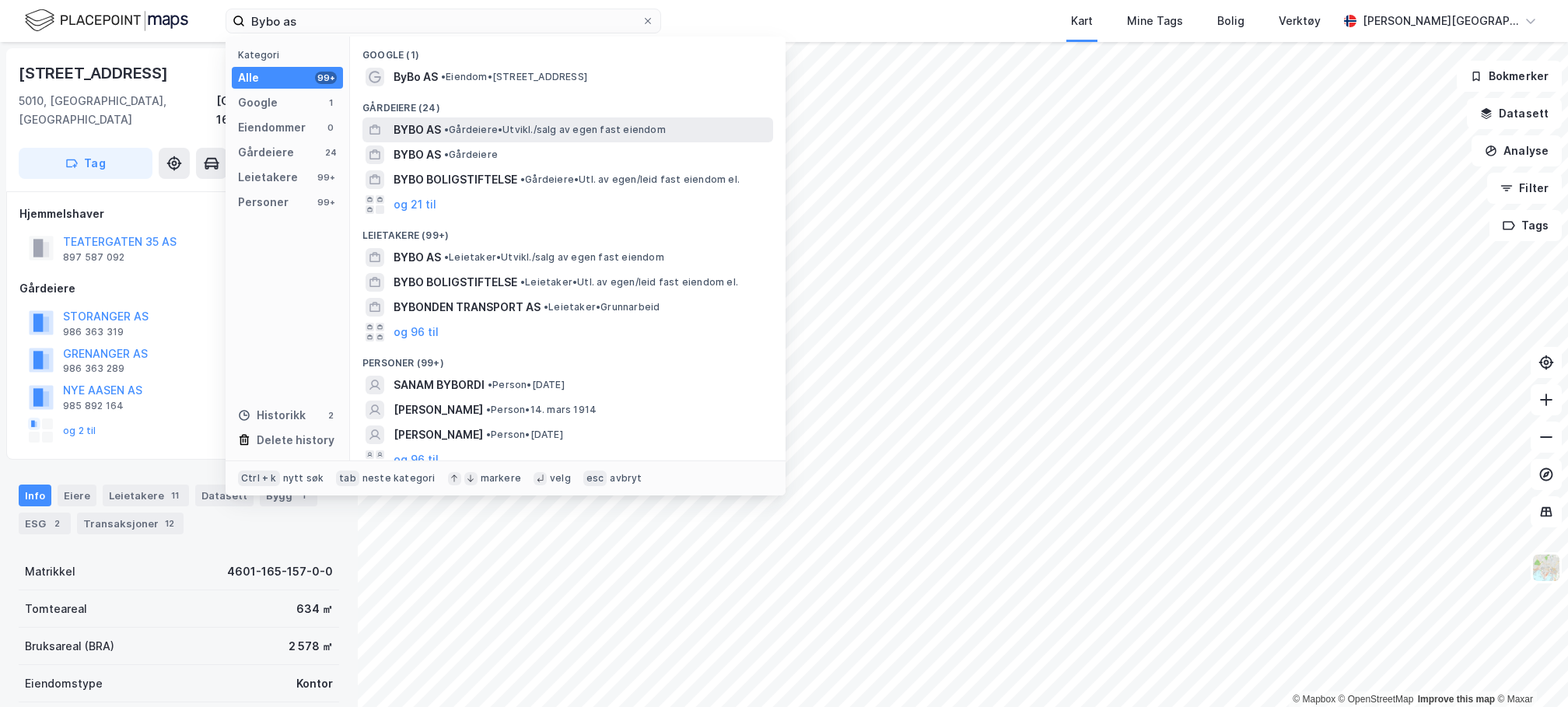
click at [429, 131] on span "BYBO AS" at bounding box center [417, 129] width 47 height 18
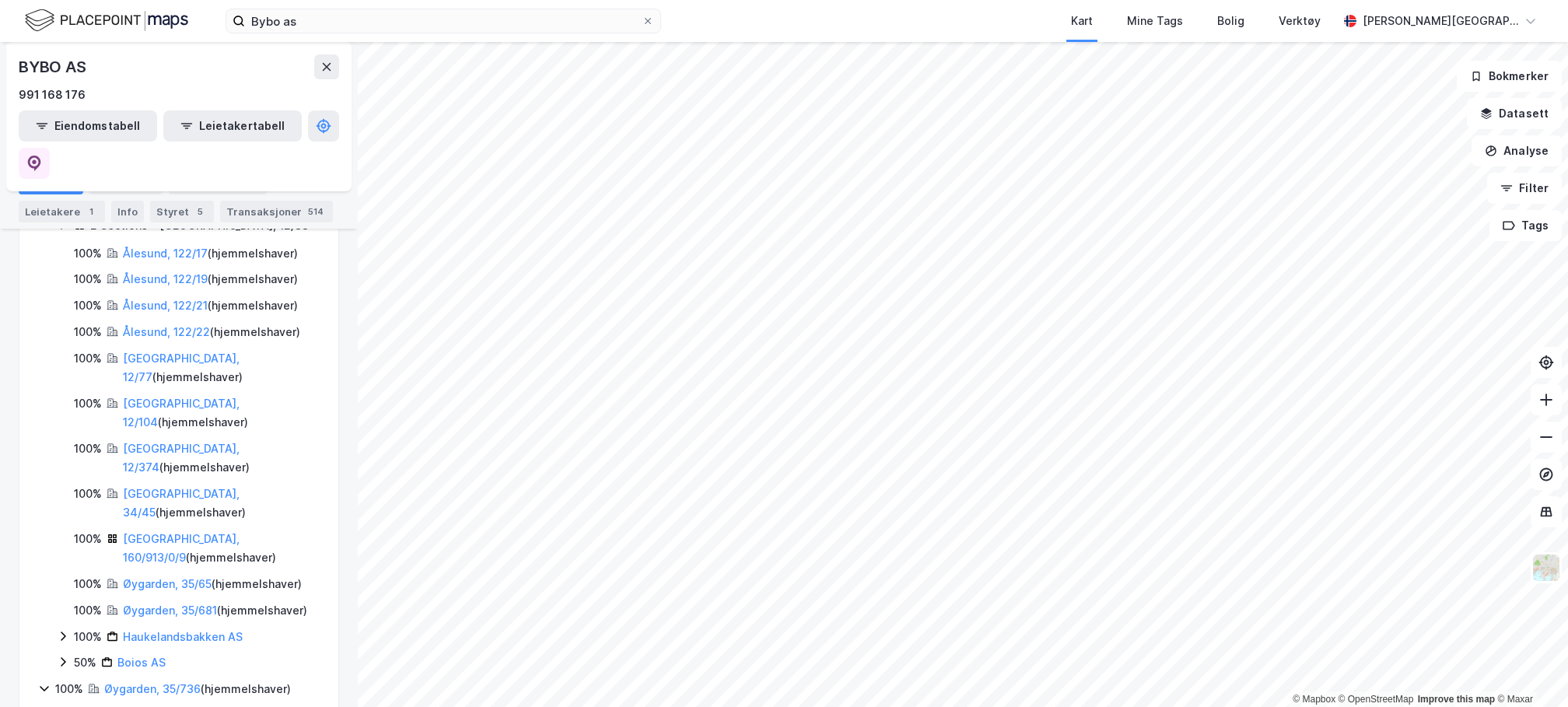
scroll to position [293, 0]
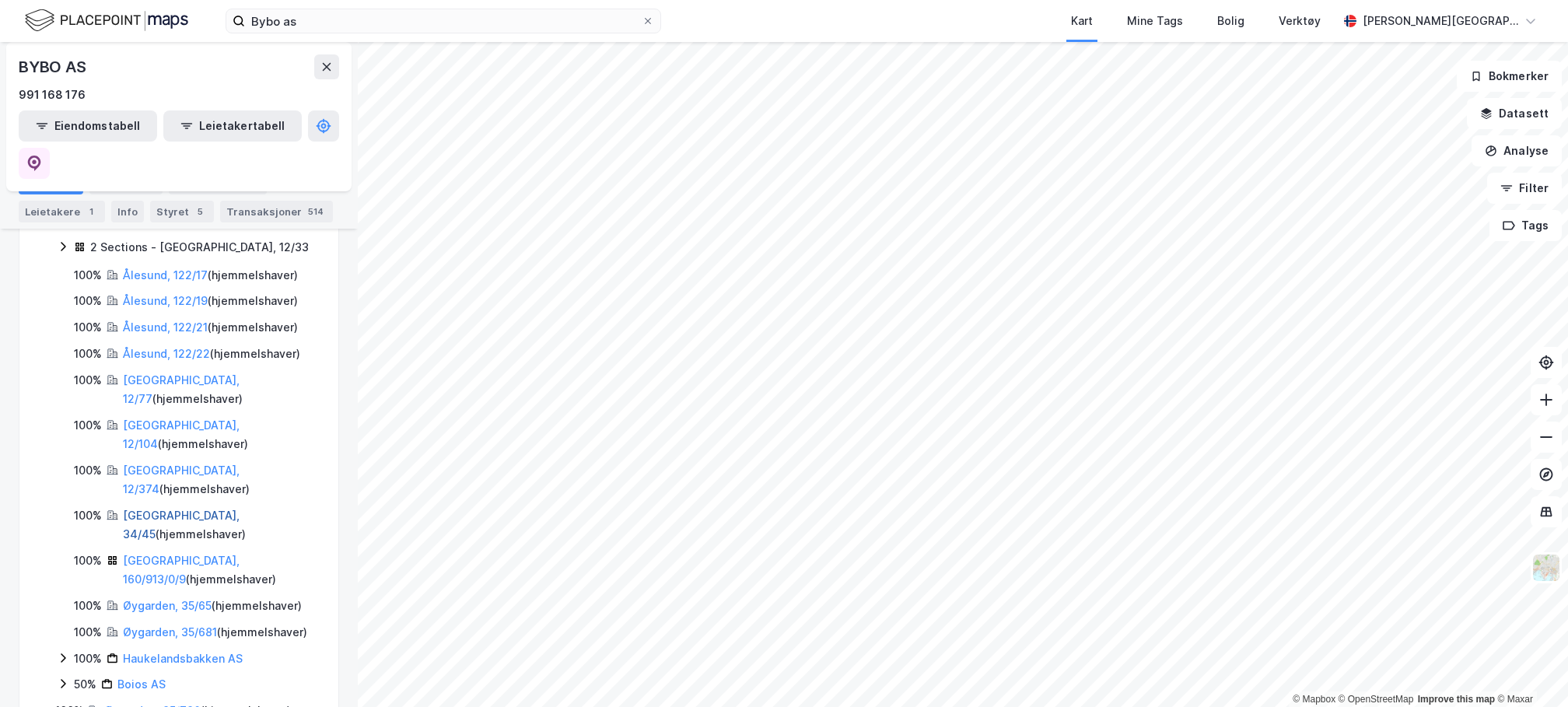
click at [169, 509] on link "[GEOGRAPHIC_DATA], 34/45" at bounding box center [181, 525] width 116 height 32
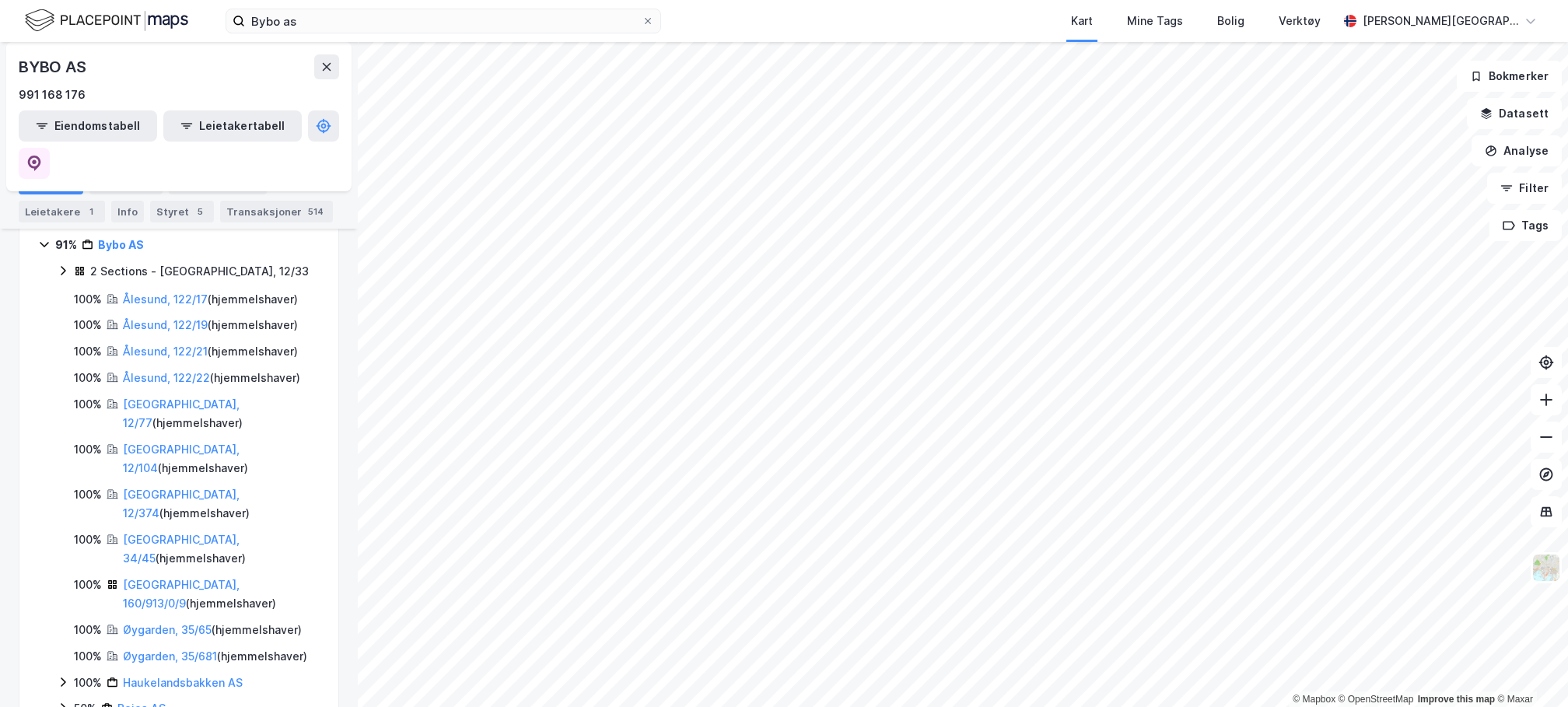
scroll to position [274, 0]
click at [181, 574] on link "[GEOGRAPHIC_DATA], 160/913/0/9" at bounding box center [181, 590] width 116 height 32
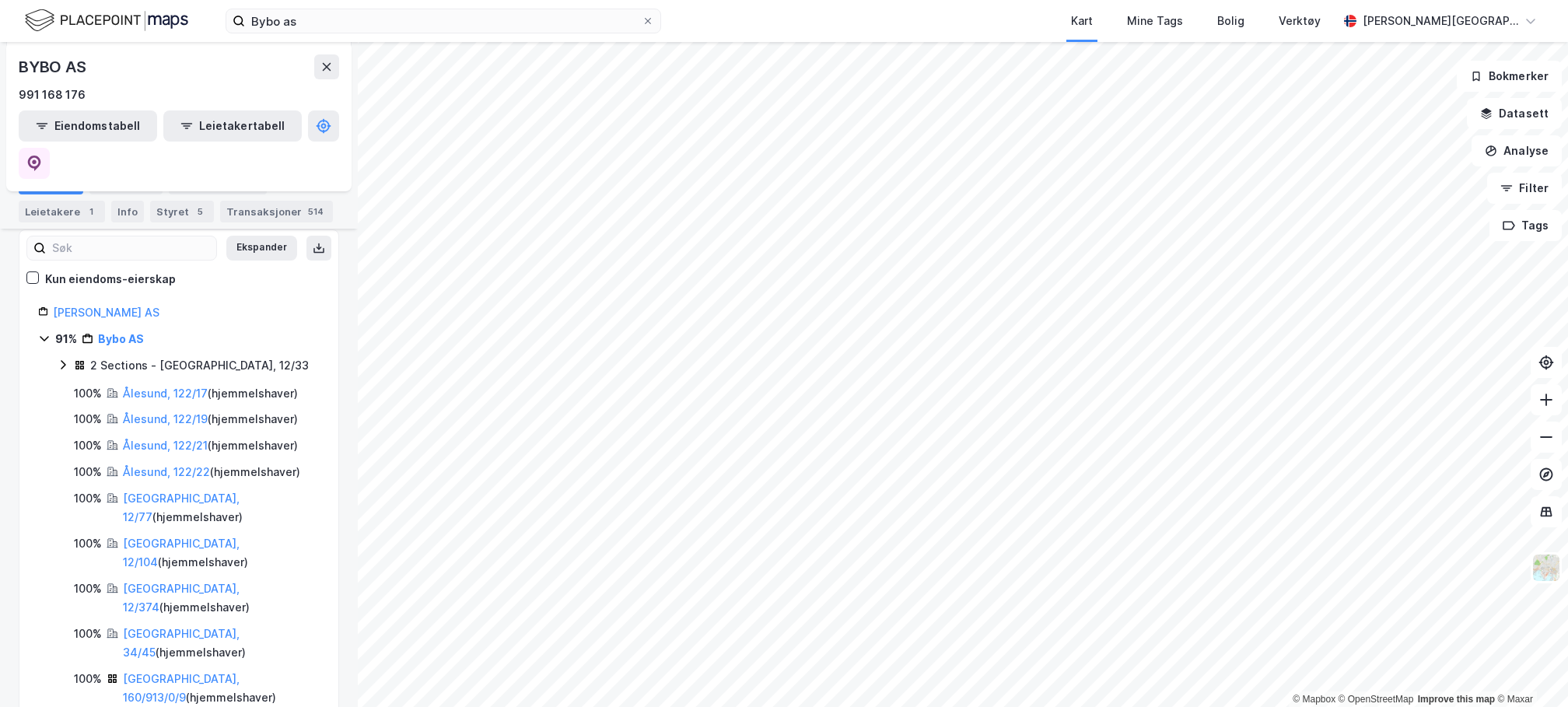
scroll to position [184, 0]
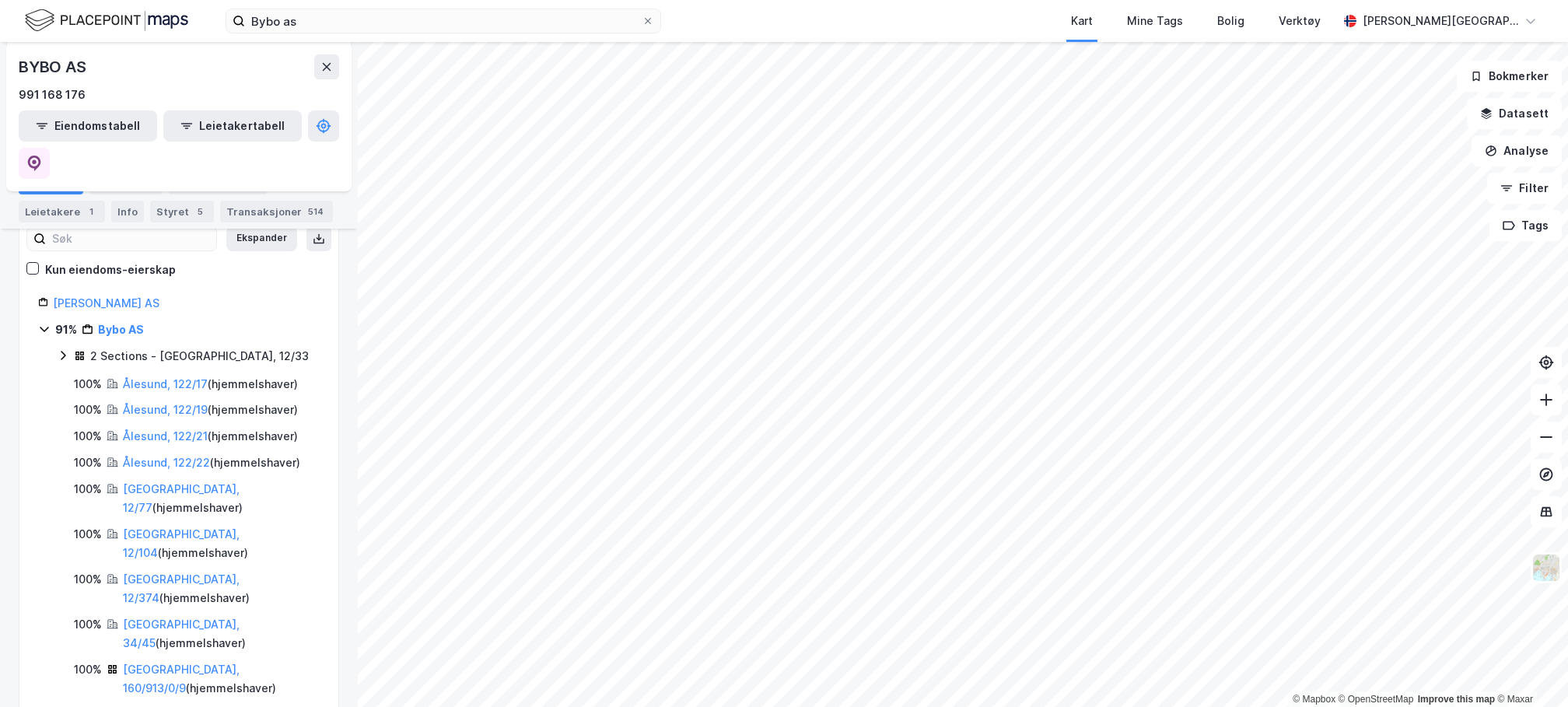
click at [61, 349] on icon at bounding box center [63, 355] width 12 height 12
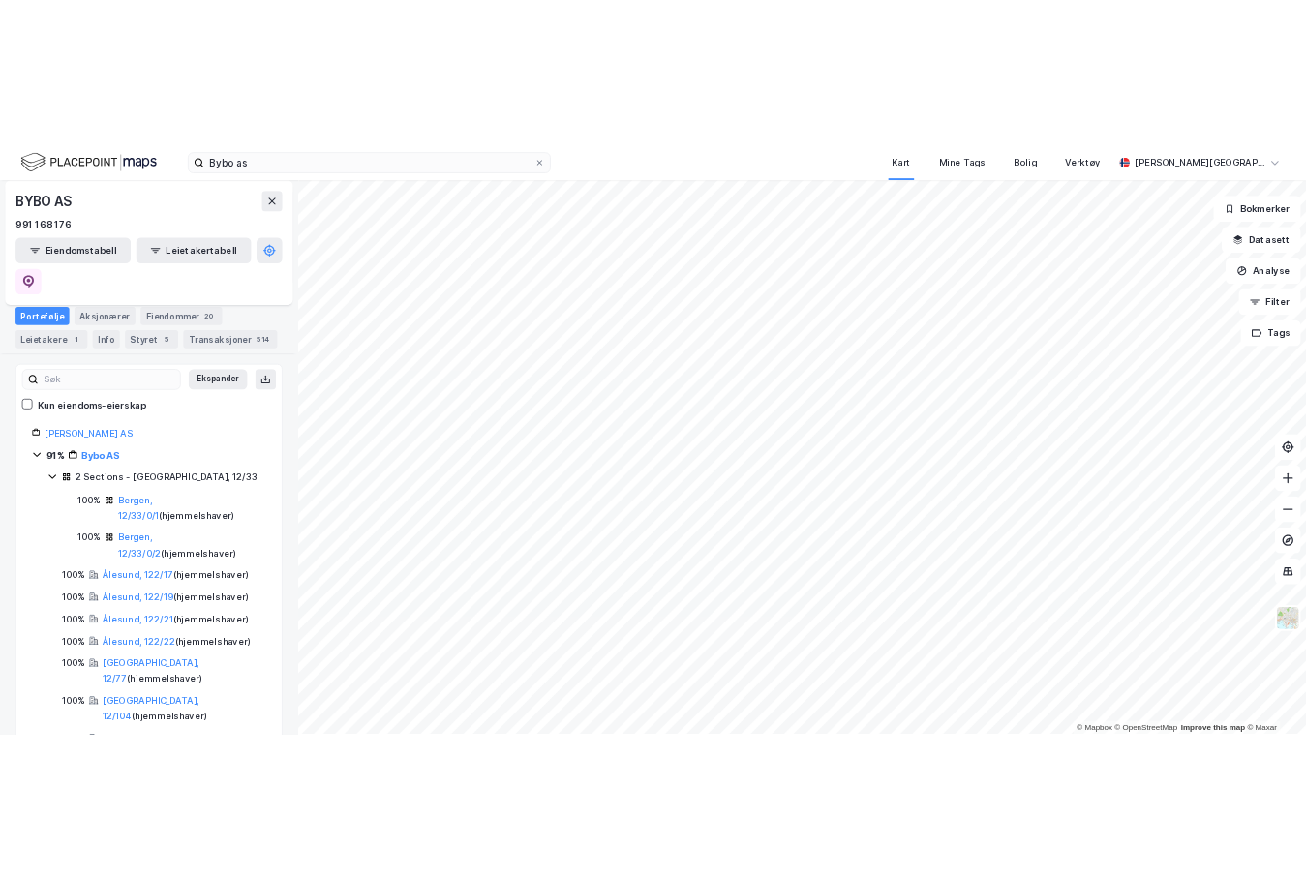
scroll to position [126, 0]
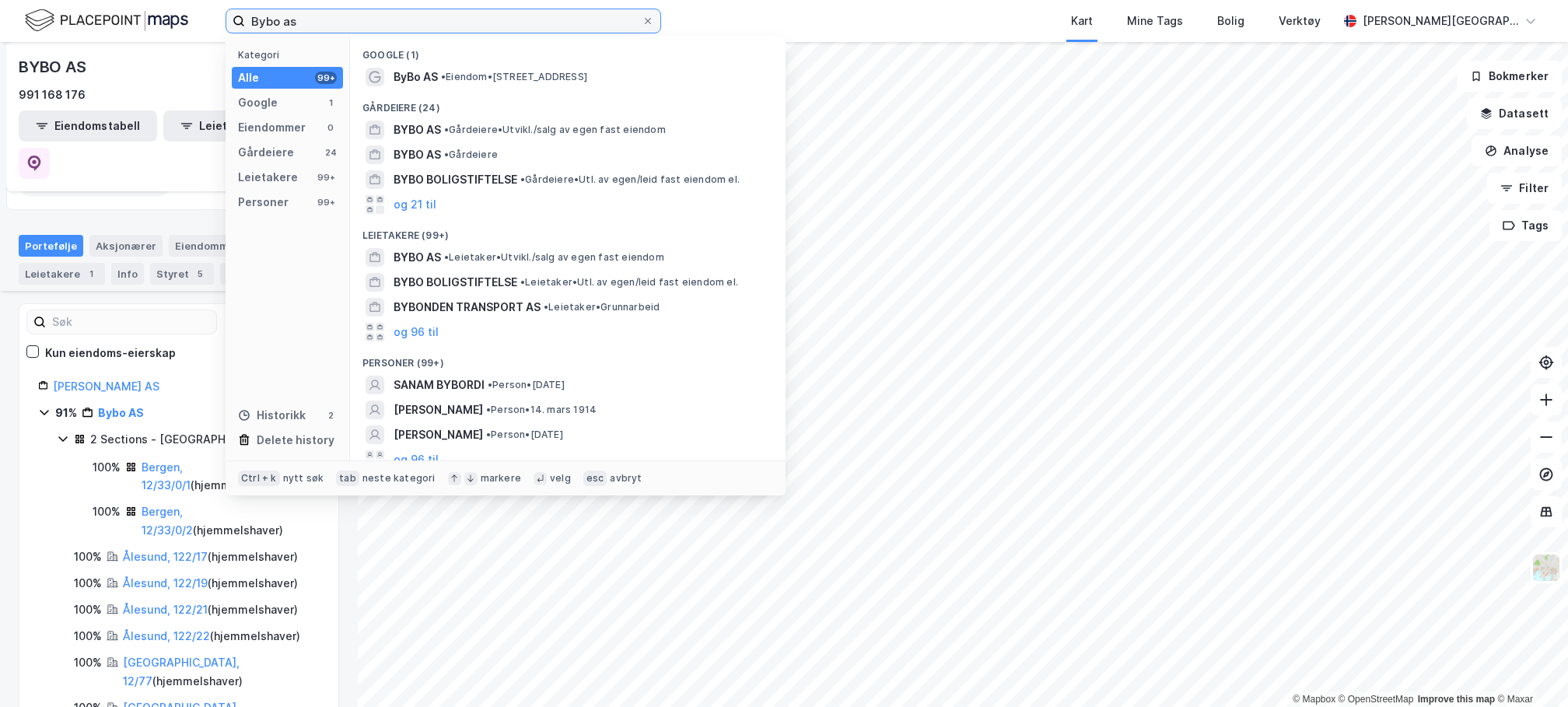
drag, startPoint x: 411, startPoint y: 19, endPoint x: 244, endPoint y: 18, distance: 167.0
click at [244, 18] on label "Bybo as" at bounding box center [443, 21] width 435 height 25
type input "1"
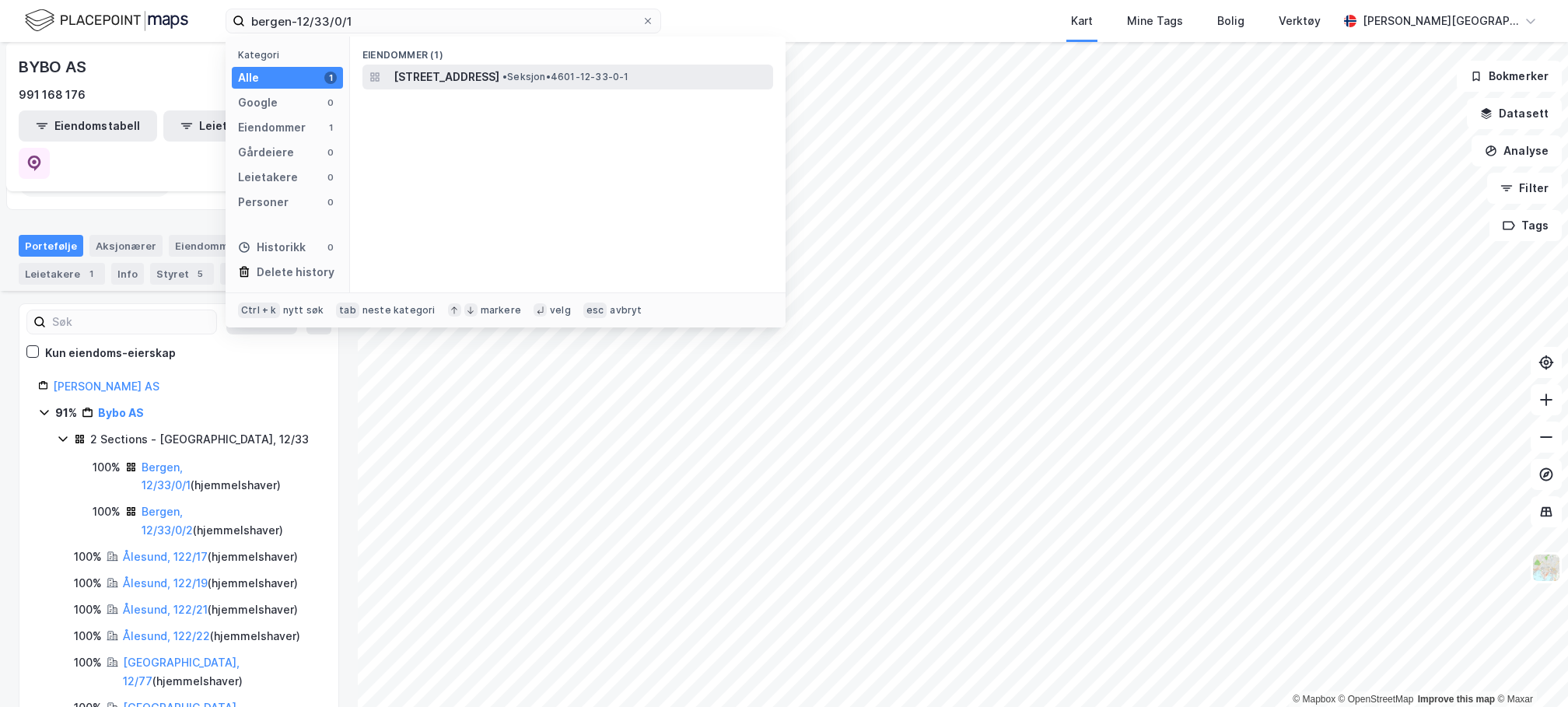
click at [416, 75] on span "[STREET_ADDRESS]" at bounding box center [447, 76] width 106 height 18
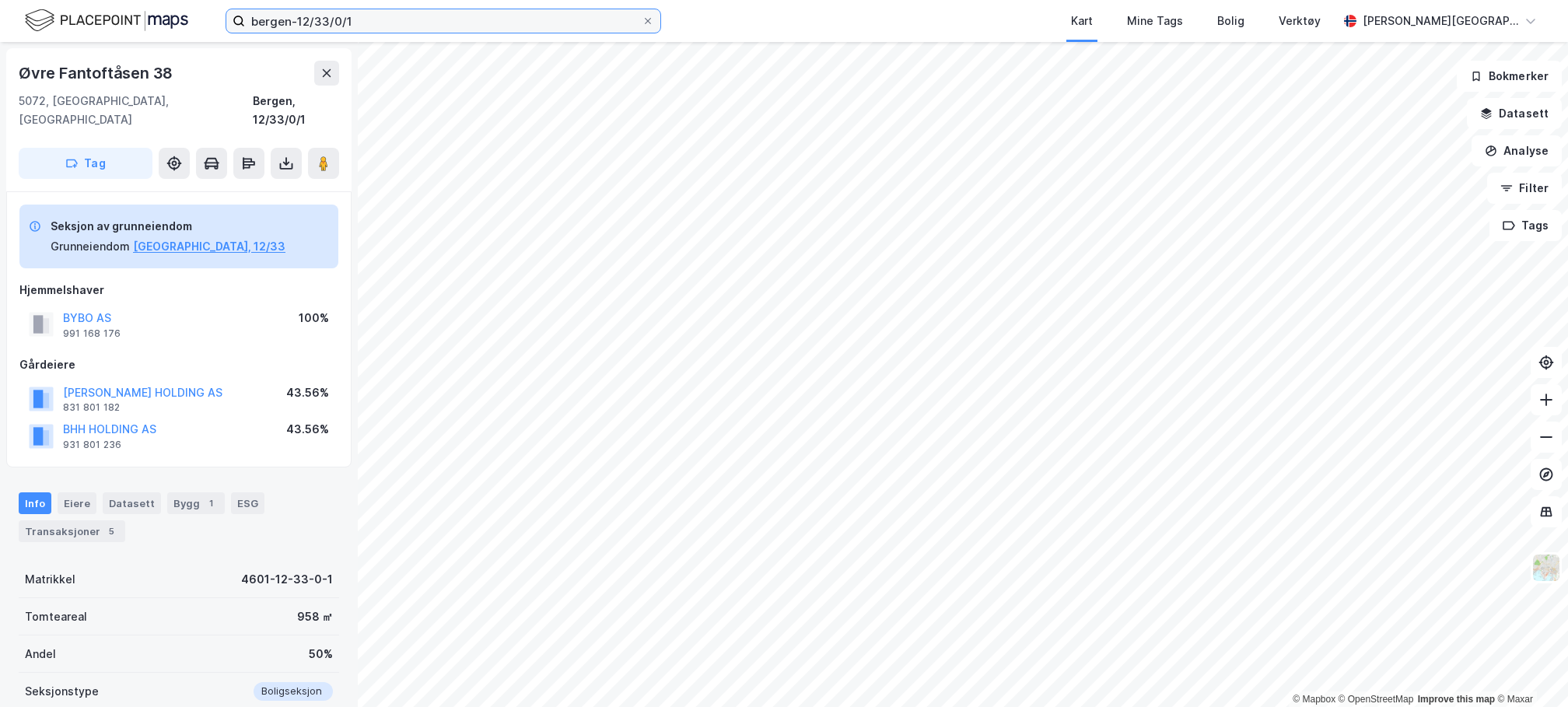
click at [404, 21] on input "bergen-12/33/0/1" at bounding box center [443, 21] width 397 height 23
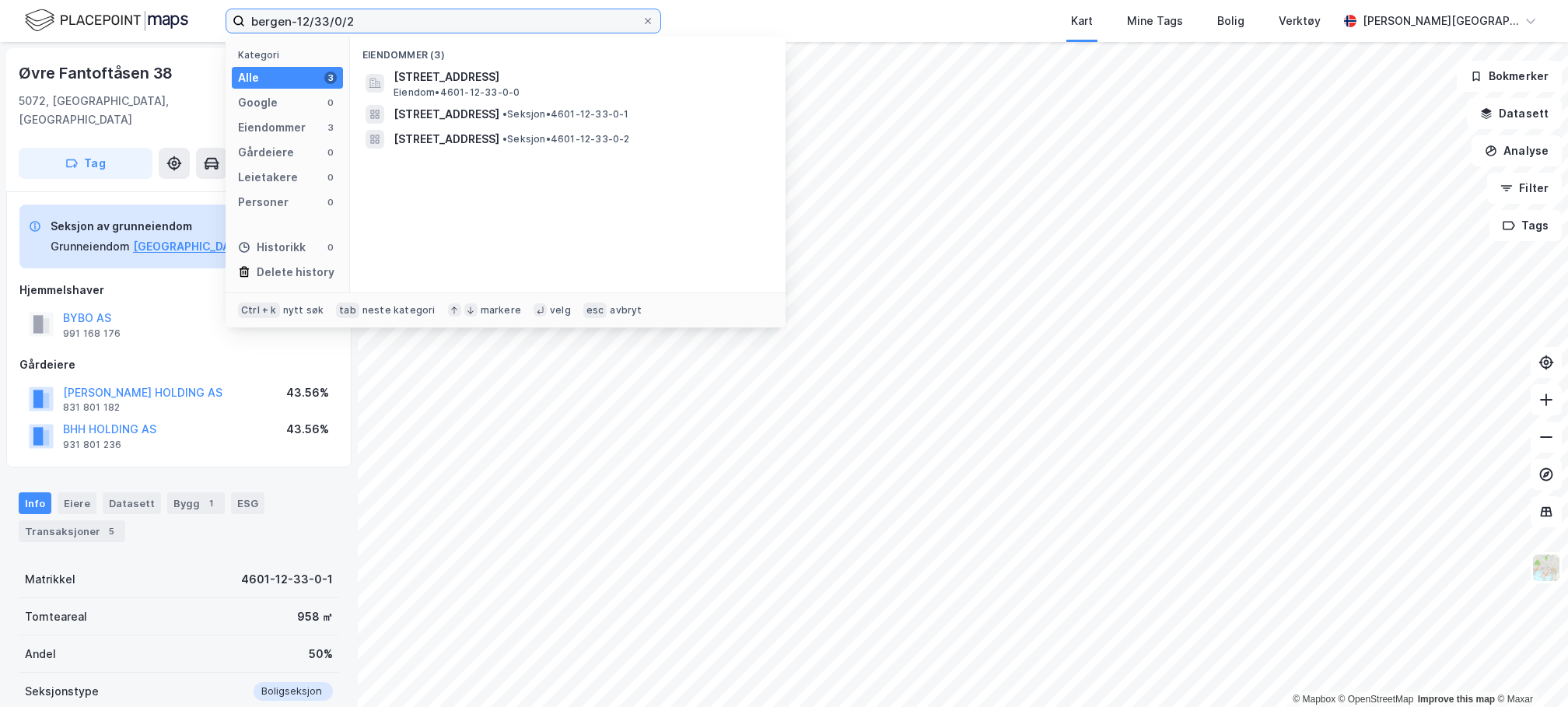
type input "bergen-12/33/0/2"
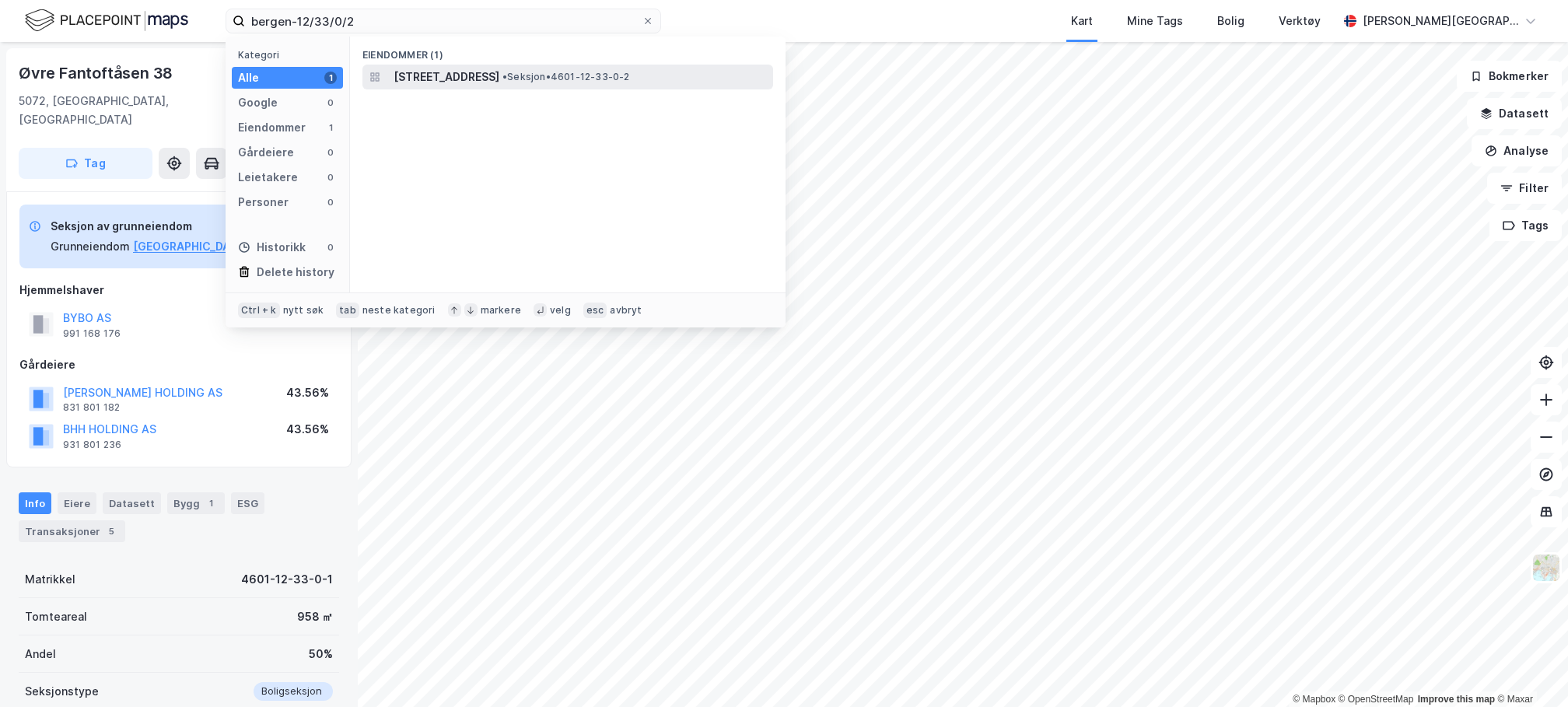
click at [439, 76] on span "[STREET_ADDRESS]" at bounding box center [447, 76] width 106 height 18
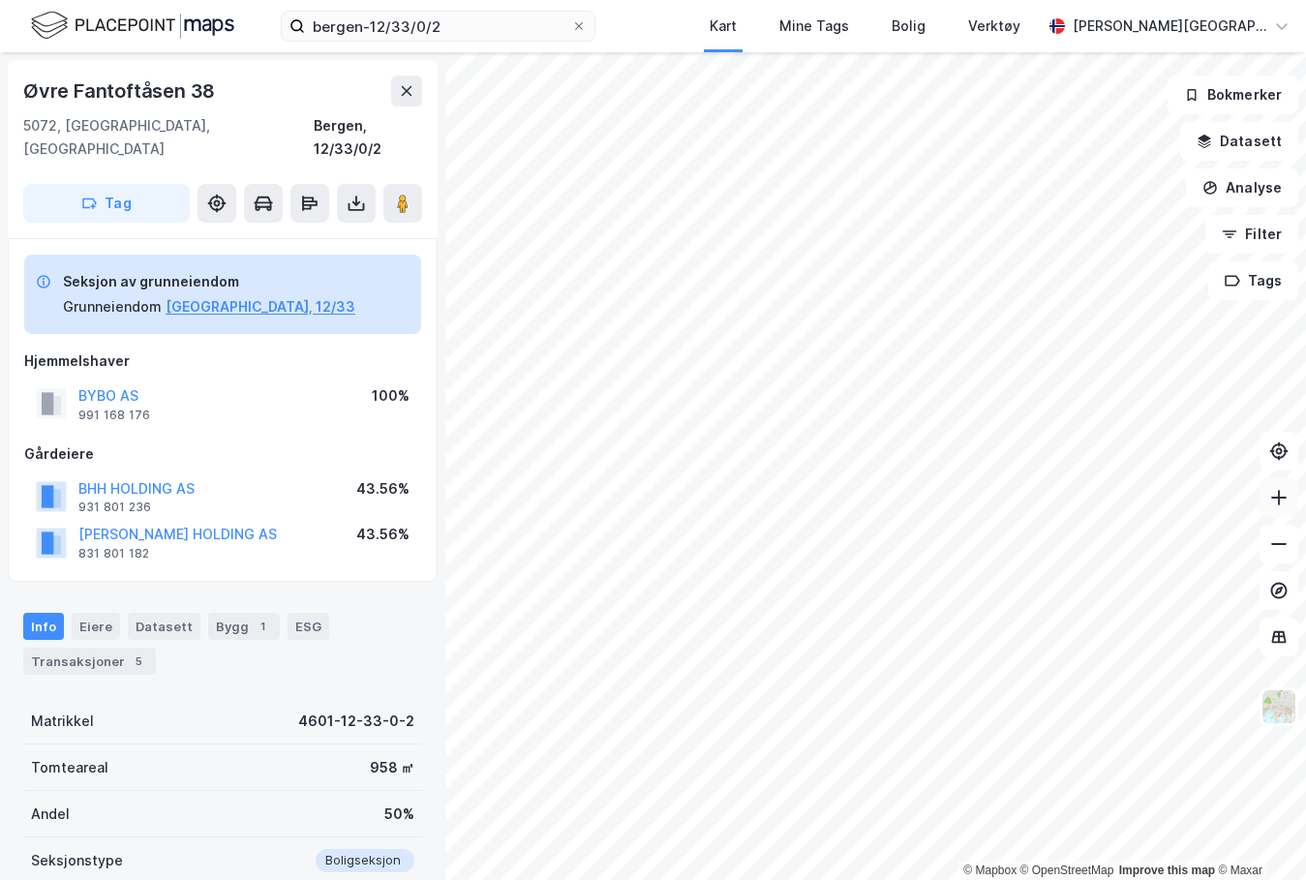
click at [1284, 497] on icon at bounding box center [1278, 498] width 15 height 2
click at [1270, 497] on icon at bounding box center [1278, 497] width 19 height 19
